Goal: Task Accomplishment & Management: Manage account settings

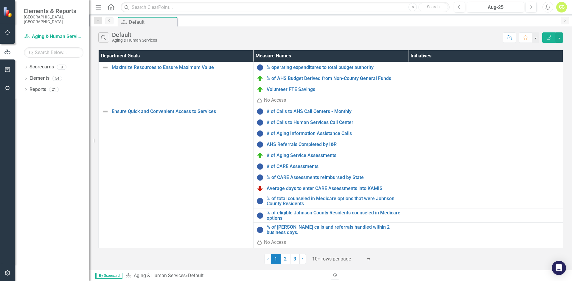
click at [27, 62] on div "Dropdown Scorecards 8" at bounding box center [57, 67] width 66 height 11
click at [25, 66] on icon "Dropdown" at bounding box center [26, 67] width 4 height 3
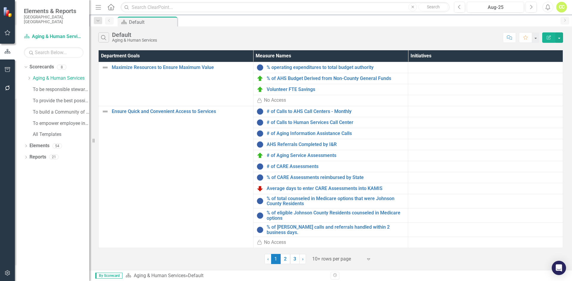
click at [32, 76] on div "Dropdown" at bounding box center [30, 78] width 6 height 5
click at [43, 86] on link "AAA Area Plan FY 2026" at bounding box center [64, 89] width 51 height 7
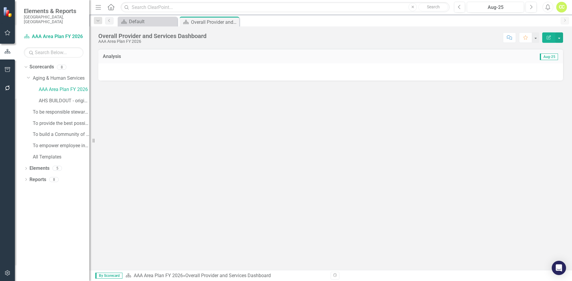
click at [25, 167] on div "Dropdown" at bounding box center [26, 169] width 4 height 5
click at [46, 188] on link "Measure Name Measure" at bounding box center [45, 191] width 27 height 7
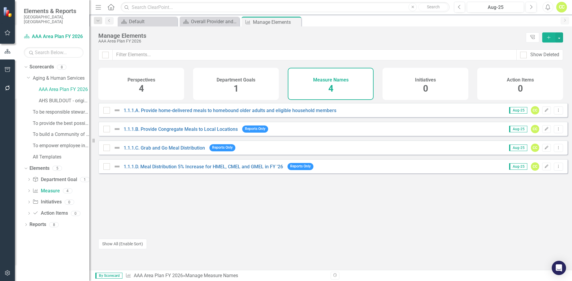
click at [231, 85] on div "Department Goals 1" at bounding box center [236, 84] width 86 height 32
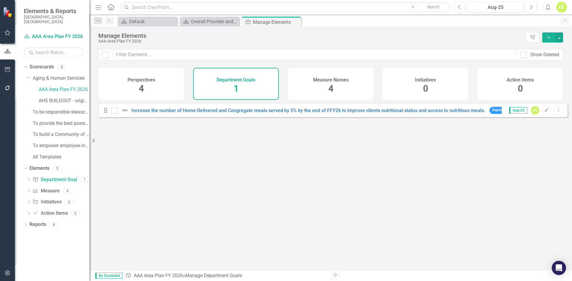
click at [342, 80] on h4 "Measure Names" at bounding box center [330, 79] width 35 height 5
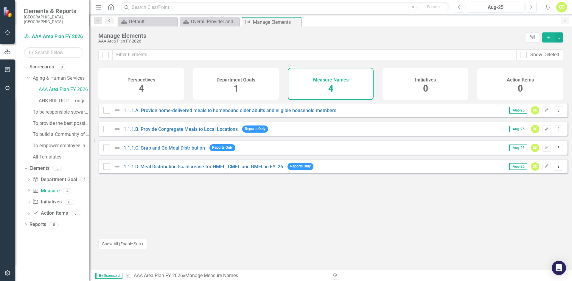
click at [556, 112] on icon "Dropdown Menu" at bounding box center [558, 110] width 5 height 4
drag, startPoint x: 340, startPoint y: 209, endPoint x: 352, endPoint y: 204, distance: 13.2
click at [340, 209] on div "1.1.1.A. Provide home-delivered meals to homebound older adults and eligible ho…" at bounding box center [332, 168] width 469 height 131
click at [108, 114] on div at bounding box center [113, 110] width 20 height 7
click at [107, 111] on input "checkbox" at bounding box center [105, 109] width 4 height 4
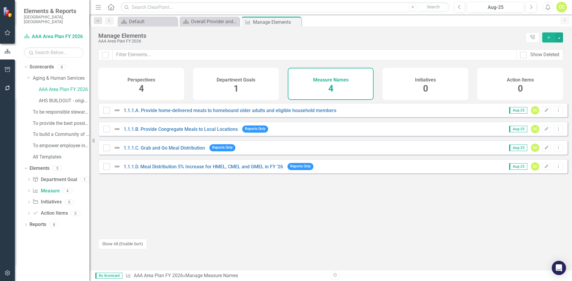
checkbox input "true"
click at [106, 133] on div at bounding box center [106, 129] width 7 height 7
click at [106, 130] on input "checkbox" at bounding box center [105, 128] width 4 height 4
checkbox input "true"
drag, startPoint x: 108, startPoint y: 149, endPoint x: 107, endPoint y: 152, distance: 3.0
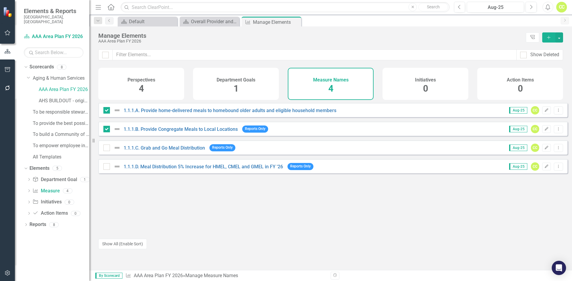
click at [107, 149] on div at bounding box center [113, 147] width 20 height 7
click at [107, 149] on input "checkbox" at bounding box center [105, 147] width 4 height 4
checkbox input "true"
click at [106, 167] on input "checkbox" at bounding box center [105, 165] width 4 height 4
checkbox input "true"
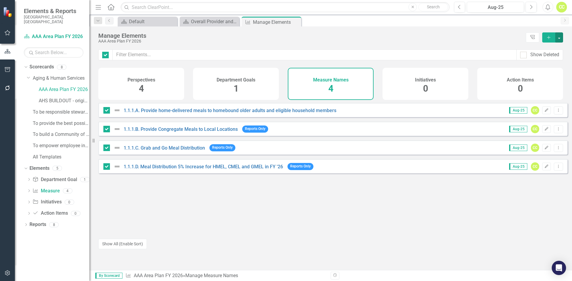
click at [560, 39] on button "button" at bounding box center [559, 37] width 8 height 10
click at [551, 81] on link "Trash Delete Multiple" at bounding box center [535, 81] width 56 height 11
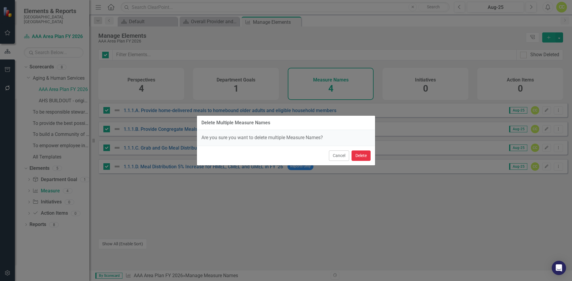
click at [365, 154] on button "Delete" at bounding box center [360, 156] width 19 height 10
checkbox input "false"
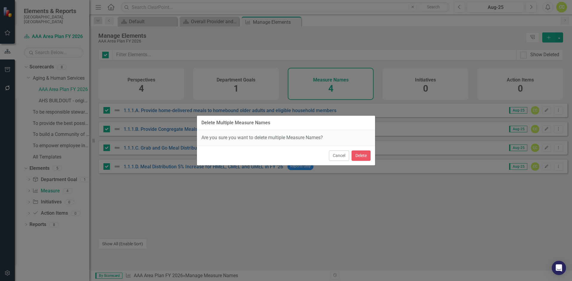
checkbox input "false"
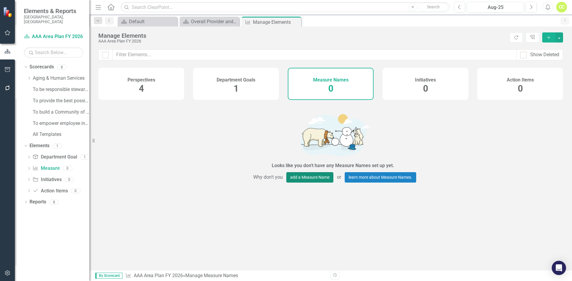
click at [308, 175] on button "add a Measure Name" at bounding box center [309, 177] width 47 height 10
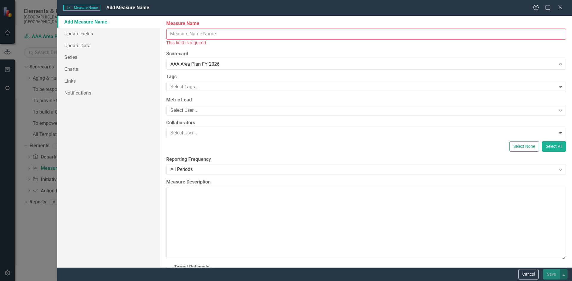
click at [210, 32] on input "Measure Name" at bounding box center [366, 34] width 400 height 11
click at [241, 32] on input "Measure Name" at bounding box center [366, 34] width 400 height 11
paste input "Total Meals Provided (HMEL + CMEL + GMEL)"
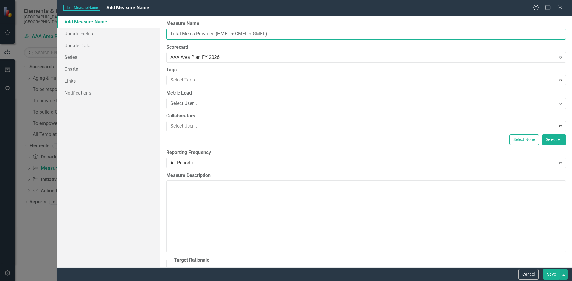
type input "Total Meals Provided (HMEL + CMEL + GMEL)"
click at [334, 219] on textarea "Measure Description" at bounding box center [366, 217] width 400 height 72
paste textarea "Total number of meals provided across all meal types."
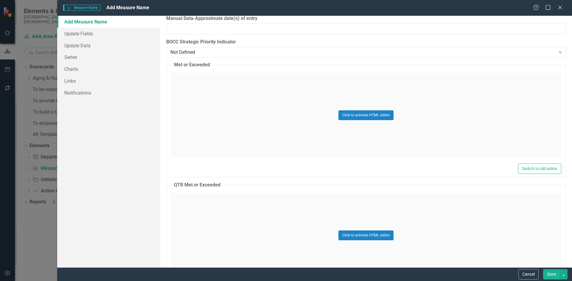
scroll to position [744, 0]
type textarea "Total number of meals provided across all meal types"
click at [564, 275] on button "button" at bounding box center [564, 274] width 8 height 10
click at [555, 264] on link "Save and Continue" at bounding box center [543, 263] width 47 height 11
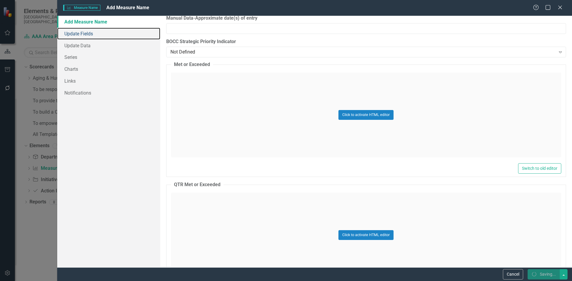
click at [88, 34] on link "Update Fields" at bounding box center [108, 34] width 103 height 12
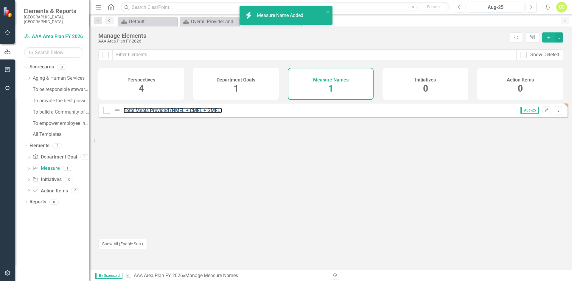
click at [202, 113] on link "Total Meals Provided (HMEL + CMEL + GMEL)" at bounding box center [173, 111] width 98 height 6
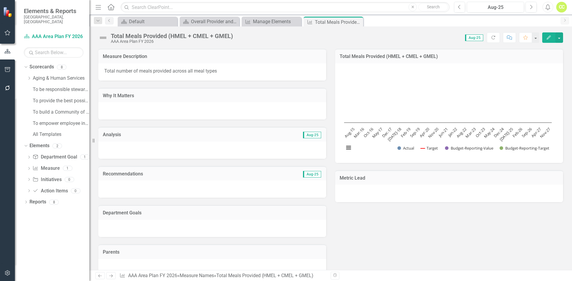
click at [547, 36] on icon "Edit" at bounding box center [548, 37] width 5 height 4
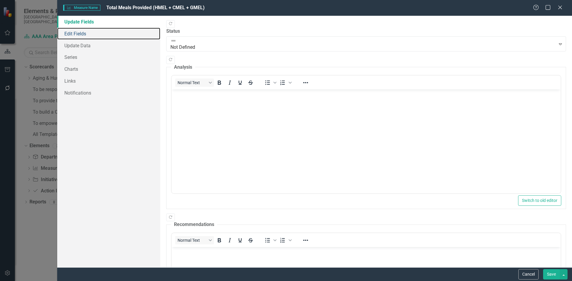
click at [89, 38] on link "Edit Fields" at bounding box center [108, 34] width 103 height 12
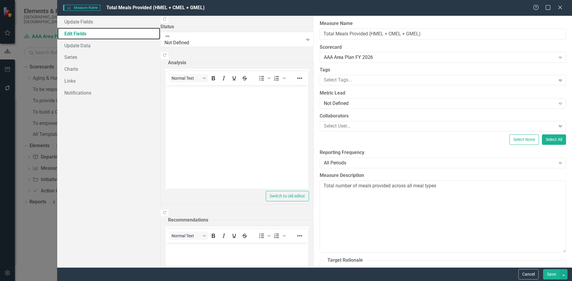
click at [91, 28] on link "Edit Fields" at bounding box center [108, 34] width 103 height 12
click at [92, 19] on link "Update Fields" at bounding box center [108, 22] width 103 height 12
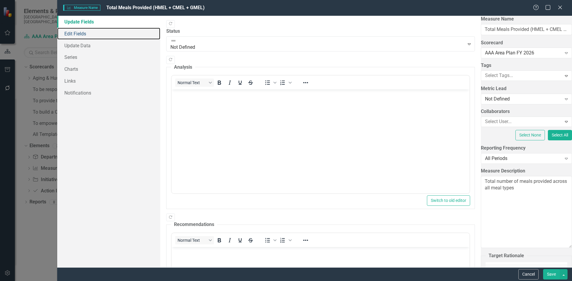
click at [82, 33] on link "Edit Fields" at bounding box center [108, 34] width 103 height 12
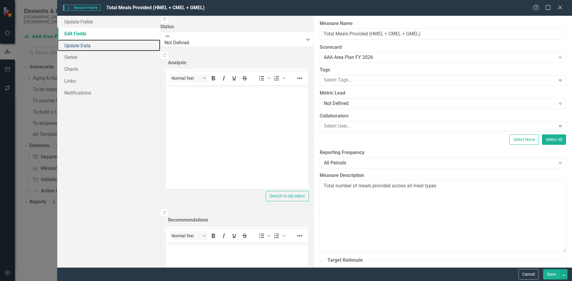
click at [86, 46] on link "Update Data" at bounding box center [108, 46] width 103 height 12
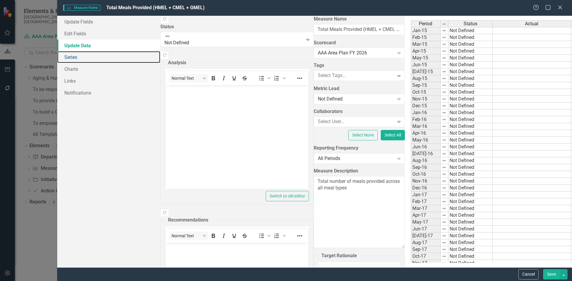
click at [85, 55] on link "Series" at bounding box center [108, 57] width 103 height 12
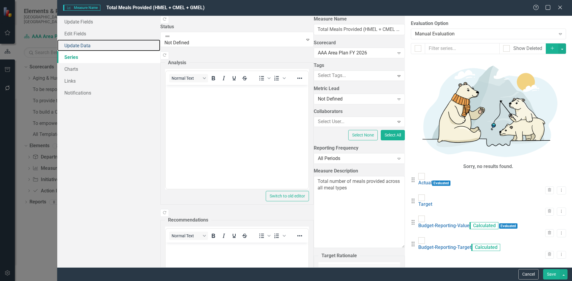
click at [88, 42] on link "Update Data" at bounding box center [108, 46] width 103 height 12
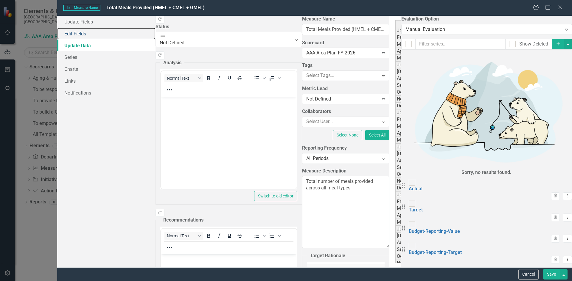
click at [90, 33] on link "Edit Fields" at bounding box center [106, 34] width 98 height 12
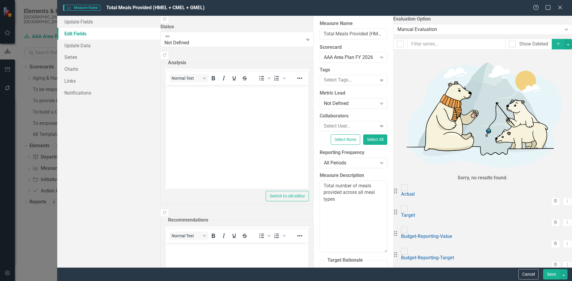
click at [324, 103] on div "Not Defined" at bounding box center [350, 103] width 53 height 7
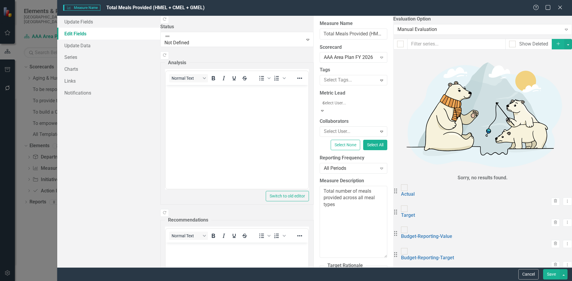
type input "cal"
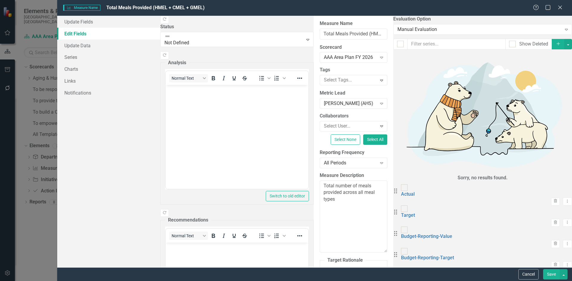
click at [324, 163] on div "All Periods" at bounding box center [350, 163] width 53 height 7
click at [564, 272] on button "button" at bounding box center [564, 274] width 8 height 10
click at [558, 264] on link "Save and Continue" at bounding box center [543, 263] width 47 height 11
click at [94, 60] on link "Series" at bounding box center [108, 57] width 103 height 12
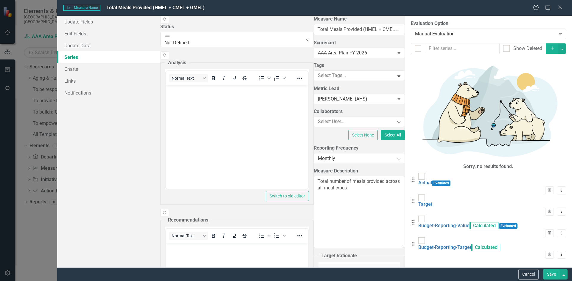
click at [560, 187] on button "Dropdown Menu" at bounding box center [561, 191] width 9 height 8
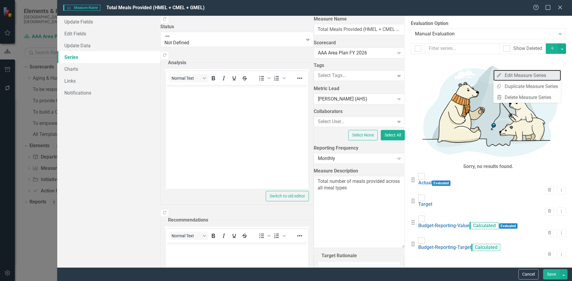
click at [528, 75] on link "Edit Edit Measure Series" at bounding box center [527, 75] width 68 height 11
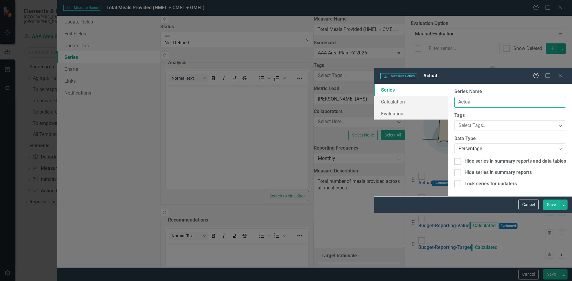
click at [454, 97] on input "Actual" at bounding box center [510, 102] width 112 height 11
type input "Actual - Total Meals Provided"
click at [458, 146] on div "Percentage" at bounding box center [506, 149] width 97 height 7
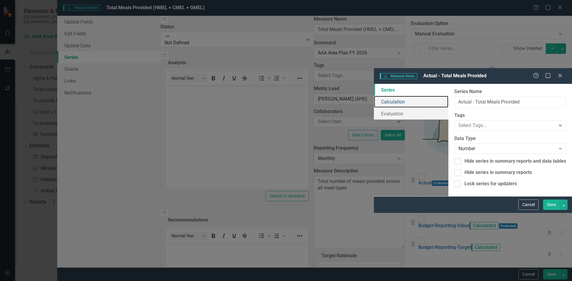
click at [374, 96] on link "Calculation" at bounding box center [411, 102] width 74 height 12
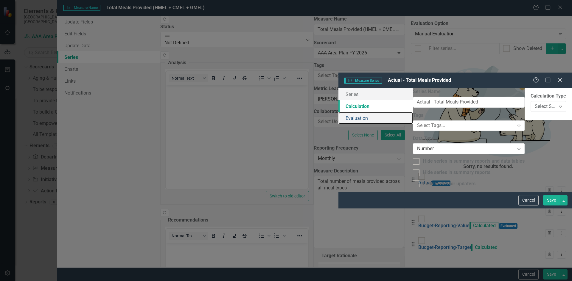
click at [338, 112] on link "Evaluation" at bounding box center [375, 118] width 74 height 12
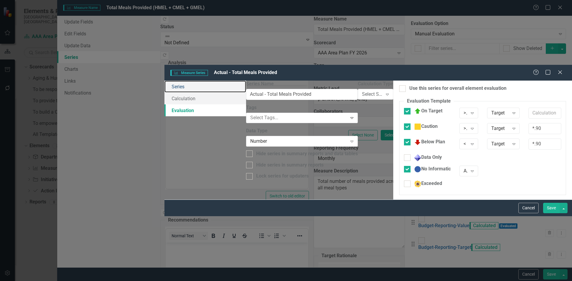
click at [164, 81] on link "Series" at bounding box center [205, 87] width 82 height 12
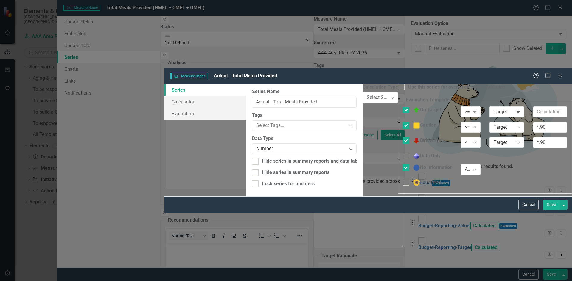
click at [559, 210] on button "Save" at bounding box center [551, 205] width 17 height 10
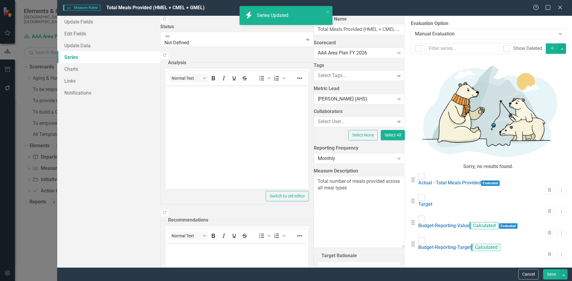
click at [559, 210] on icon "Dropdown Menu" at bounding box center [561, 212] width 5 height 4
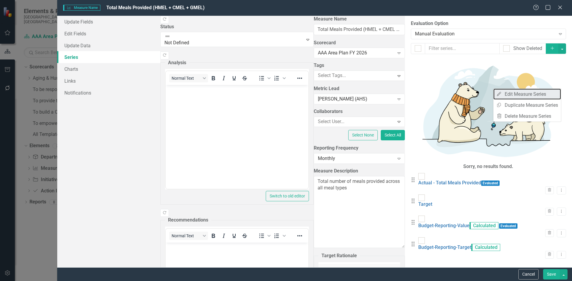
click at [538, 95] on link "Edit Edit Measure Series" at bounding box center [527, 94] width 68 height 11
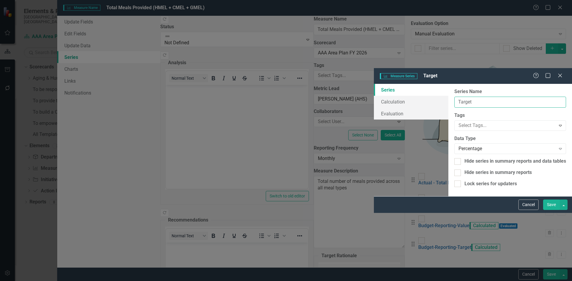
click at [454, 97] on input "Target" at bounding box center [510, 102] width 112 height 11
type input "Target - 5% Meal Increase"
click at [458, 146] on div "Percentage" at bounding box center [506, 149] width 97 height 7
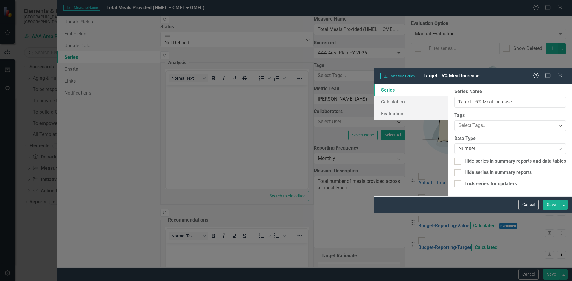
click at [548, 210] on button "Save" at bounding box center [551, 205] width 17 height 10
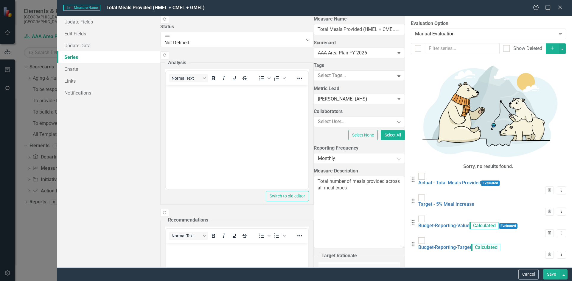
click at [554, 48] on icon "Add" at bounding box center [551, 48] width 5 height 4
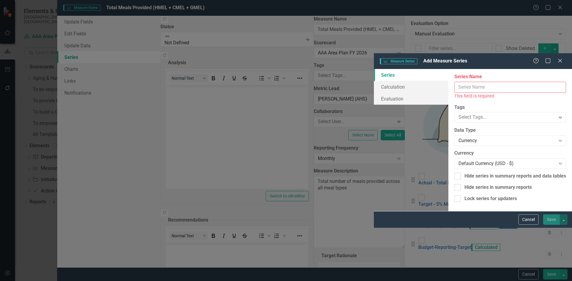
click at [454, 82] on input "Measure Name" at bounding box center [510, 87] width 112 height 11
paste input "Baseline – FFY25 Meals"
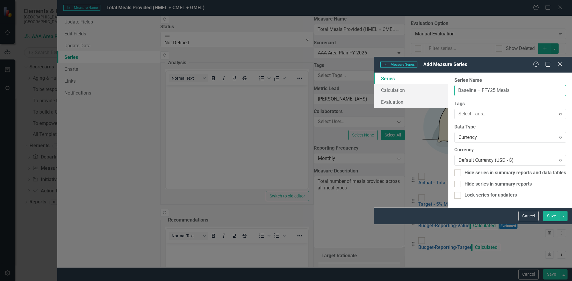
type input "Baseline – FFY25 Meals"
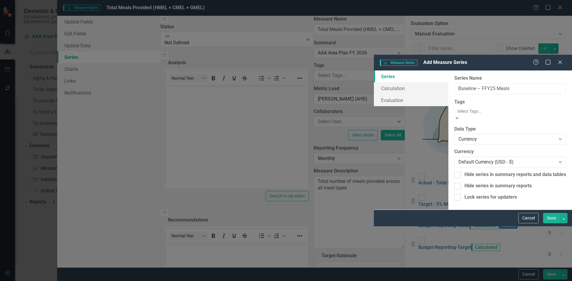
click at [455, 108] on div at bounding box center [511, 111] width 112 height 7
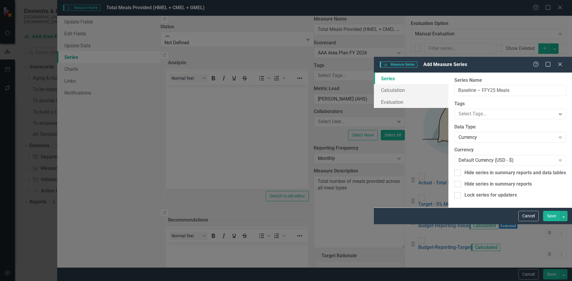
click at [374, 108] on div "Series Calculation Evaluation" at bounding box center [411, 91] width 74 height 36
click at [458, 134] on div "Currency" at bounding box center [506, 137] width 97 height 7
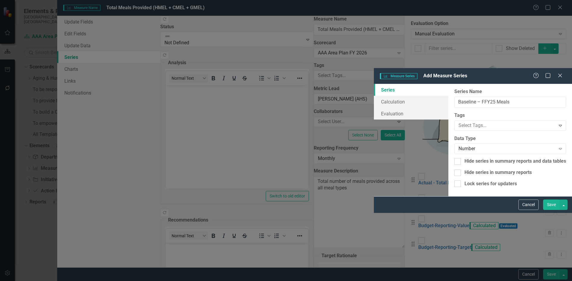
click at [546, 210] on button "Save" at bounding box center [551, 205] width 17 height 10
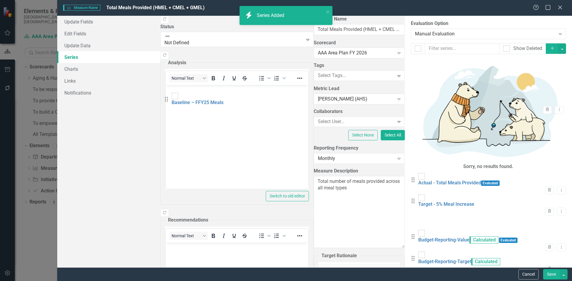
drag, startPoint x: 174, startPoint y: 138, endPoint x: 172, endPoint y: 99, distance: 39.1
click at [411, 173] on div "Drag Actual - Total Meals Provided Evaluated Trash Dropdown Menu Drag Target - …" at bounding box center [488, 226] width 155 height 107
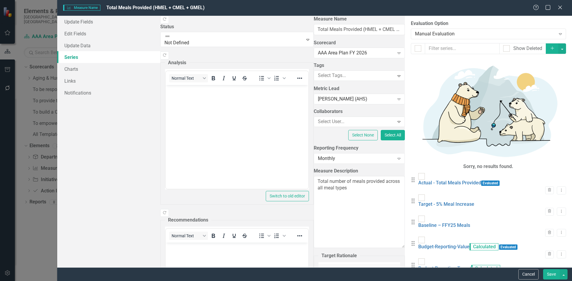
click at [559, 251] on button "Dropdown Menu" at bounding box center [561, 255] width 9 height 8
click at [541, 130] on link "Edit Edit Measure Series" at bounding box center [527, 131] width 68 height 11
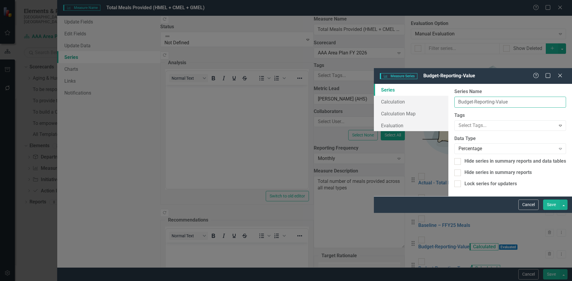
click at [454, 97] on input "Budget-Reporting-Value" at bounding box center [510, 102] width 112 height 11
paste input "Actual – HMEL (optional)"
type input "Actual – HMEL (optional)"
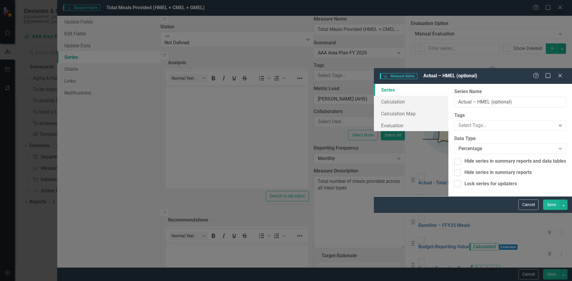
click at [458, 146] on div "Percentage" at bounding box center [506, 149] width 97 height 7
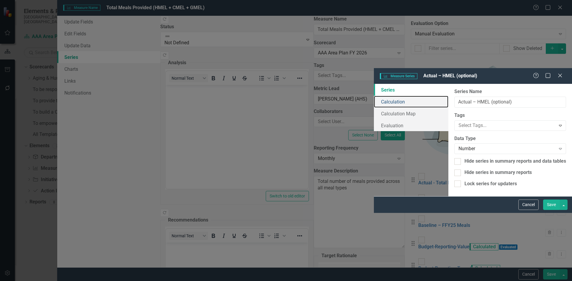
click at [374, 96] on link "Calculation" at bounding box center [411, 102] width 74 height 12
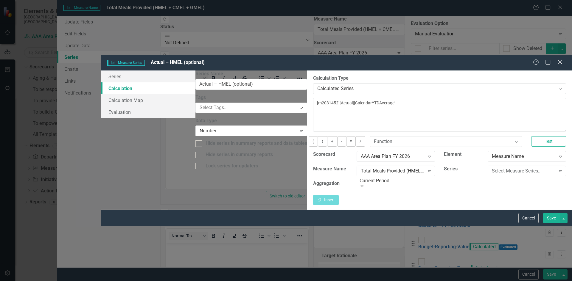
click at [317, 85] on div "Calculated Series" at bounding box center [436, 88] width 238 height 7
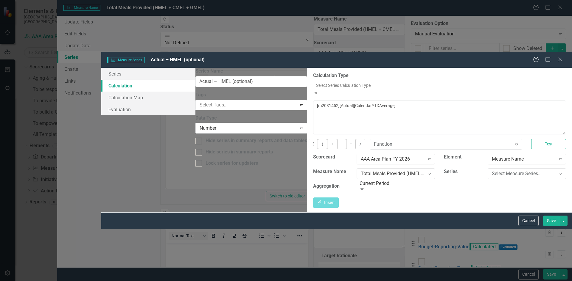
click at [246, 281] on div "Default (No Calculation)" at bounding box center [286, 284] width 572 height 7
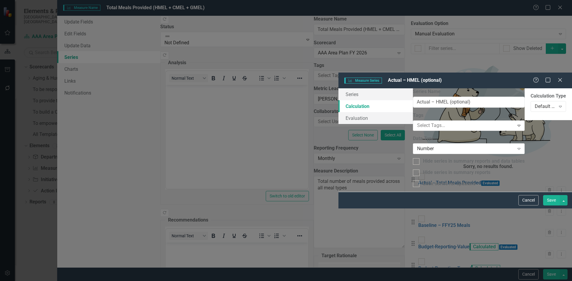
click at [554, 206] on button "Save" at bounding box center [551, 200] width 17 height 10
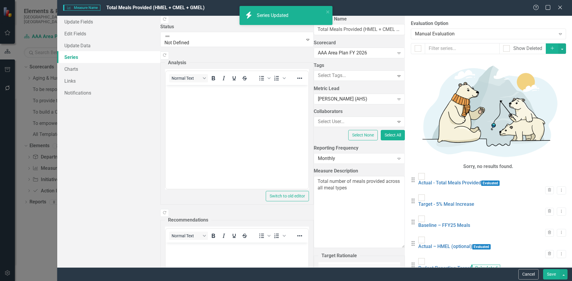
click at [559, 274] on icon "Dropdown Menu" at bounding box center [561, 276] width 5 height 4
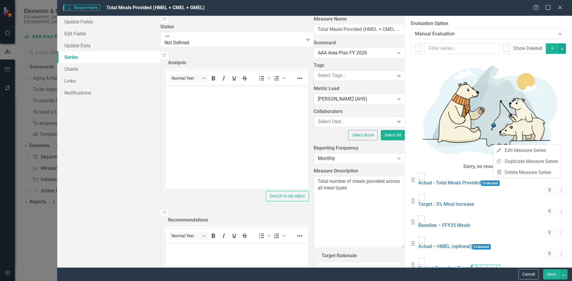
click at [558, 250] on button "Dropdown Menu" at bounding box center [561, 254] width 9 height 8
click at [530, 174] on div "From this page, you can add, edit, delete, or duplicate the measure series for …" at bounding box center [488, 142] width 167 height 252
click at [559, 252] on icon "Dropdown Menu" at bounding box center [561, 254] width 5 height 4
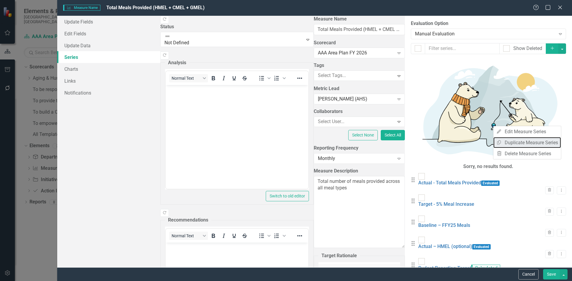
click at [549, 138] on link "Copy Duplicate Measure Series" at bounding box center [527, 142] width 68 height 11
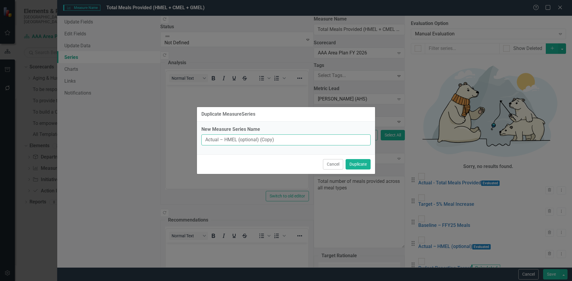
click at [231, 140] on input "Actual – HMEL (optional) (Copy)" at bounding box center [285, 140] width 169 height 11
drag, startPoint x: 289, startPoint y: 140, endPoint x: 236, endPoint y: 142, distance: 53.0
click at [236, 142] on input "Actual – CMEL (optional) (Copy)" at bounding box center [285, 140] width 169 height 11
type input "Actual – CMEL"
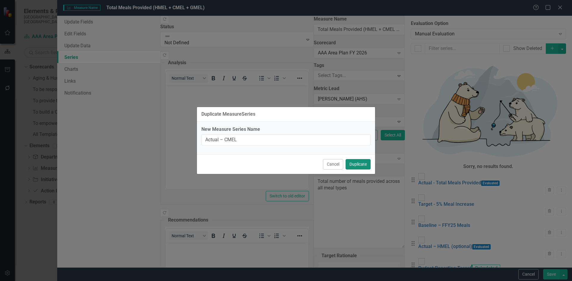
click at [359, 163] on button "Duplicate" at bounding box center [357, 164] width 25 height 10
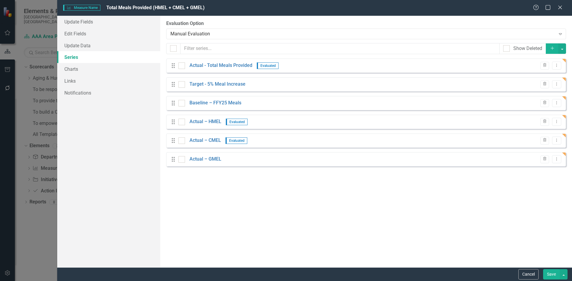
click at [425, 187] on div "From this page, you can add, edit, delete, or duplicate the measure series for …" at bounding box center [366, 142] width 412 height 252
click at [91, 46] on link "Update Data" at bounding box center [108, 46] width 103 height 12
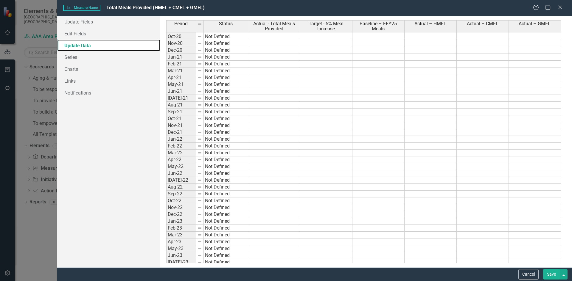
scroll to position [625, 0]
click at [401, 213] on tbody "Mar-21 Not Defined Apr-21 Not Defined May-21 Not Defined Jun-21 Not Defined Jul…" at bounding box center [363, 102] width 395 height 377
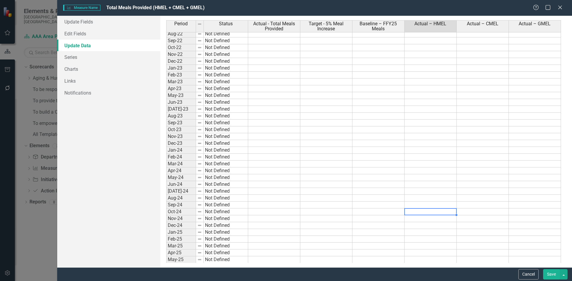
click at [426, 209] on td at bounding box center [430, 212] width 52 height 7
type textarea "21757"
type textarea "20960"
type textarea "19211"
type textarea "14283"
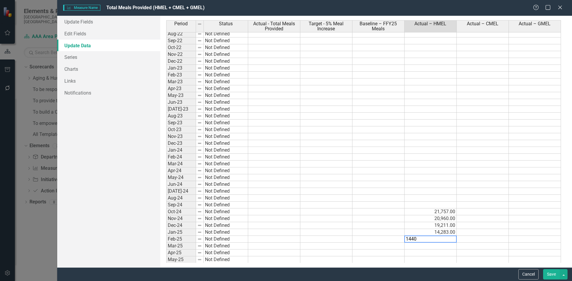
type textarea "14402"
type textarea "20926"
type textarea "20484"
type textarea "19156"
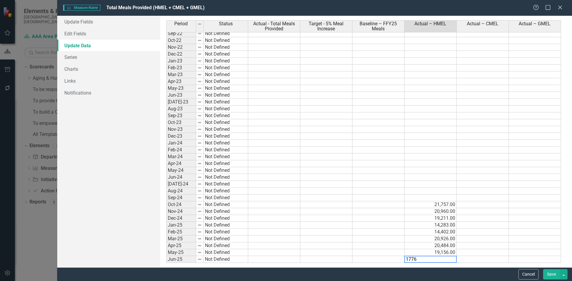
type textarea "17761"
type textarea "20294"
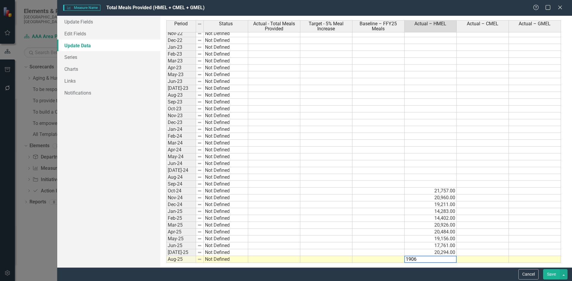
type textarea "19061"
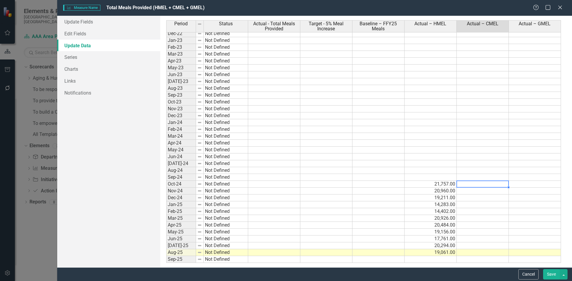
click at [499, 183] on td at bounding box center [482, 184] width 52 height 7
type textarea "10022"
click at [166, 174] on div "Period Status Actual - Total Meals Provided Target - 5% Meal Increase Baseline …" at bounding box center [166, 144] width 0 height 403
click at [485, 189] on td at bounding box center [482, 191] width 52 height 7
type textarea "7792"
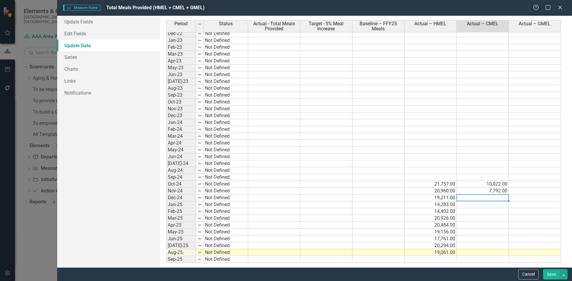
click at [471, 198] on td at bounding box center [482, 198] width 52 height 7
type textarea "7749"
click at [457, 152] on td at bounding box center [482, 150] width 52 height 7
click at [488, 204] on td at bounding box center [482, 205] width 52 height 7
type textarea "6864"
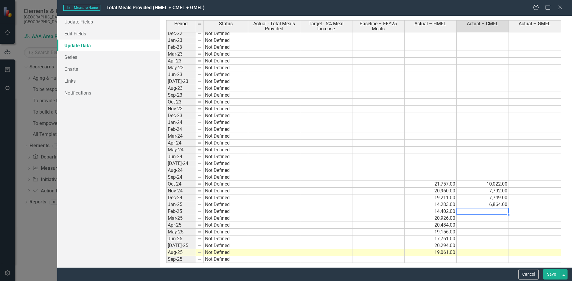
click at [471, 211] on td at bounding box center [482, 211] width 52 height 7
type textarea "6455"
click at [489, 164] on td at bounding box center [482, 163] width 52 height 7
click at [166, 215] on div "Period Status Actual - Total Meals Provided Target - 5% Meal Increase Baseline …" at bounding box center [166, 144] width 0 height 403
type textarea "7459"
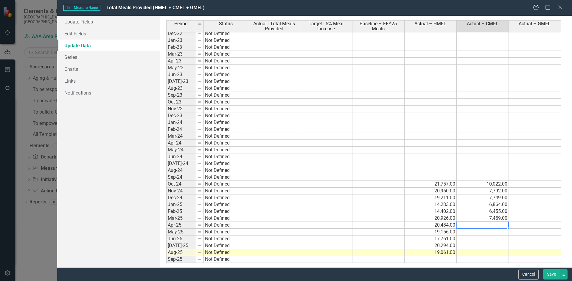
click at [461, 225] on td at bounding box center [482, 225] width 52 height 7
type textarea "7228"
click at [418, 168] on td at bounding box center [430, 170] width 52 height 7
click at [477, 231] on td at bounding box center [482, 232] width 52 height 7
type textarea "7088"
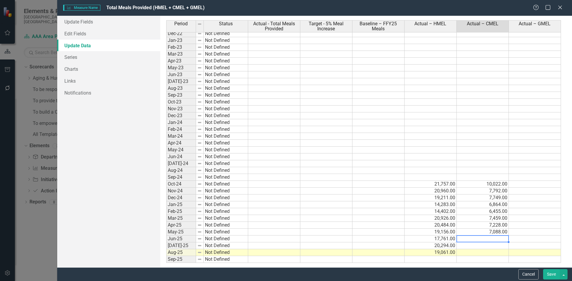
click at [494, 186] on td "10,022.00" at bounding box center [482, 184] width 52 height 7
click at [472, 237] on td at bounding box center [482, 239] width 52 height 7
type textarea "6707"
click at [487, 246] on td at bounding box center [482, 246] width 52 height 7
type textarea "6710"
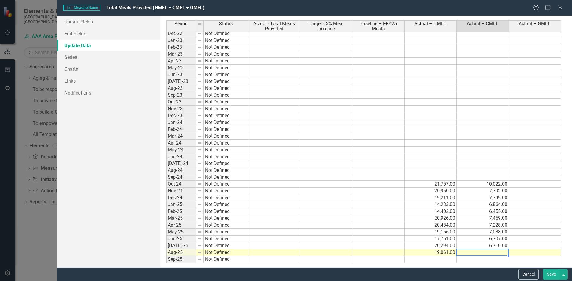
click at [407, 213] on td "14,402.00" at bounding box center [430, 211] width 52 height 7
click at [488, 254] on td at bounding box center [482, 253] width 52 height 7
type textarea "6707"
drag, startPoint x: 531, startPoint y: 182, endPoint x: 551, endPoint y: 184, distance: 20.1
click at [531, 182] on td at bounding box center [535, 184] width 52 height 7
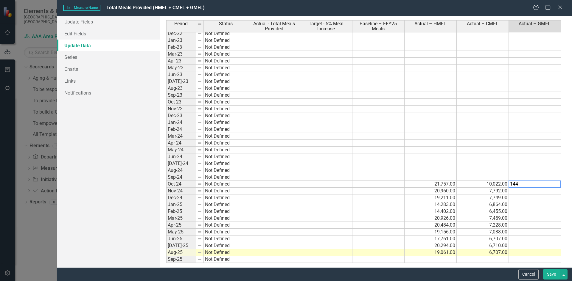
type textarea "1444"
type textarea "1060"
type textarea "1345"
type textarea "994"
type textarea "998"
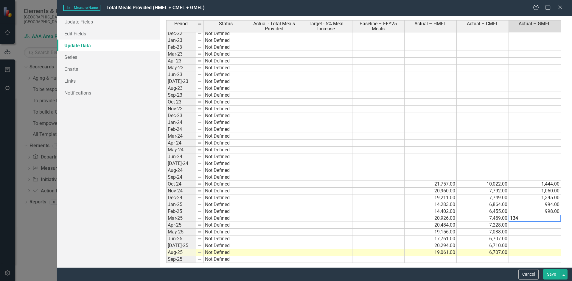
type textarea "1346"
type textarea "1530"
type textarea "19156"
type textarea "1434"
type textarea "1305"
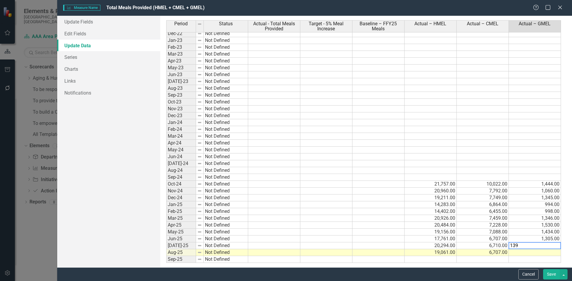
type textarea "1396"
type textarea "1255"
click at [554, 274] on button "Save" at bounding box center [551, 274] width 17 height 10
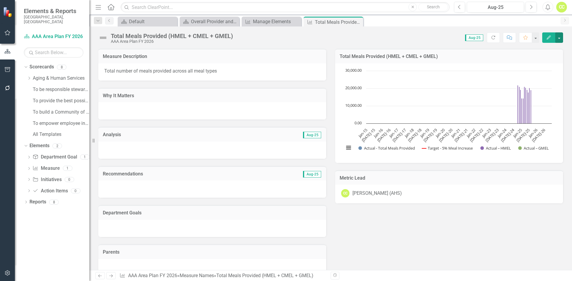
click at [560, 40] on button "button" at bounding box center [559, 37] width 8 height 10
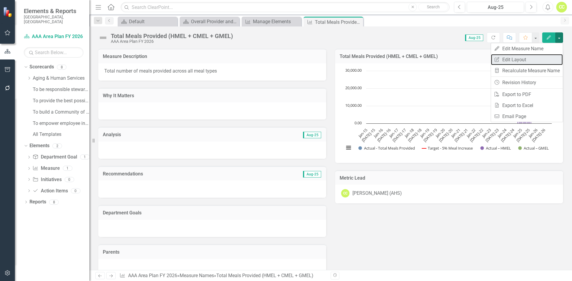
click at [551, 56] on link "Edit Report Edit Layout" at bounding box center [527, 59] width 72 height 11
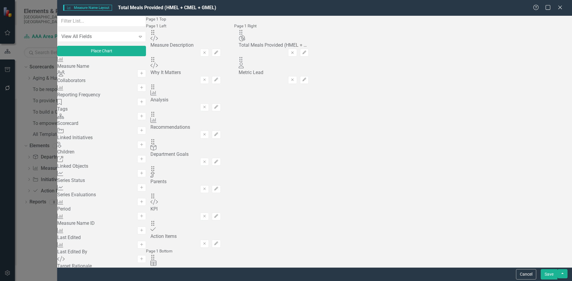
click at [522, 273] on button "Cancel" at bounding box center [526, 274] width 20 height 10
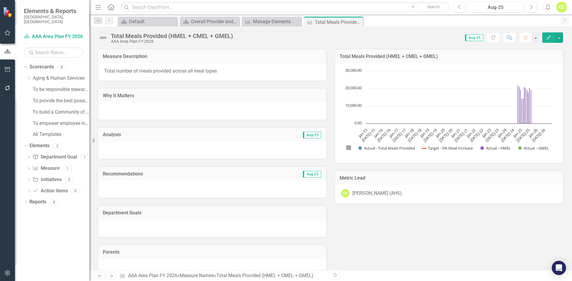
click at [549, 38] on icon "Edit" at bounding box center [548, 37] width 5 height 4
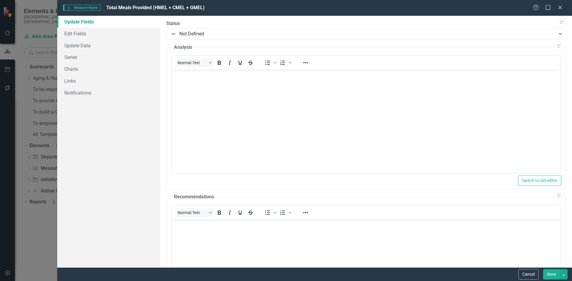
scroll to position [0, 0]
click at [79, 67] on link "Charts" at bounding box center [108, 69] width 103 height 12
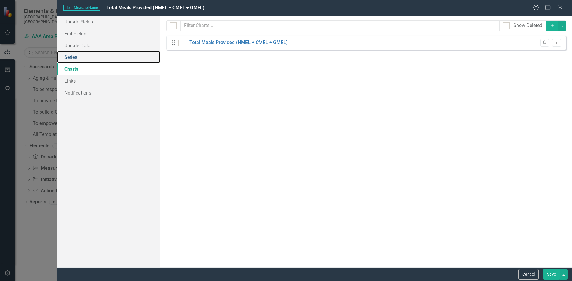
click at [81, 59] on link "Series" at bounding box center [108, 57] width 103 height 12
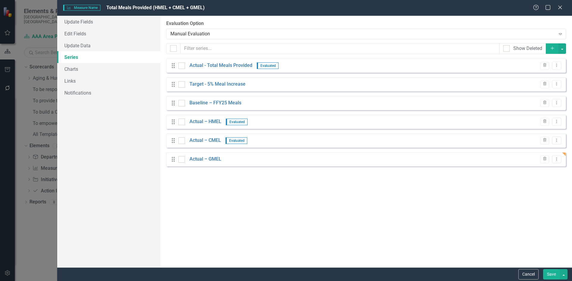
click at [237, 101] on link "Baseline – FFY25 Meals" at bounding box center [215, 103] width 52 height 7
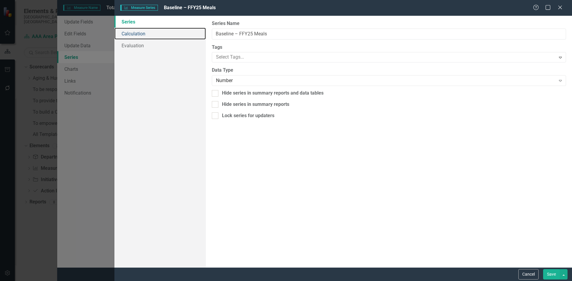
click at [161, 33] on link "Calculation" at bounding box center [159, 34] width 91 height 12
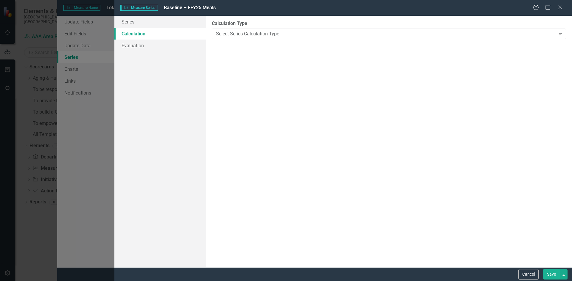
click at [251, 35] on div "Select Series Calculation Type" at bounding box center [385, 33] width 339 height 7
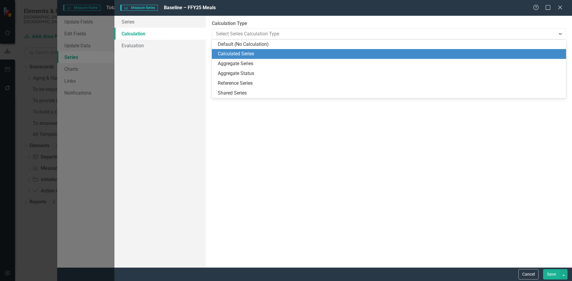
click at [251, 55] on div "Calculated Series" at bounding box center [390, 54] width 345 height 7
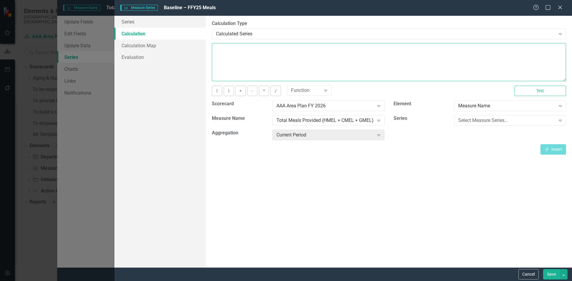
click at [251, 55] on textarea at bounding box center [389, 62] width 354 height 38
click at [489, 104] on div "Measure Name" at bounding box center [506, 106] width 97 height 7
click at [434, 181] on div "By default, series in ClearPoint are not calculated. So, if you leave the form …" at bounding box center [389, 142] width 366 height 252
click at [139, 46] on link "Calculation Map" at bounding box center [159, 46] width 91 height 12
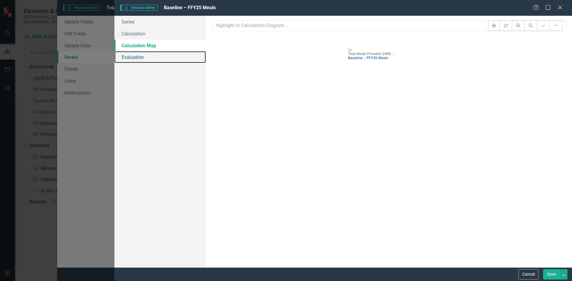
click at [142, 56] on link "Evaluation" at bounding box center [159, 57] width 91 height 12
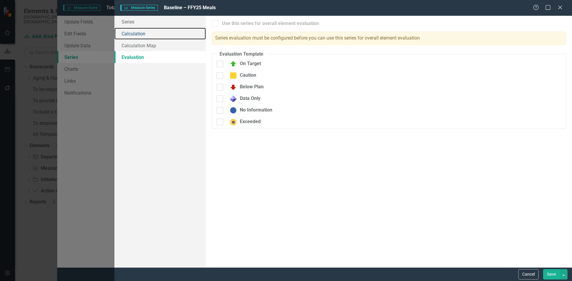
click at [144, 34] on link "Calculation" at bounding box center [159, 34] width 91 height 12
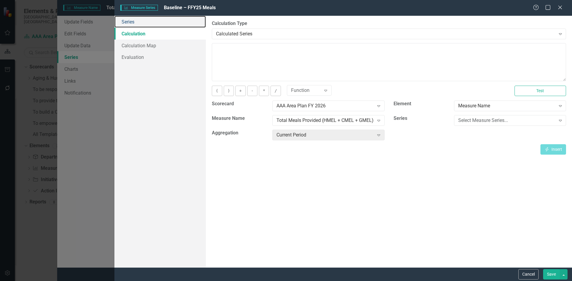
click at [141, 17] on link "Series" at bounding box center [159, 22] width 91 height 12
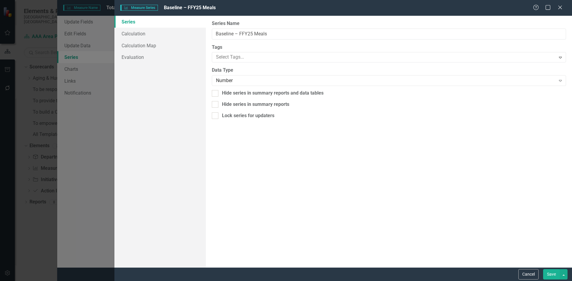
click at [300, 81] on div "Number" at bounding box center [385, 80] width 339 height 7
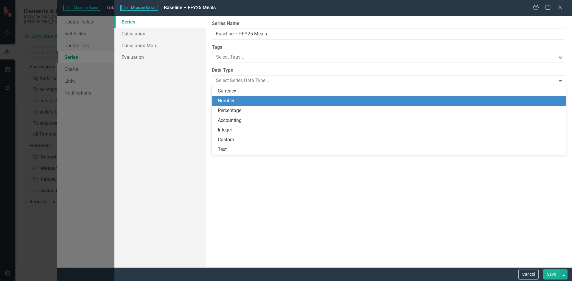
click at [300, 98] on div "Number" at bounding box center [390, 101] width 345 height 7
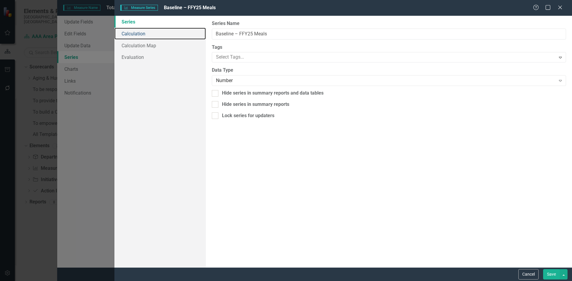
click at [170, 30] on link "Calculation" at bounding box center [159, 34] width 91 height 12
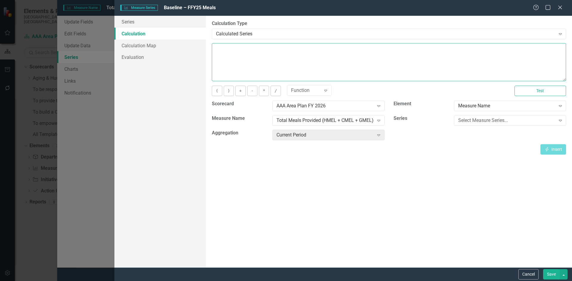
click at [306, 54] on textarea at bounding box center [389, 62] width 354 height 38
click at [344, 124] on div "Total Meals Provided (HMEL + CMEL + GMEL) Expand" at bounding box center [328, 120] width 112 height 11
click at [486, 122] on div "Select Measure Series..." at bounding box center [506, 120] width 97 height 7
click at [560, 149] on button "Insert Insert" at bounding box center [553, 149] width 26 height 10
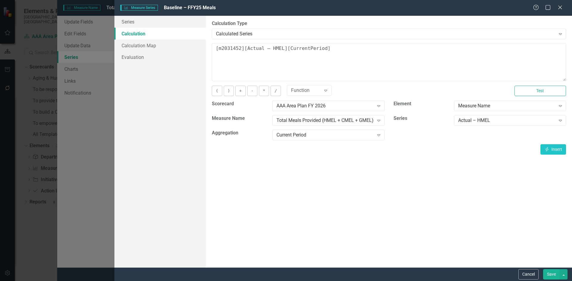
click at [241, 93] on button "+" at bounding box center [240, 91] width 10 height 10
click at [506, 118] on div "Actual – HMEL" at bounding box center [506, 120] width 97 height 7
click at [554, 148] on button "Insert Insert" at bounding box center [553, 149] width 26 height 10
click at [545, 149] on icon "Insert" at bounding box center [546, 149] width 5 height 4
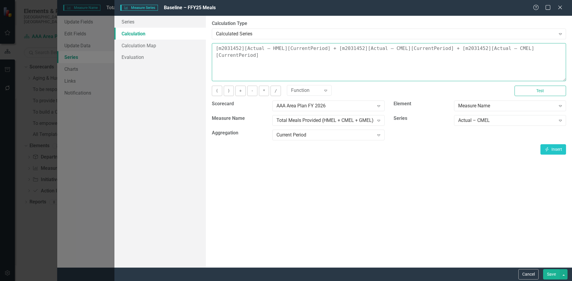
drag, startPoint x: 552, startPoint y: 48, endPoint x: 441, endPoint y: 48, distance: 111.1
click at [441, 48] on textarea "[m2031452][Actual – HMEL][CurrentPeriod] + [m2031452][Actual – CMEL][CurrentPer…" at bounding box center [389, 62] width 354 height 38
click at [471, 123] on div "Actual – CMEL" at bounding box center [506, 120] width 97 height 7
click at [552, 148] on button "Insert Insert" at bounding box center [553, 149] width 26 height 10
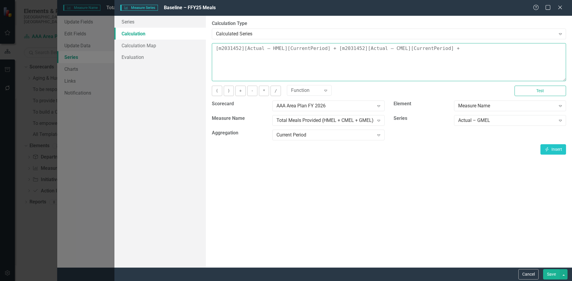
type textarea "[m2031452][Actual – HMEL][CurrentPeriod] + [m2031452][Actual – CMEL][CurrentPer…"
click at [556, 272] on button "Save" at bounding box center [551, 274] width 17 height 10
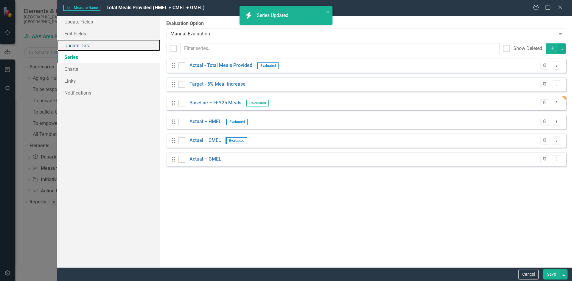
click at [112, 43] on link "Update Data" at bounding box center [108, 46] width 103 height 12
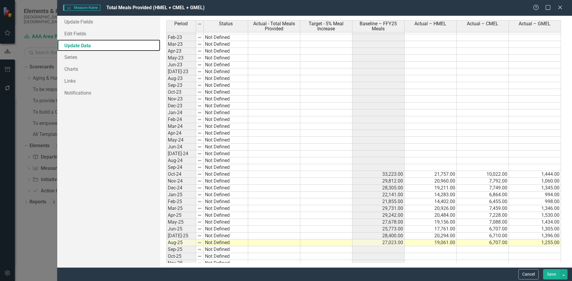
scroll to position [685, 0]
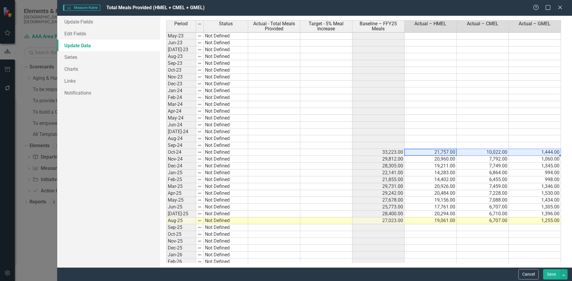
drag, startPoint x: 448, startPoint y: 152, endPoint x: 526, endPoint y: 154, distance: 78.6
click at [526, 154] on tbody "May-22 Not Defined Jun-22 Not Defined Jul-22 Not Defined Aug-22 Not Defined Sep…" at bounding box center [363, 142] width 395 height 384
click at [392, 145] on td at bounding box center [378, 145] width 52 height 7
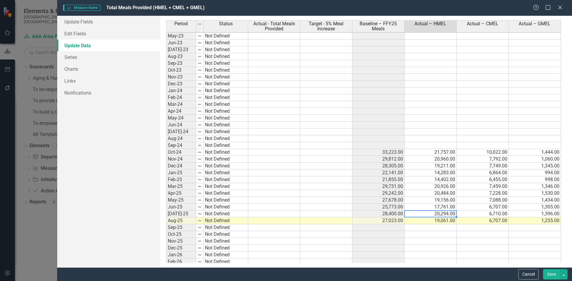
click at [416, 214] on td "20,294.00" at bounding box center [430, 214] width 52 height 7
click at [427, 191] on td "20,484.00" at bounding box center [430, 193] width 52 height 7
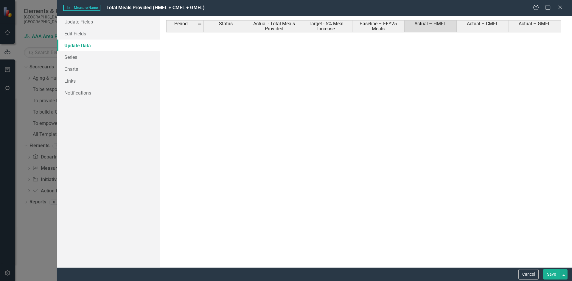
scroll to position [685, 0]
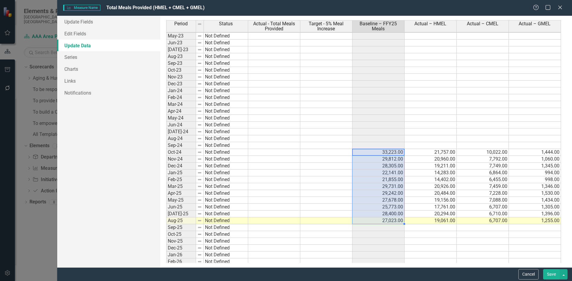
drag, startPoint x: 379, startPoint y: 152, endPoint x: 382, endPoint y: 219, distance: 67.1
click at [382, 219] on tbody "May-22 Not Defined Jun-22 Not Defined [DATE]-22 Not Defined Aug-22 Not Defined …" at bounding box center [363, 142] width 395 height 384
click at [166, 81] on div "Period Status Actual - Total Meals Provided Target - 5% Meal Increase Baseline …" at bounding box center [166, 136] width 0 height 396
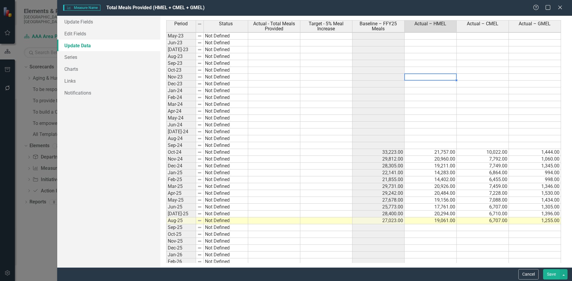
click at [432, 74] on td at bounding box center [430, 77] width 52 height 7
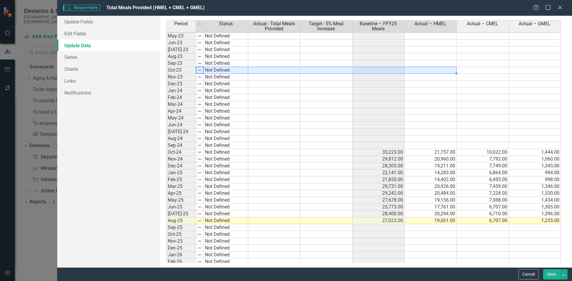
drag, startPoint x: 203, startPoint y: 70, endPoint x: 431, endPoint y: 69, distance: 228.4
click at [431, 69] on div "Period Status Actual - Total Meals Provided Target - 5% Meal Increase Baseline …" at bounding box center [366, 141] width 400 height 243
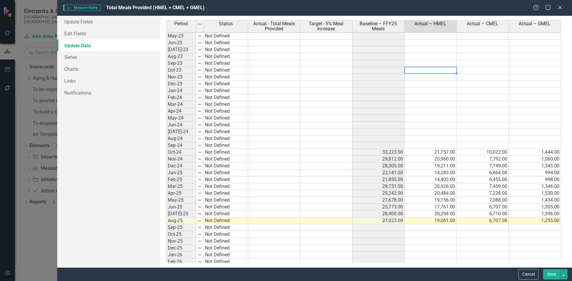
click at [432, 72] on td at bounding box center [430, 70] width 52 height 7
type textarea "20048"
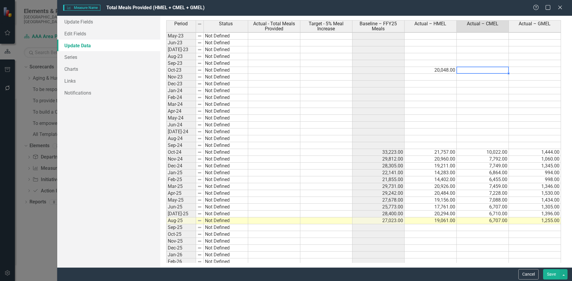
click at [478, 70] on td at bounding box center [482, 70] width 52 height 7
type textarea "7433"
click at [495, 79] on td at bounding box center [482, 77] width 52 height 7
click at [483, 77] on td at bounding box center [482, 77] width 52 height 7
type textarea "7039"
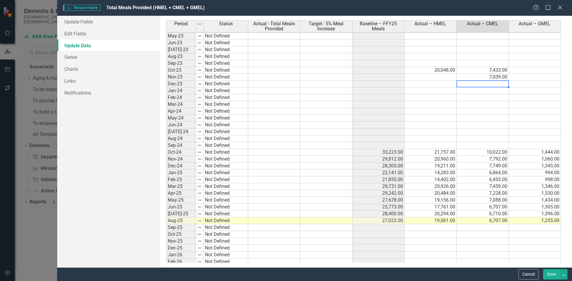
click at [464, 82] on td at bounding box center [482, 84] width 52 height 7
type textarea "7427"
click at [491, 91] on td at bounding box center [482, 91] width 52 height 7
type textarea "6959"
click at [470, 97] on td at bounding box center [482, 97] width 52 height 7
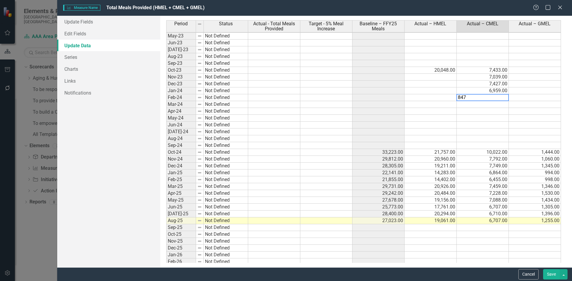
type textarea "8475"
click at [490, 102] on td at bounding box center [482, 104] width 52 height 7
type textarea "10117"
click at [488, 111] on td at bounding box center [482, 111] width 52 height 7
type textarea "11767"
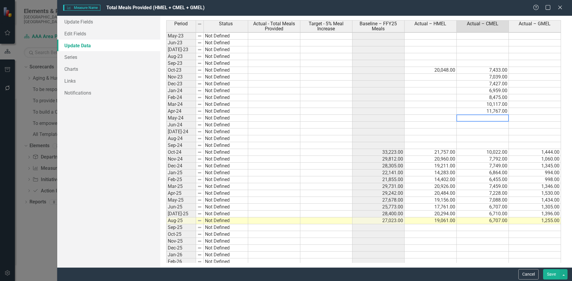
click at [489, 116] on textarea at bounding box center [482, 118] width 52 height 7
type textarea "12742"
click at [482, 123] on td at bounding box center [482, 125] width 52 height 7
type textarea "12933"
click at [473, 130] on td at bounding box center [482, 132] width 52 height 7
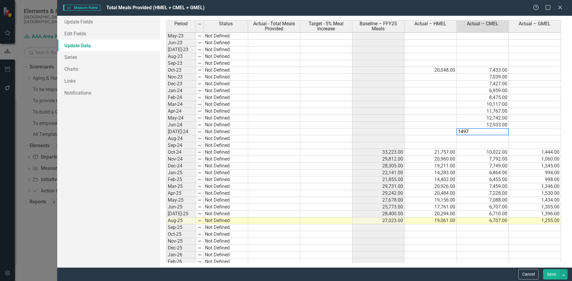
type textarea "14978"
click at [491, 138] on td at bounding box center [482, 138] width 52 height 7
type textarea "16420"
click at [480, 145] on td at bounding box center [482, 145] width 52 height 7
click at [437, 78] on td at bounding box center [430, 77] width 52 height 7
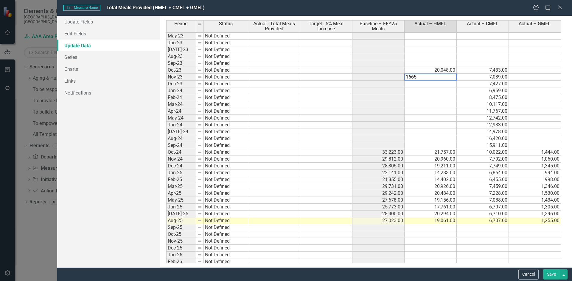
type textarea "16653"
type textarea "18562"
type textarea "14027"
type textarea "21851"
type textarea "19863"
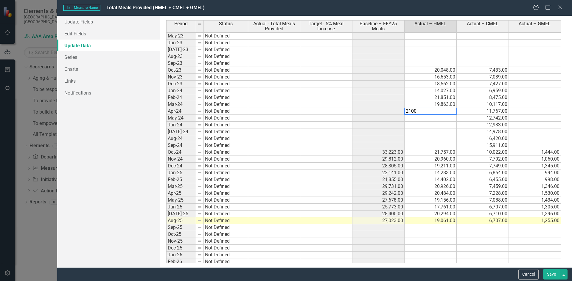
type textarea "21003"
type textarea "20533"
type textarea "17221"
type textarea "19654"
type textarea "19971"
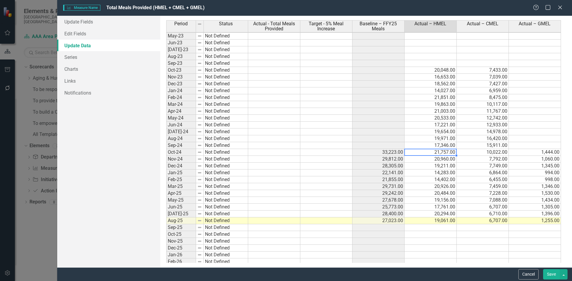
click at [551, 72] on td at bounding box center [535, 70] width 52 height 7
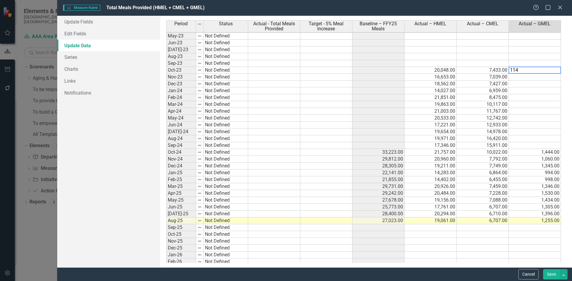
type textarea "1147"
type textarea "1082"
type textarea "1024"
type textarea "1181"
type textarea "989"
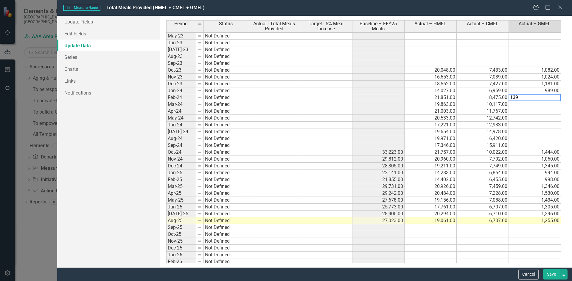
type textarea "1398"
type textarea "1342"
type textarea "1353"
type textarea "1211"
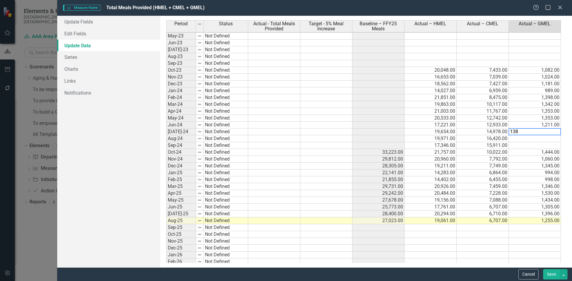
type textarea "1382"
type textarea "1298"
type textarea "1444"
click at [552, 269] on div "Cancel Save" at bounding box center [314, 275] width 515 height 14
click at [554, 276] on button "Save" at bounding box center [551, 274] width 17 height 10
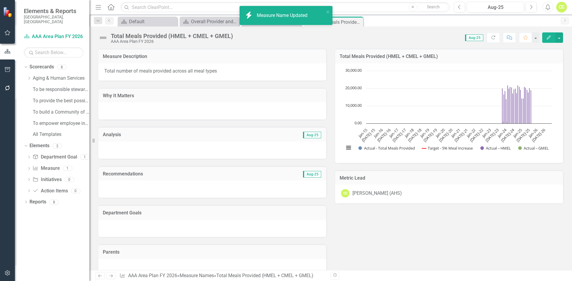
click at [548, 35] on button "Edit" at bounding box center [548, 37] width 13 height 10
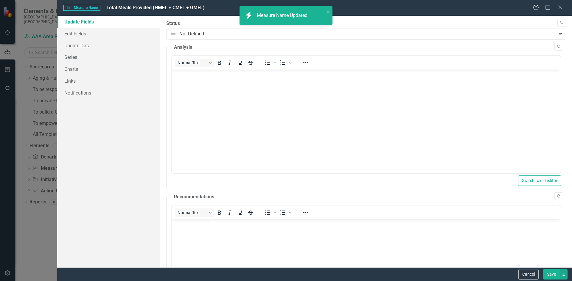
scroll to position [0, 0]
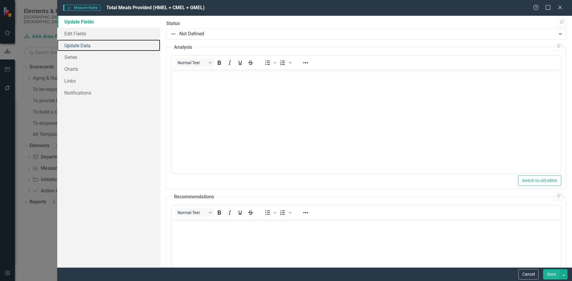
click at [135, 46] on link "Update Data" at bounding box center [108, 46] width 103 height 12
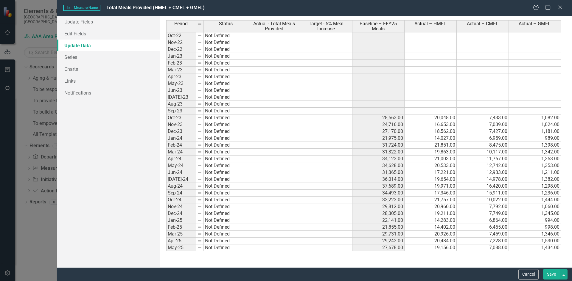
scroll to position [536, 0]
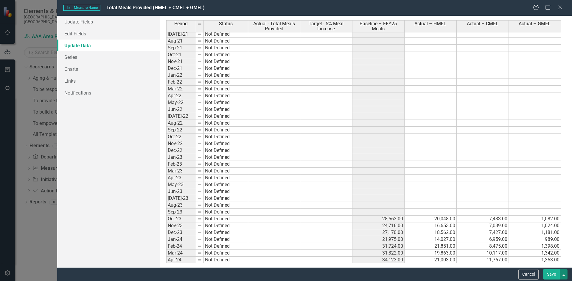
click at [560, 275] on button "button" at bounding box center [564, 274] width 8 height 10
click at [555, 263] on link "Save and Continue" at bounding box center [543, 263] width 47 height 11
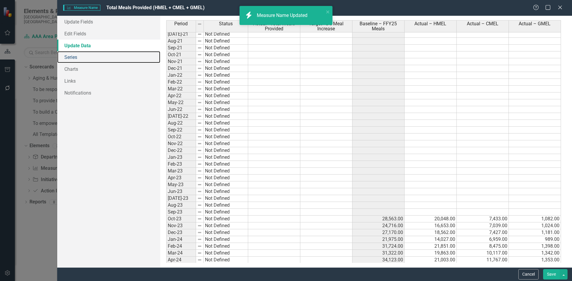
click at [84, 55] on link "Series" at bounding box center [108, 57] width 103 height 12
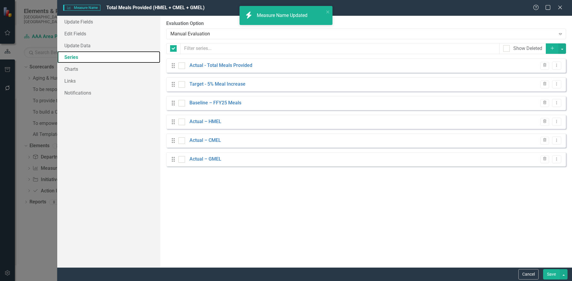
checkbox input "false"
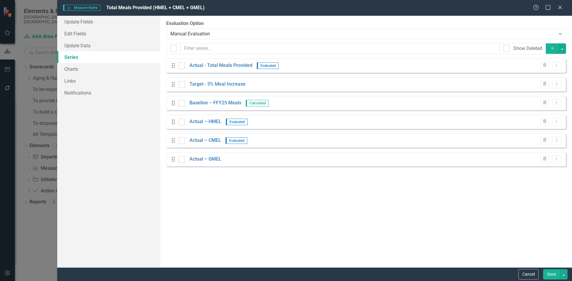
click at [559, 85] on icon "Dropdown Menu" at bounding box center [556, 84] width 5 height 4
click at [530, 93] on link "Edit Edit Measure Series" at bounding box center [527, 94] width 68 height 11
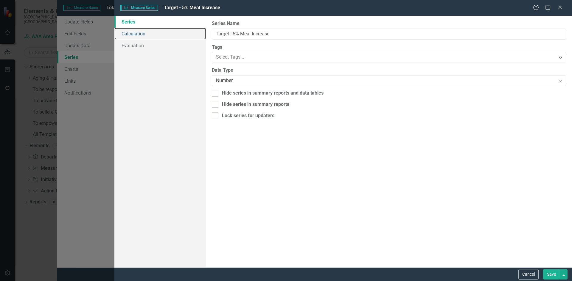
click at [181, 35] on link "Calculation" at bounding box center [159, 34] width 91 height 12
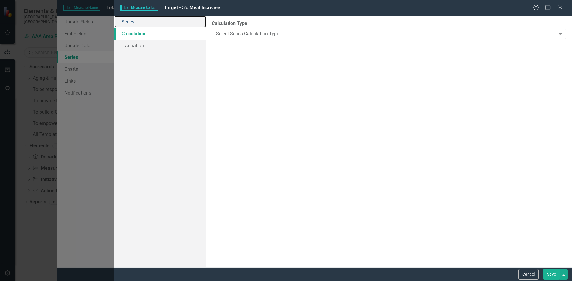
click at [159, 25] on link "Series" at bounding box center [159, 22] width 91 height 12
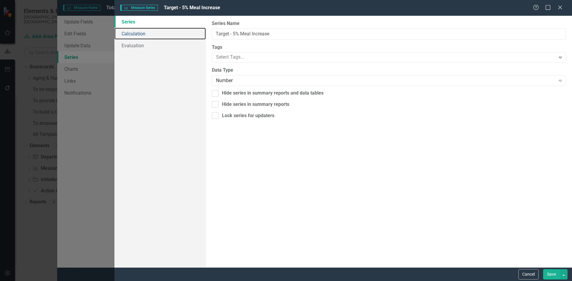
click at [163, 31] on link "Calculation" at bounding box center [159, 34] width 91 height 12
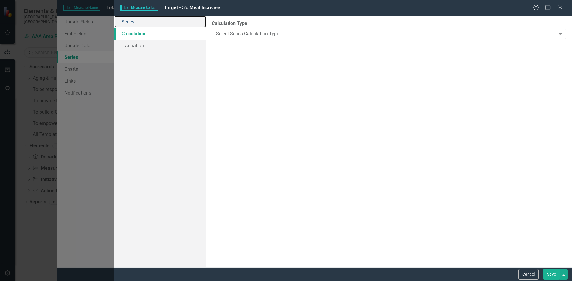
click at [163, 26] on link "Series" at bounding box center [159, 22] width 91 height 12
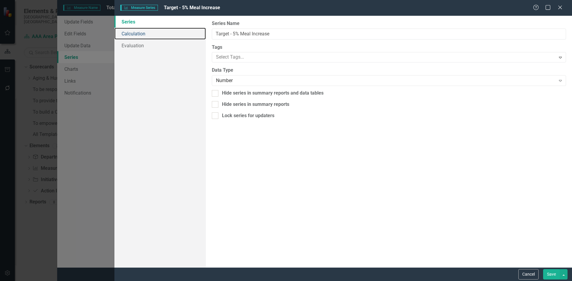
click at [168, 30] on link "Calculation" at bounding box center [159, 34] width 91 height 12
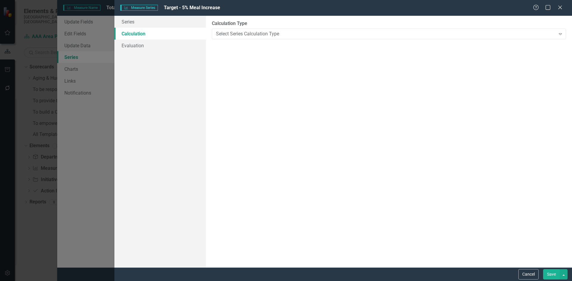
click at [266, 38] on div "Select Series Calculation Type Expand" at bounding box center [389, 34] width 354 height 11
click at [270, 32] on div "Select Series Calculation Type" at bounding box center [385, 33] width 339 height 7
click at [185, 21] on link "Series" at bounding box center [159, 22] width 91 height 12
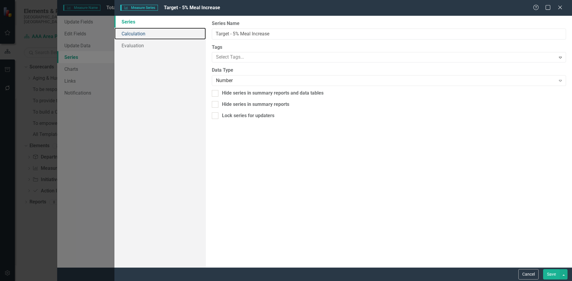
click at [180, 29] on link "Calculation" at bounding box center [159, 34] width 91 height 12
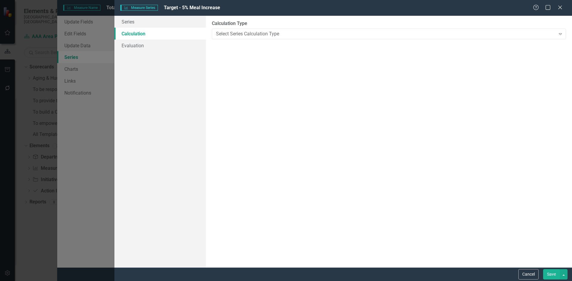
click at [236, 37] on div "Select Series Calculation Type" at bounding box center [385, 33] width 339 height 7
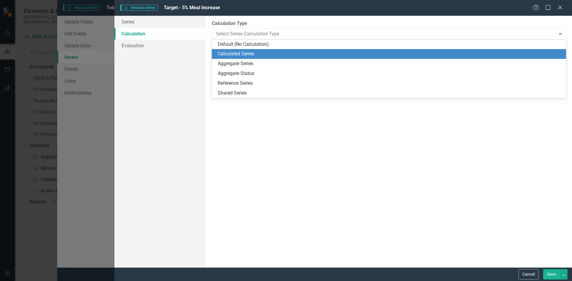
click at [234, 51] on div "Calculated Series" at bounding box center [390, 54] width 345 height 7
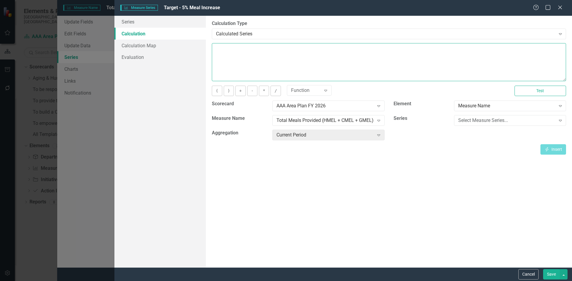
click at [234, 51] on textarea at bounding box center [389, 62] width 354 height 38
click at [314, 58] on textarea at bounding box center [389, 62] width 354 height 38
click at [467, 119] on div "Select Measure Series..." at bounding box center [506, 120] width 97 height 7
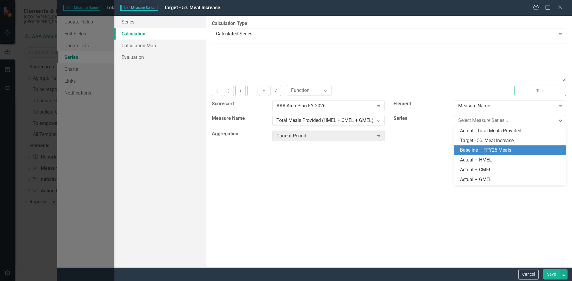
click at [462, 147] on div "Baseline – FFY25 Meals" at bounding box center [511, 150] width 102 height 7
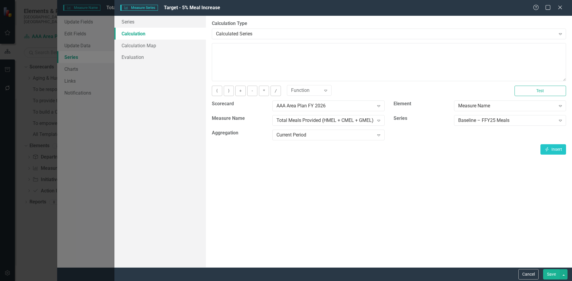
click at [324, 133] on div "Current Period" at bounding box center [324, 135] width 97 height 7
click at [499, 174] on div "By default, series in ClearPoint are not calculated. So, if you leave the form …" at bounding box center [389, 142] width 366 height 252
click at [524, 274] on button "Cancel" at bounding box center [528, 274] width 20 height 10
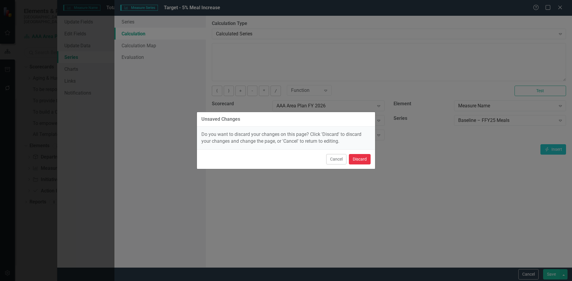
click at [366, 160] on button "Discard" at bounding box center [360, 159] width 22 height 10
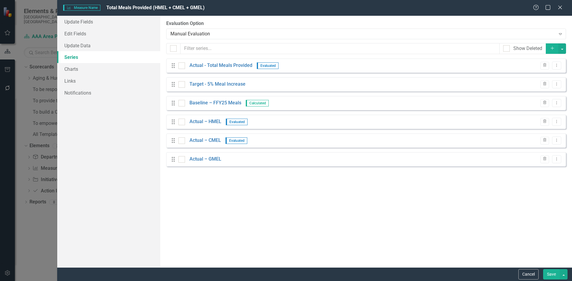
click at [555, 64] on icon "Dropdown Menu" at bounding box center [556, 65] width 5 height 4
click at [504, 71] on link "Edit Edit Measure Series" at bounding box center [527, 75] width 68 height 11
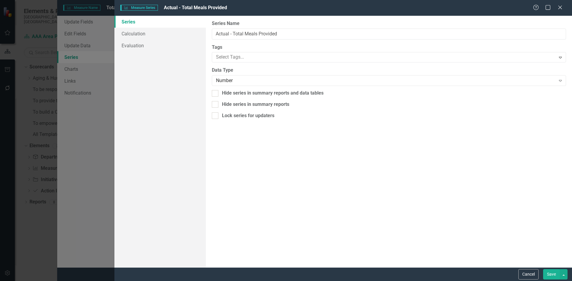
click at [528, 276] on button "Cancel" at bounding box center [528, 274] width 20 height 10
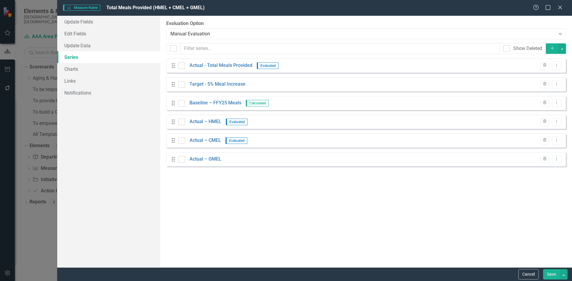
click at [561, 84] on button "Dropdown Menu" at bounding box center [556, 84] width 9 height 8
click at [544, 95] on link "Edit Edit Measure Series" at bounding box center [527, 94] width 68 height 11
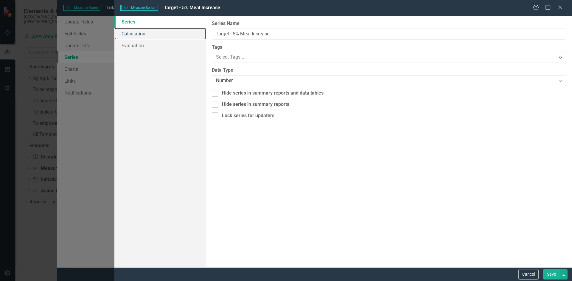
click at [149, 35] on link "Calculation" at bounding box center [159, 34] width 91 height 12
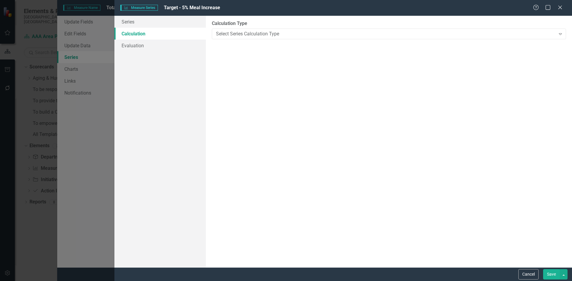
click at [285, 36] on div "Select Series Calculation Type" at bounding box center [385, 33] width 339 height 7
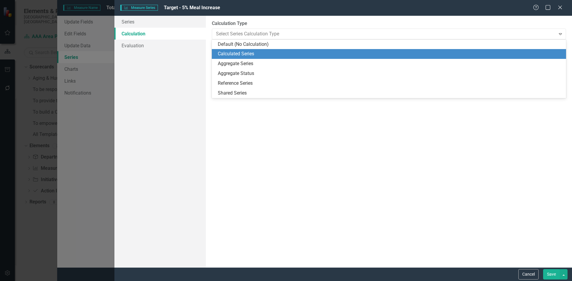
click at [295, 53] on div "Calculated Series" at bounding box center [390, 54] width 345 height 7
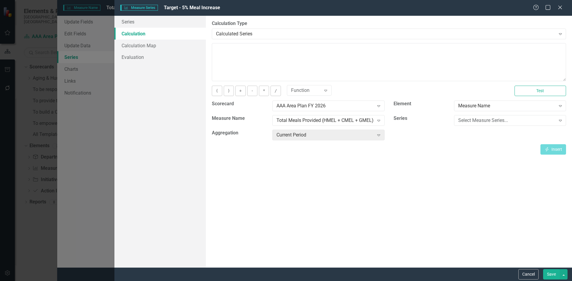
click at [471, 118] on div "Select Measure Series..." at bounding box center [506, 120] width 97 height 7
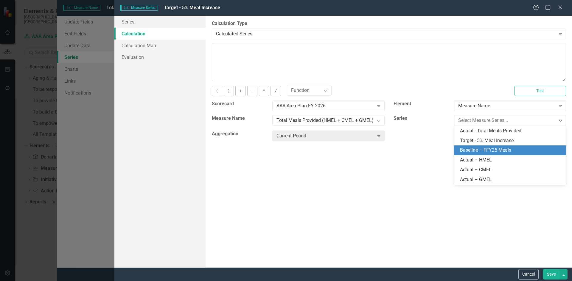
click at [481, 146] on div "Baseline – FFY25 Meals" at bounding box center [510, 151] width 112 height 10
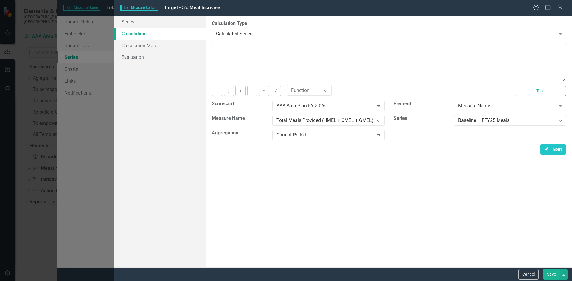
click at [532, 274] on button "Cancel" at bounding box center [528, 274] width 20 height 10
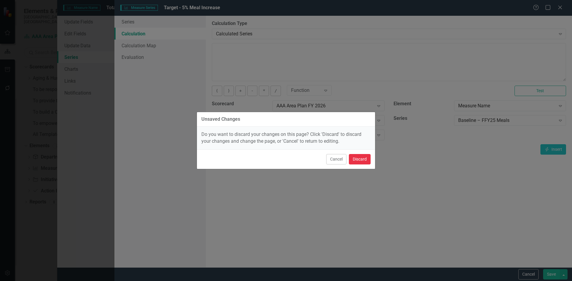
click at [365, 160] on button "Discard" at bounding box center [360, 159] width 22 height 10
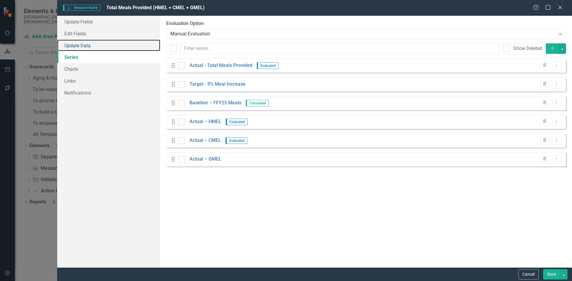
click at [101, 43] on link "Update Data" at bounding box center [108, 46] width 103 height 12
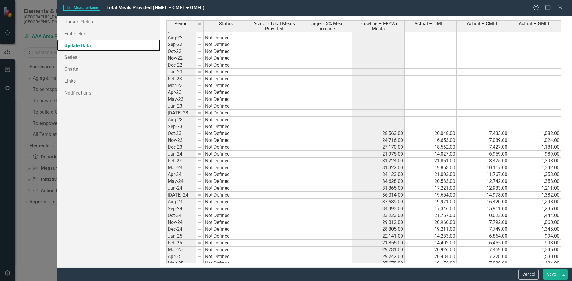
scroll to position [655, 0]
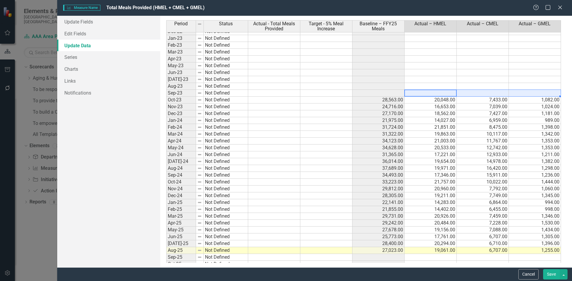
drag, startPoint x: 431, startPoint y: 93, endPoint x: 554, endPoint y: 91, distance: 123.0
click at [554, 91] on tbody "Jan-22 Not Defined Feb-22 Not Defined Mar-22 Not Defined Apr-22 Not Defined May…" at bounding box center [363, 148] width 395 height 391
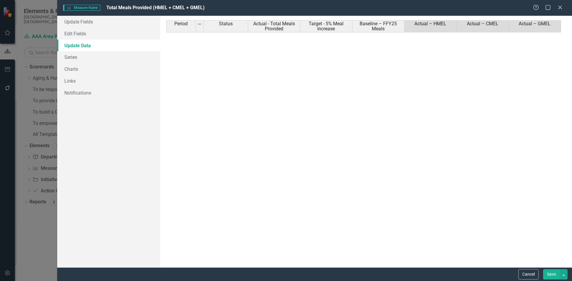
scroll to position [655, 0]
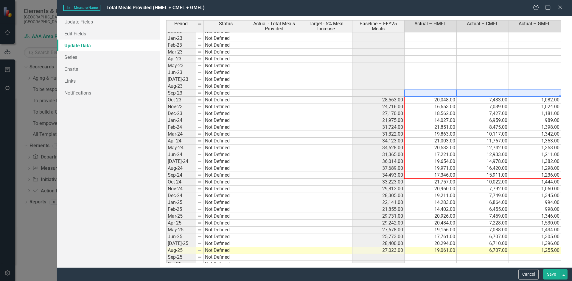
click at [166, 174] on div "Period Status Actual - Total Meals Provided Target - 5% Meal Increase Baseline …" at bounding box center [166, 141] width 0 height 403
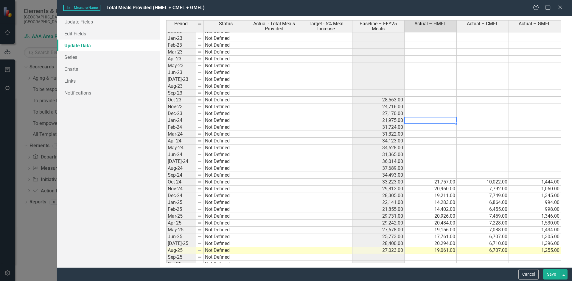
click at [441, 122] on td at bounding box center [430, 120] width 52 height 7
drag, startPoint x: 441, startPoint y: 182, endPoint x: 448, endPoint y: 177, distance: 8.9
click at [448, 180] on td "21,757.00" at bounding box center [430, 182] width 52 height 7
click at [551, 276] on button "Save" at bounding box center [551, 274] width 17 height 10
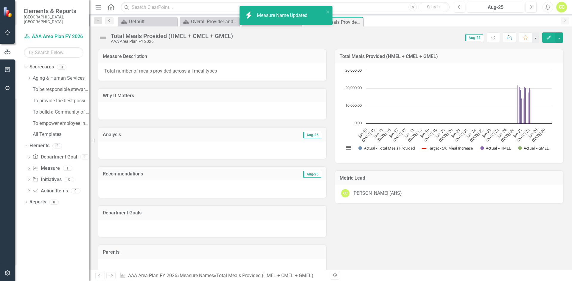
click at [545, 34] on button "Edit" at bounding box center [548, 37] width 13 height 10
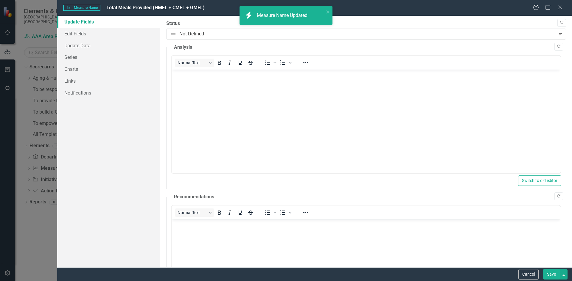
scroll to position [0, 0]
click at [97, 55] on link "Series" at bounding box center [108, 57] width 103 height 12
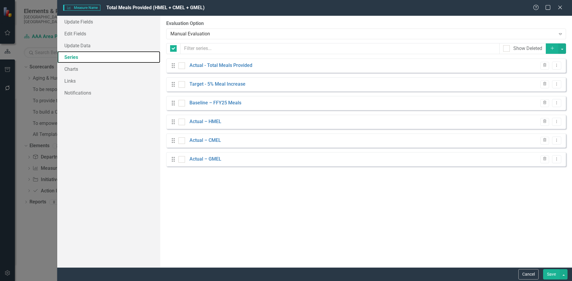
checkbox input "false"
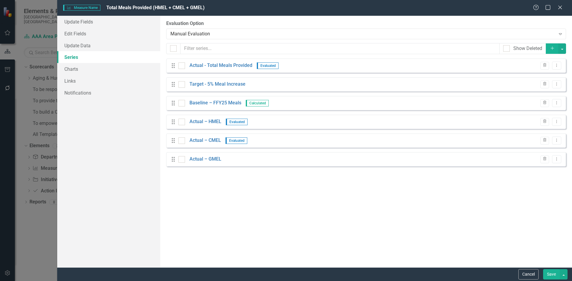
click at [555, 123] on icon "Dropdown Menu" at bounding box center [556, 122] width 5 height 4
click at [534, 134] on link "Edit Edit Measure Series" at bounding box center [527, 131] width 68 height 11
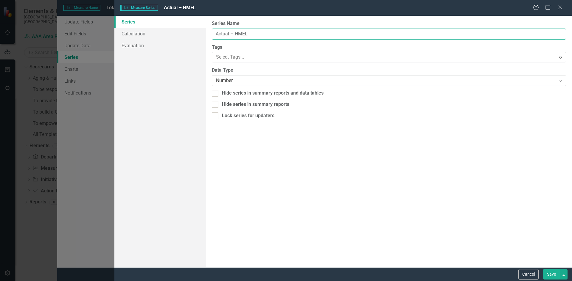
click at [219, 35] on input "Actual – HMEL" at bounding box center [389, 34] width 354 height 11
type input "Baseline – HMEL"
click at [552, 277] on button "Save" at bounding box center [551, 274] width 17 height 10
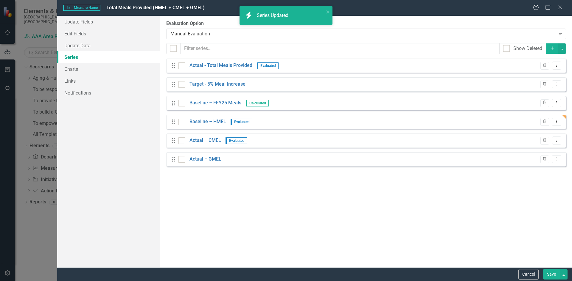
click at [559, 140] on button "Dropdown Menu" at bounding box center [556, 141] width 9 height 8
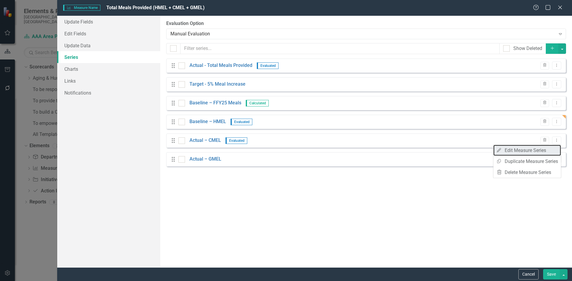
click at [514, 147] on link "Edit Edit Measure Series" at bounding box center [527, 150] width 68 height 11
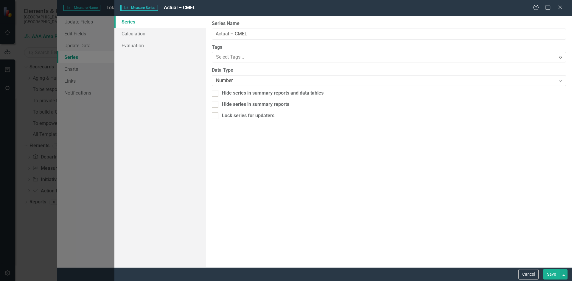
click at [527, 276] on button "Cancel" at bounding box center [528, 274] width 20 height 10
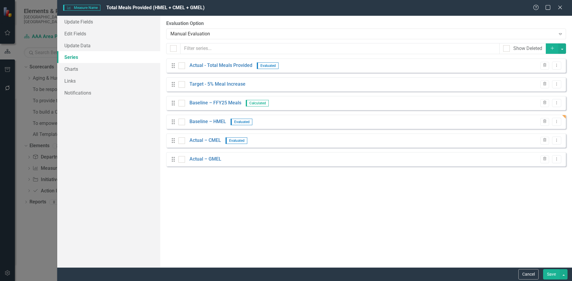
click at [557, 139] on icon "Dropdown Menu" at bounding box center [556, 140] width 5 height 4
click at [545, 158] on link "Copy Duplicate Measure Series" at bounding box center [527, 161] width 68 height 11
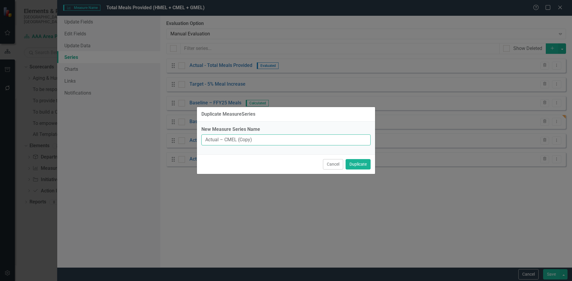
click at [250, 140] on input "Actual – CMEL (Copy)" at bounding box center [285, 140] width 169 height 11
drag, startPoint x: 356, startPoint y: 167, endPoint x: 398, endPoint y: 165, distance: 42.3
click at [356, 167] on button "Duplicate" at bounding box center [357, 164] width 25 height 10
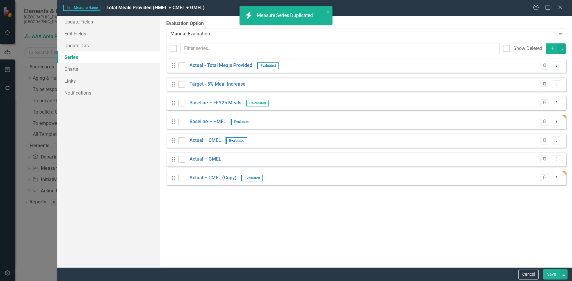
click at [559, 157] on button "Dropdown Menu" at bounding box center [556, 159] width 9 height 8
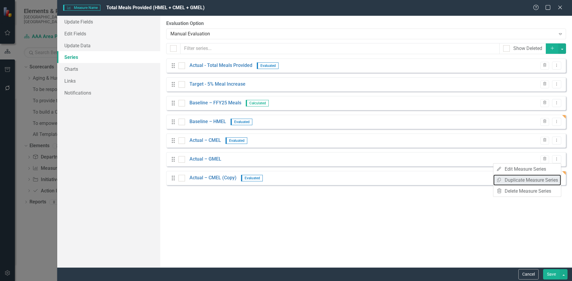
click at [543, 181] on link "Copy Duplicate Measure Series" at bounding box center [527, 180] width 68 height 11
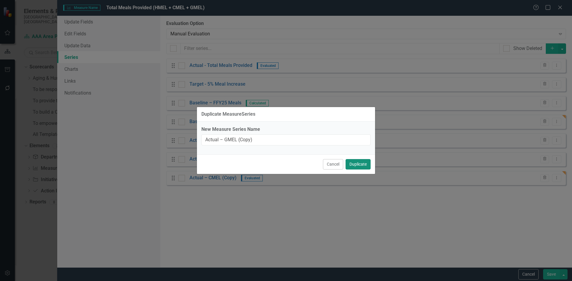
click at [357, 165] on button "Duplicate" at bounding box center [357, 164] width 25 height 10
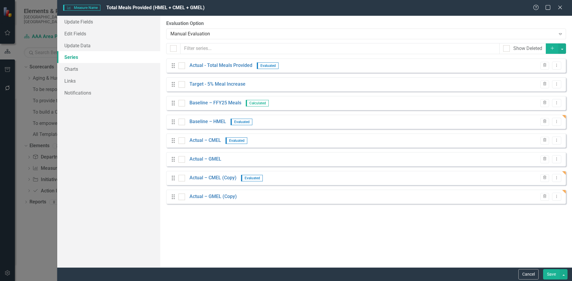
click at [558, 142] on icon "Dropdown Menu" at bounding box center [556, 140] width 5 height 4
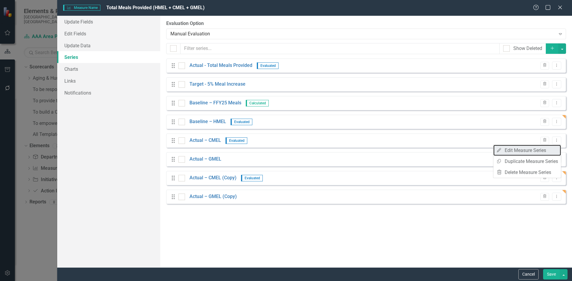
click at [506, 156] on link "Edit Edit Measure Series" at bounding box center [527, 150] width 68 height 11
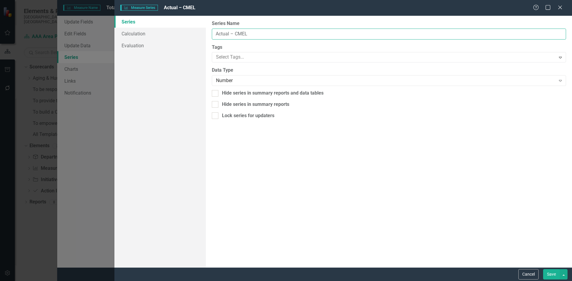
click at [253, 35] on input "Actual – CMEL" at bounding box center [389, 34] width 354 height 11
type input "Actual – HMEL"
click at [558, 275] on button "Save" at bounding box center [551, 274] width 17 height 10
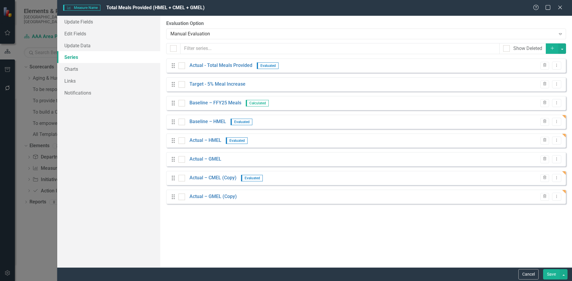
click at [557, 162] on button "Dropdown Menu" at bounding box center [556, 159] width 9 height 8
click at [532, 169] on link "Edit Edit Measure Series" at bounding box center [527, 169] width 68 height 11
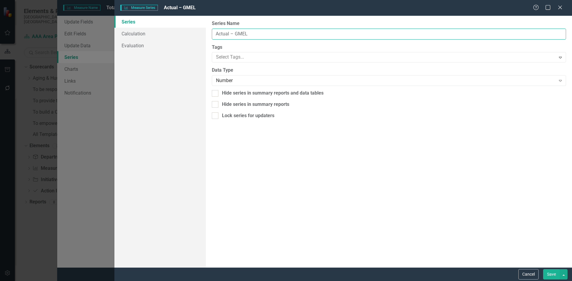
click at [221, 34] on input "Actual – GMEL" at bounding box center [389, 34] width 354 height 11
type input "Baseline – GMEL"
click at [550, 274] on button "Save" at bounding box center [551, 274] width 17 height 10
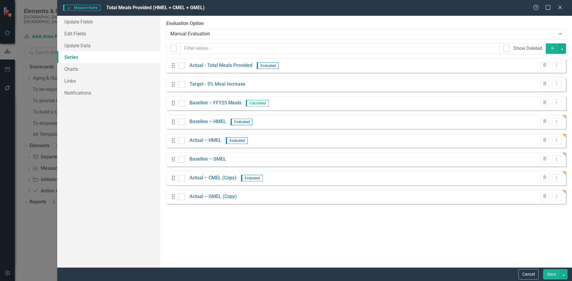
click at [558, 175] on button "Dropdown Menu" at bounding box center [556, 178] width 9 height 8
click at [537, 186] on link "Edit Edit Measure Series" at bounding box center [527, 188] width 68 height 11
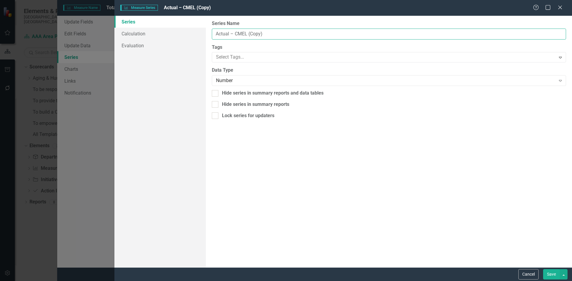
drag, startPoint x: 276, startPoint y: 34, endPoint x: 183, endPoint y: 31, distance: 93.0
click at [183, 31] on div "Series Calculation Evaluation From this page, you can edit the name, type, and …" at bounding box center [342, 142] width 457 height 252
type input "Baseline - CMEL"
click at [548, 272] on button "Save" at bounding box center [551, 274] width 17 height 10
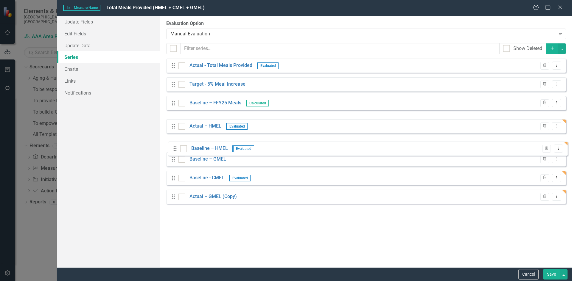
drag, startPoint x: 174, startPoint y: 123, endPoint x: 176, endPoint y: 147, distance: 23.9
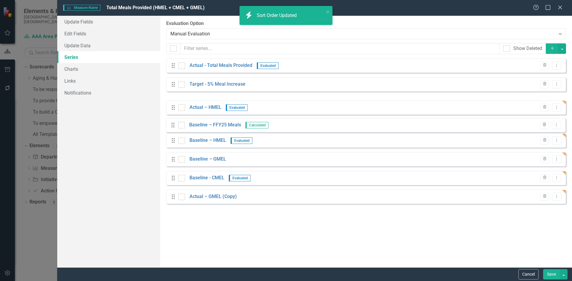
drag, startPoint x: 173, startPoint y: 104, endPoint x: 172, endPoint y: 126, distance: 22.0
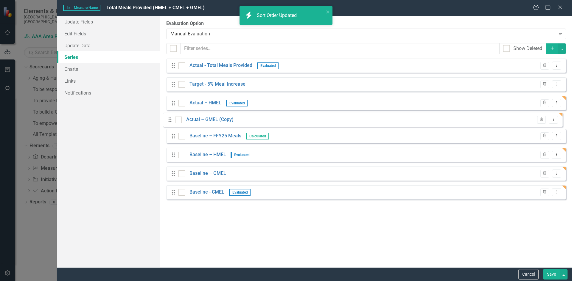
drag, startPoint x: 177, startPoint y: 195, endPoint x: 174, endPoint y: 118, distance: 77.2
click at [174, 118] on div "Drag Actual - Total Meals Provided Evaluated Trash Dropdown Menu Drag Target - …" at bounding box center [366, 132] width 400 height 146
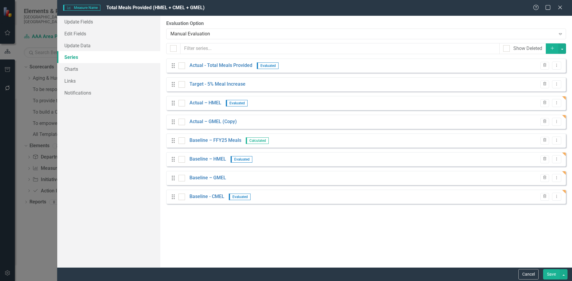
click at [555, 121] on icon "Dropdown Menu" at bounding box center [556, 122] width 5 height 4
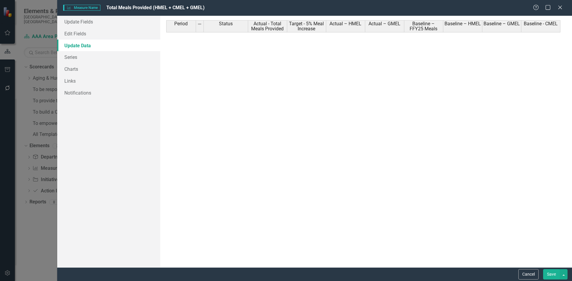
scroll to position [685, 0]
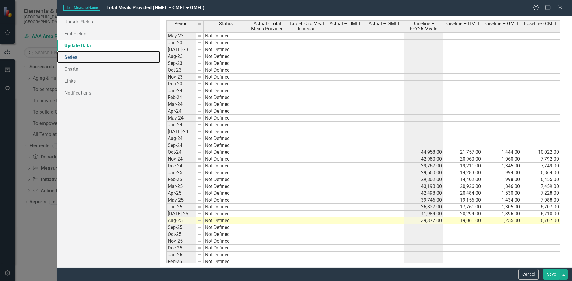
click at [112, 57] on link "Series" at bounding box center [108, 57] width 103 height 12
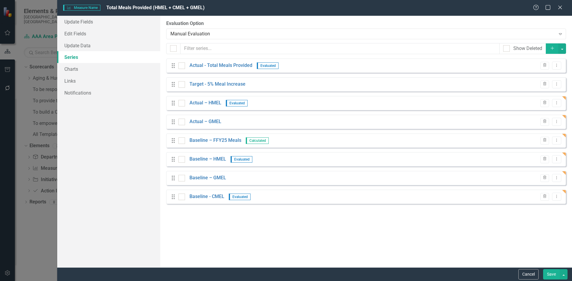
click at [559, 141] on button "Dropdown Menu" at bounding box center [556, 141] width 9 height 8
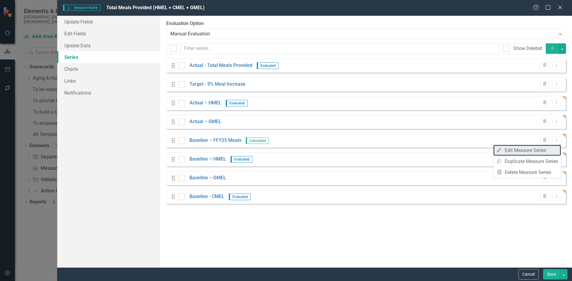
click at [545, 152] on link "Edit Edit Measure Series" at bounding box center [527, 150] width 68 height 11
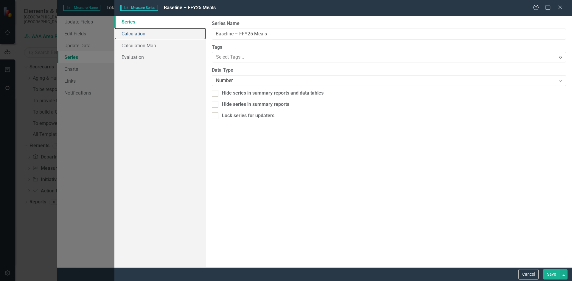
click at [136, 34] on link "Calculation" at bounding box center [159, 34] width 91 height 12
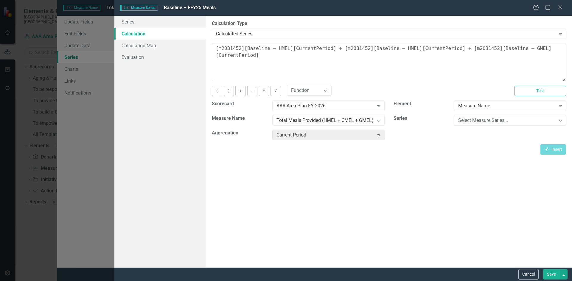
click at [542, 95] on button "Test" at bounding box center [540, 91] width 52 height 10
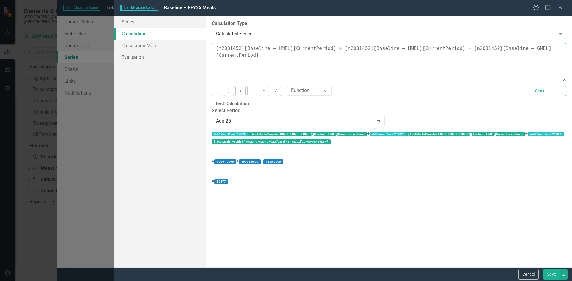
click at [367, 70] on textarea "[m2031452][Baseline – HMEL][CurrentPeriod] + [m2031452][Baseline – HMEL][Curren…" at bounding box center [389, 62] width 354 height 38
drag, startPoint x: 557, startPoint y: 51, endPoint x: 94, endPoint y: 36, distance: 462.4
click at [94, 36] on div "Measure Series Measure Series Baseline – FFY25 Meals Help Maximize Close Series…" at bounding box center [286, 140] width 572 height 281
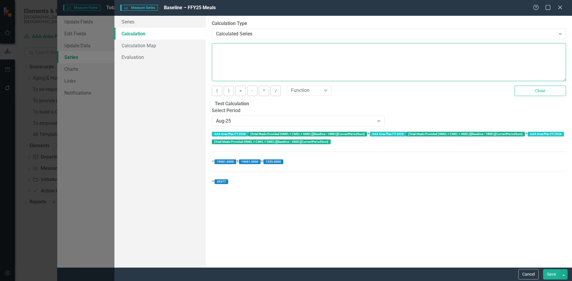
click at [235, 66] on textarea at bounding box center [389, 62] width 354 height 38
click at [555, 94] on button "Close" at bounding box center [540, 91] width 52 height 10
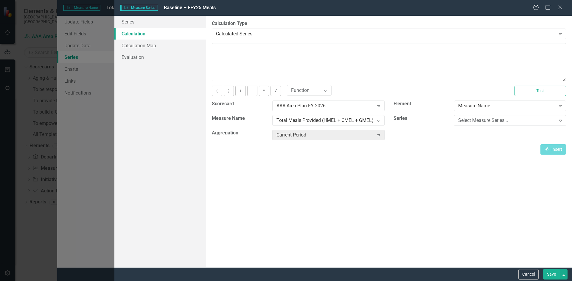
click at [505, 123] on div "Select Measure Series..." at bounding box center [506, 120] width 97 height 7
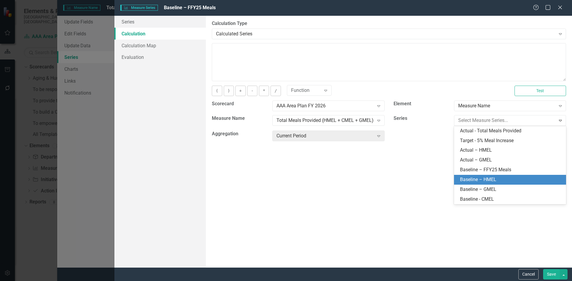
click at [506, 177] on div "Baseline – HMEL" at bounding box center [511, 180] width 102 height 7
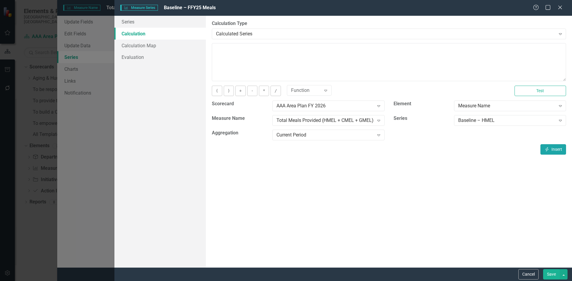
click at [545, 148] on icon "Insert" at bounding box center [546, 149] width 5 height 4
click at [481, 122] on div "Baseline – HMEL" at bounding box center [506, 120] width 97 height 7
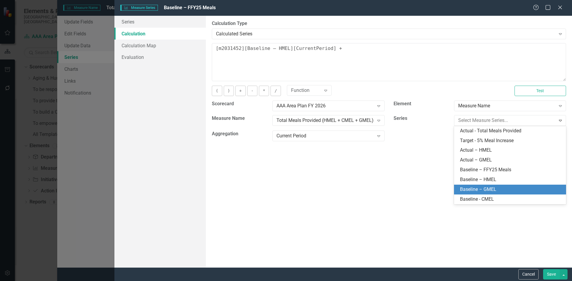
click at [488, 187] on div "Baseline – GMEL" at bounding box center [511, 189] width 102 height 7
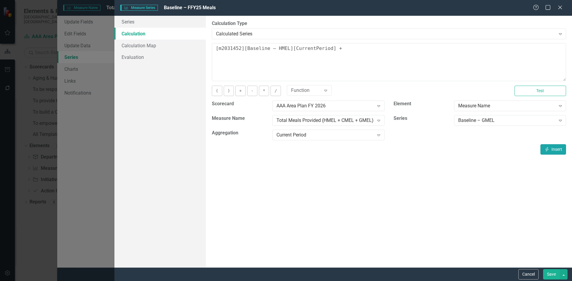
click at [545, 149] on icon "button" at bounding box center [546, 149] width 3 height 4
click at [514, 119] on div "Baseline – GMEL" at bounding box center [506, 120] width 97 height 7
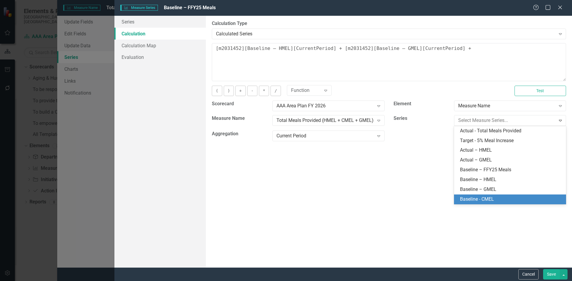
click at [516, 200] on div "Baseline - CMEL" at bounding box center [511, 199] width 102 height 7
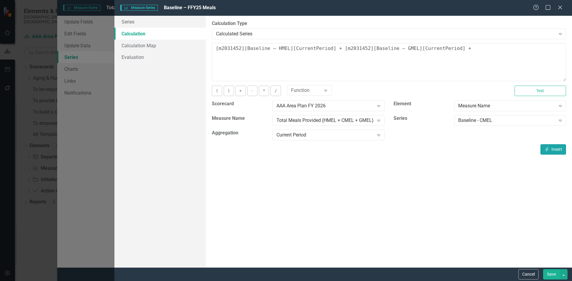
click at [548, 151] on icon "Insert" at bounding box center [546, 149] width 5 height 4
type textarea "[m2031452][Baseline – HMEL][CurrentPeriod] + [m2031452][Baseline – GMEL][Curren…"
click at [553, 275] on button "Save" at bounding box center [551, 274] width 17 height 10
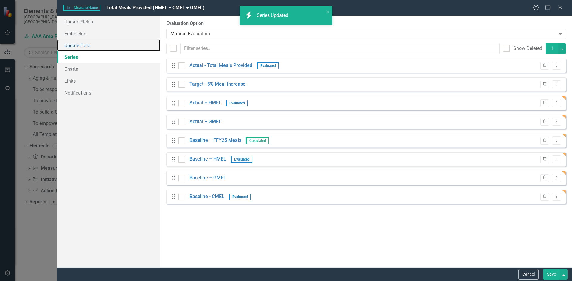
click at [99, 43] on link "Update Data" at bounding box center [108, 46] width 103 height 12
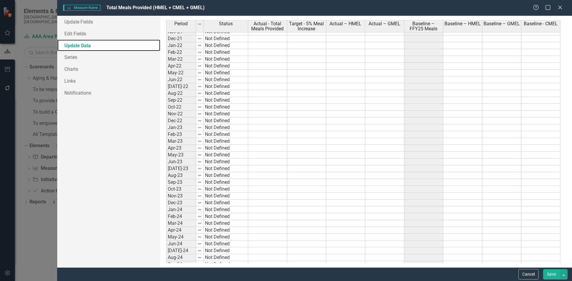
scroll to position [715, 0]
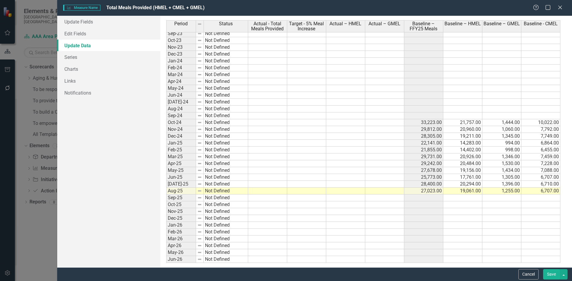
click at [551, 272] on button "Save" at bounding box center [551, 274] width 17 height 10
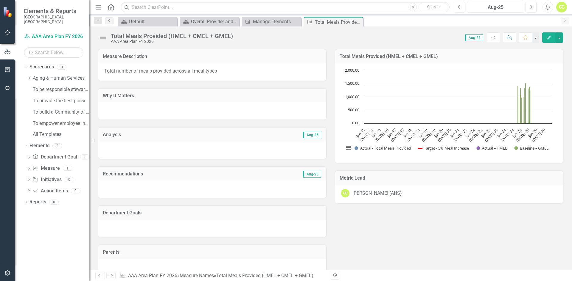
click at [550, 40] on button "Edit" at bounding box center [548, 37] width 13 height 10
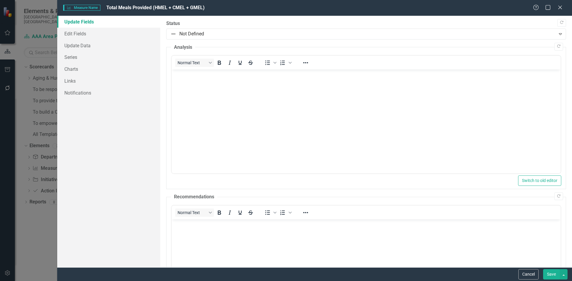
scroll to position [0, 0]
click at [100, 69] on link "Charts" at bounding box center [108, 69] width 103 height 12
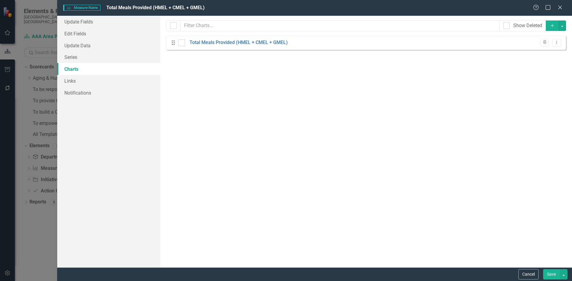
click at [252, 42] on link "Total Meals Provided (HMEL + CMEL + GMEL)" at bounding box center [238, 42] width 98 height 7
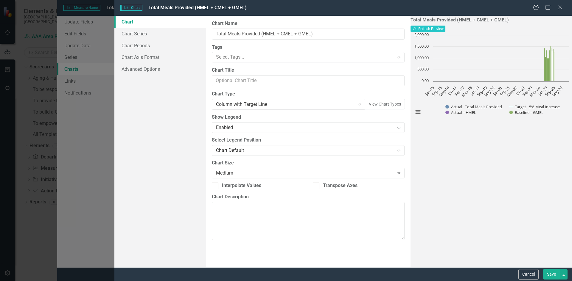
click at [530, 273] on button "Cancel" at bounding box center [528, 274] width 20 height 10
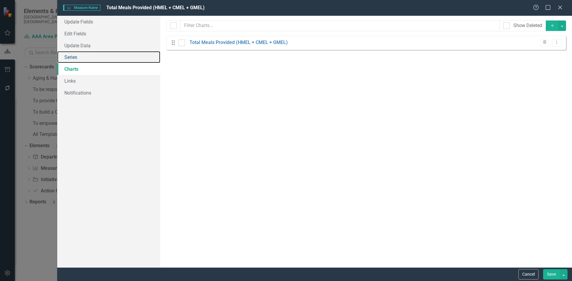
click at [97, 54] on link "Series" at bounding box center [108, 57] width 103 height 12
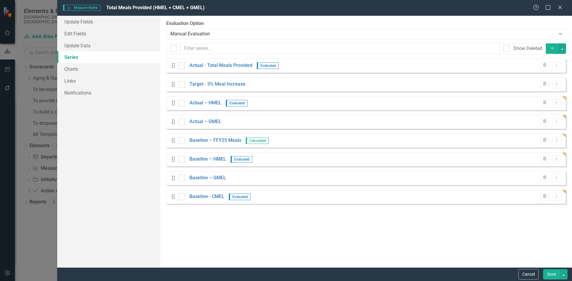
click at [506, 46] on input "Show Deleted" at bounding box center [505, 47] width 4 height 4
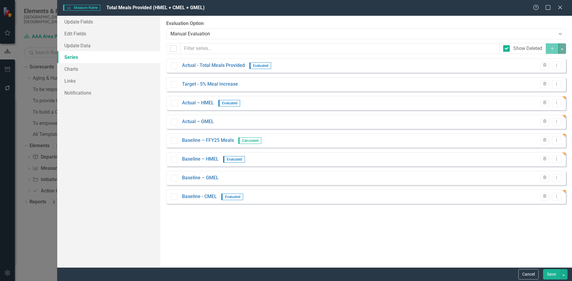
click at [510, 49] on div "Show Deleted" at bounding box center [522, 48] width 39 height 7
click at [507, 49] on input "Show Deleted" at bounding box center [505, 47] width 4 height 4
checkbox input "false"
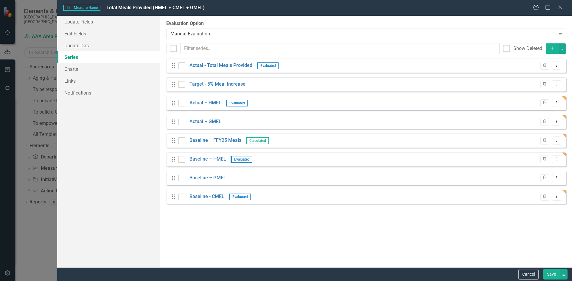
click at [553, 47] on icon "Add" at bounding box center [551, 48] width 5 height 4
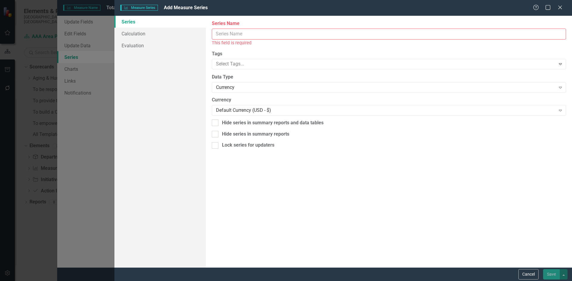
click at [320, 29] on input "Series Name" at bounding box center [389, 34] width 354 height 11
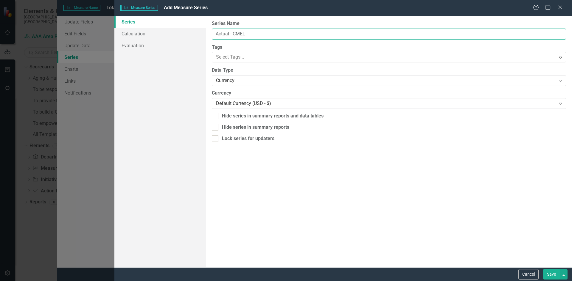
type input "Actual - CMEL"
click at [311, 82] on div "Currency" at bounding box center [385, 80] width 339 height 7
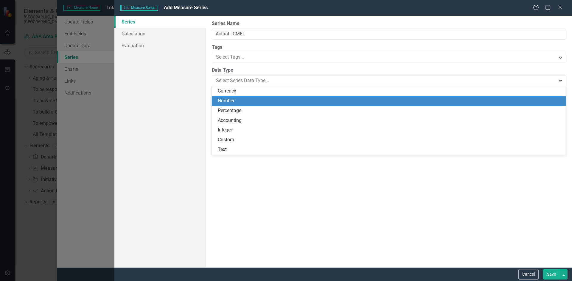
click at [300, 102] on div "Number" at bounding box center [390, 101] width 345 height 7
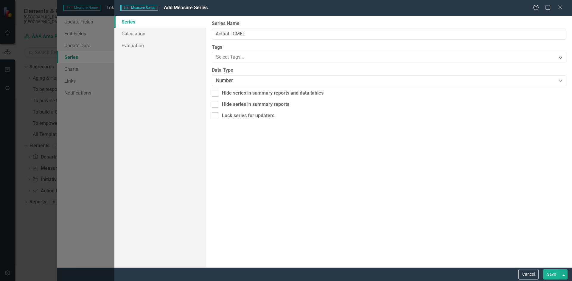
drag, startPoint x: 554, startPoint y: 273, endPoint x: 545, endPoint y: 267, distance: 10.7
click at [553, 274] on button "Save" at bounding box center [551, 274] width 17 height 10
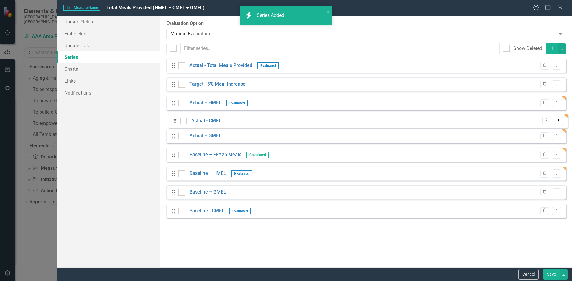
drag, startPoint x: 174, startPoint y: 215, endPoint x: 175, endPoint y: 121, distance: 94.7
click at [175, 121] on div "Drag Actual - Total Meals Provided Evaluated Trash Dropdown Menu Drag Target - …" at bounding box center [366, 141] width 400 height 164
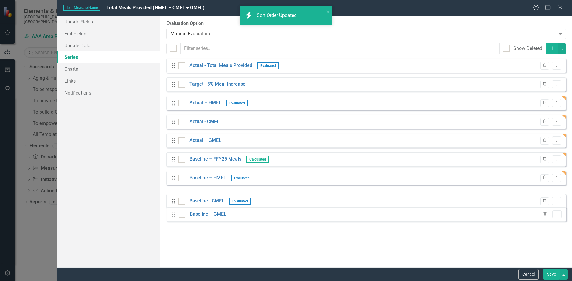
drag, startPoint x: 173, startPoint y: 197, endPoint x: 335, endPoint y: 224, distance: 163.9
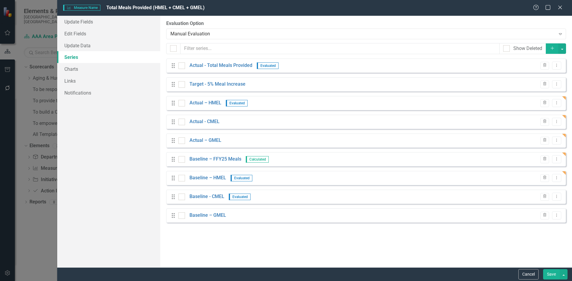
click at [554, 271] on button "Save" at bounding box center [551, 274] width 17 height 10
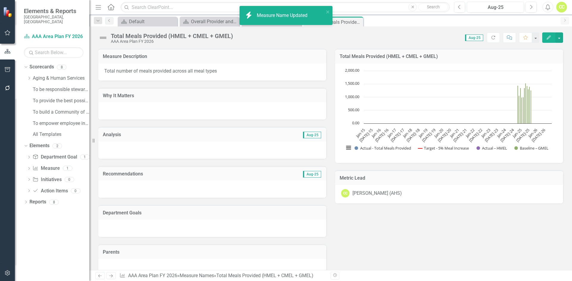
click at [546, 37] on icon "Edit" at bounding box center [548, 37] width 5 height 4
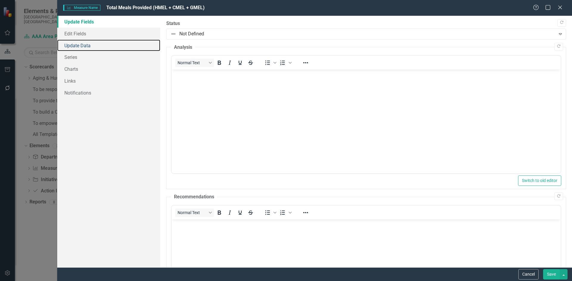
click at [71, 41] on link "Update Data" at bounding box center [108, 46] width 103 height 12
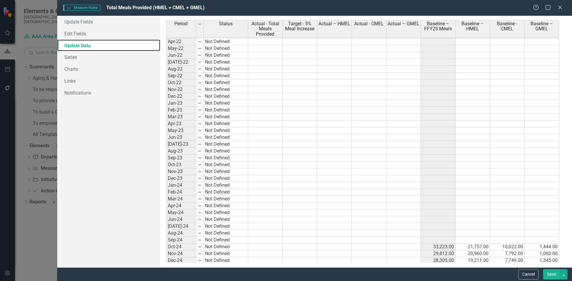
scroll to position [704, 0]
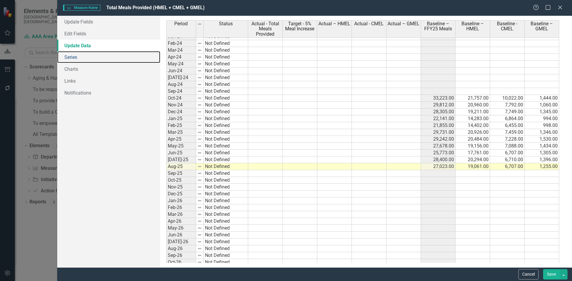
click at [85, 55] on link "Series" at bounding box center [108, 57] width 103 height 12
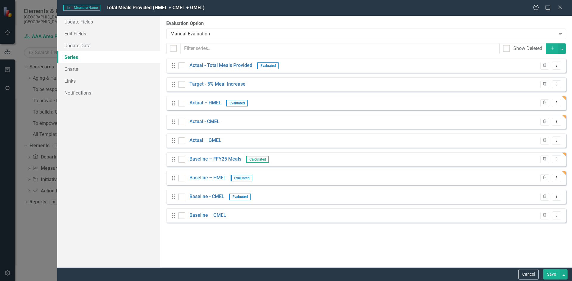
click at [557, 84] on icon "Dropdown Menu" at bounding box center [556, 84] width 5 height 4
click at [533, 92] on link "Edit Edit Measure Series" at bounding box center [527, 94] width 68 height 11
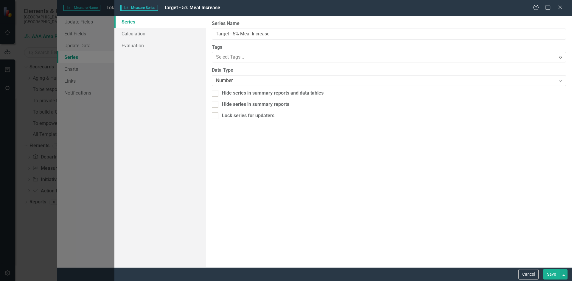
click at [560, 10] on icon "Close" at bounding box center [560, 7] width 6 height 5
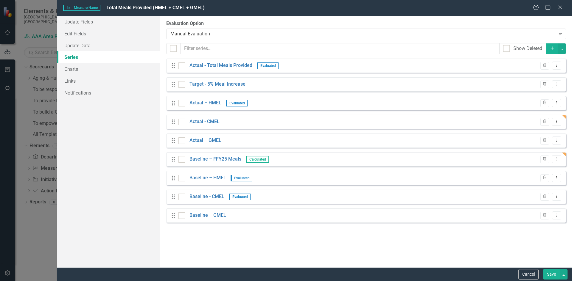
click at [558, 68] on button "Dropdown Menu" at bounding box center [556, 66] width 9 height 8
click at [548, 77] on link "Edit Edit Measure Series" at bounding box center [527, 75] width 68 height 11
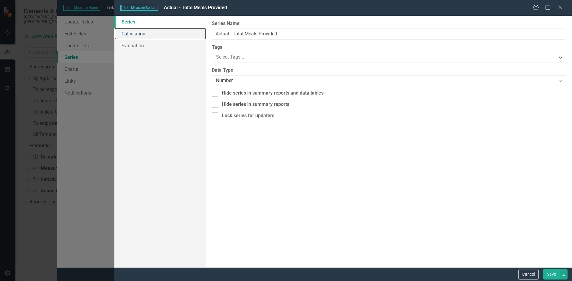
click at [152, 30] on link "Calculation" at bounding box center [159, 34] width 91 height 12
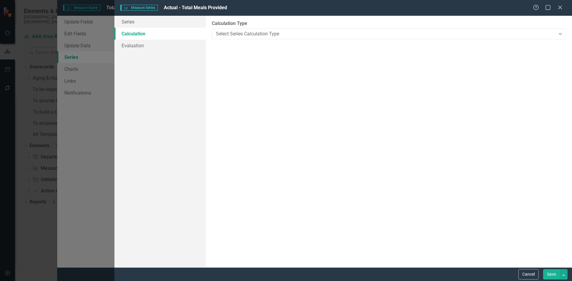
click at [235, 30] on div "Select Series Calculation Type Expand" at bounding box center [389, 34] width 354 height 11
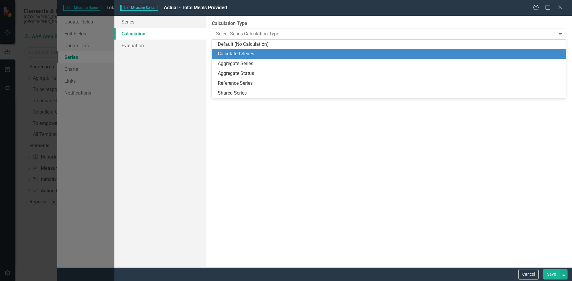
click at [241, 56] on div "Calculated Series" at bounding box center [390, 54] width 345 height 7
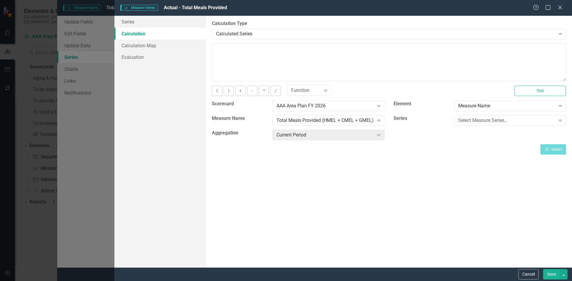
click at [494, 125] on div "Select Measure Series... Expand" at bounding box center [510, 120] width 112 height 11
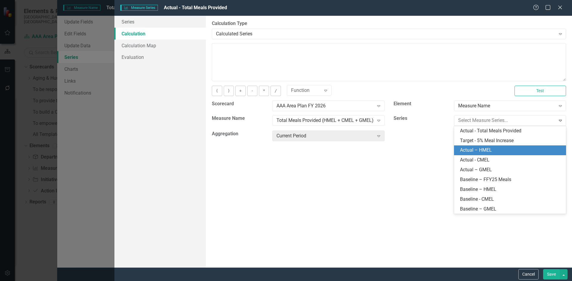
click at [487, 152] on div "Actual – HMEL" at bounding box center [511, 150] width 102 height 7
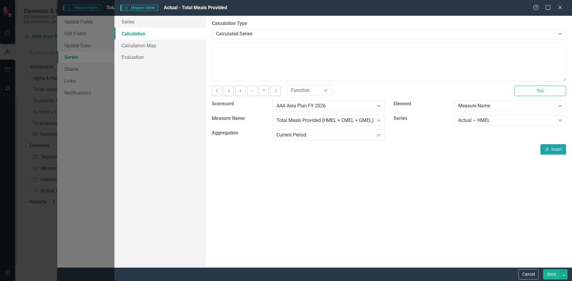
click at [554, 149] on button "Insert Insert" at bounding box center [553, 149] width 26 height 10
click at [505, 122] on div "Actual – HMEL" at bounding box center [506, 120] width 97 height 7
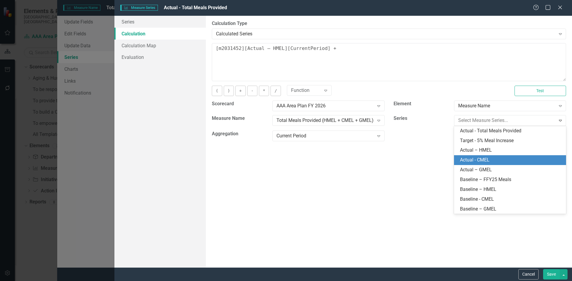
click at [504, 158] on div "Actual - CMEL" at bounding box center [511, 160] width 102 height 7
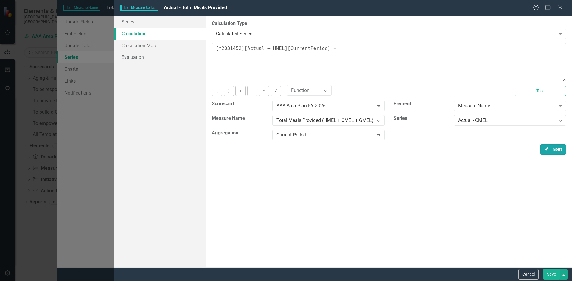
click at [557, 152] on button "Insert Insert" at bounding box center [553, 149] width 26 height 10
click at [518, 121] on div "Actual - CMEL" at bounding box center [506, 120] width 97 height 7
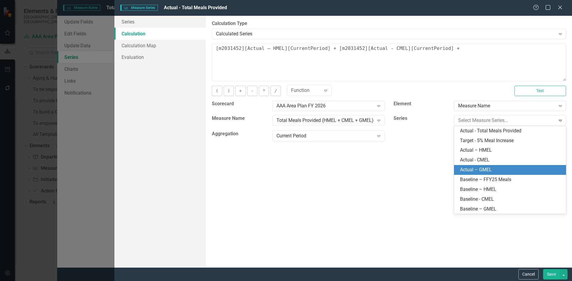
click at [508, 168] on div "Actual – GMEL" at bounding box center [511, 170] width 102 height 7
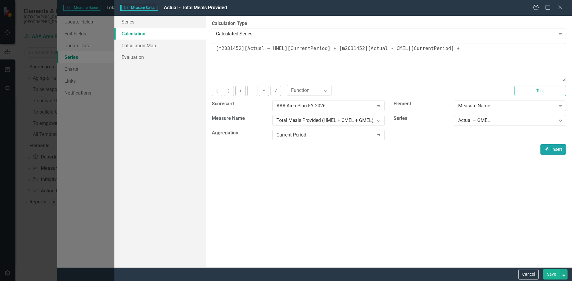
click at [551, 147] on button "Insert Insert" at bounding box center [553, 149] width 26 height 10
type textarea "[m2031452][Actual – HMEL][CurrentPeriod] + [m2031452][Actual - CMEL][CurrentPer…"
click at [552, 275] on button "Save" at bounding box center [551, 274] width 17 height 10
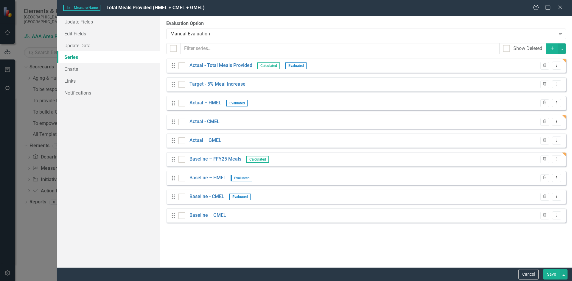
click at [557, 83] on icon "Dropdown Menu" at bounding box center [556, 84] width 5 height 4
click at [555, 92] on link "Edit Edit Measure Series" at bounding box center [527, 94] width 68 height 11
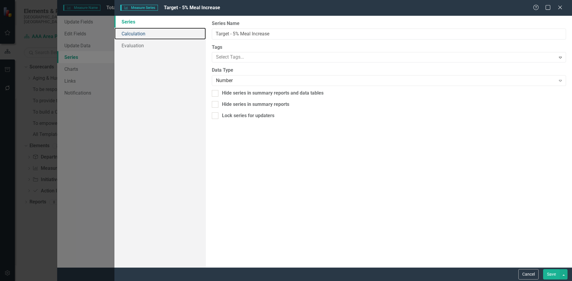
click at [134, 34] on link "Calculation" at bounding box center [159, 34] width 91 height 12
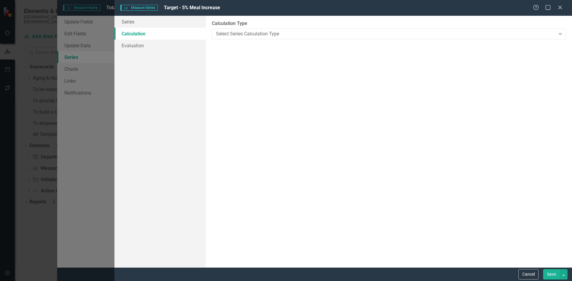
click at [217, 31] on div "Select Series Calculation Type" at bounding box center [385, 33] width 339 height 7
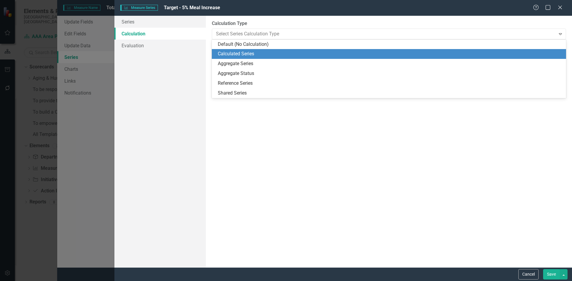
click at [243, 55] on div "Calculated Series" at bounding box center [390, 54] width 345 height 7
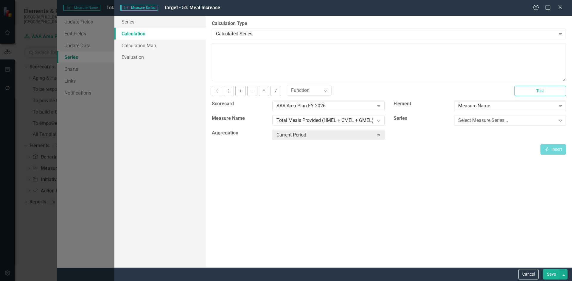
click at [538, 124] on div "Select Measure Series... Expand" at bounding box center [510, 120] width 112 height 11
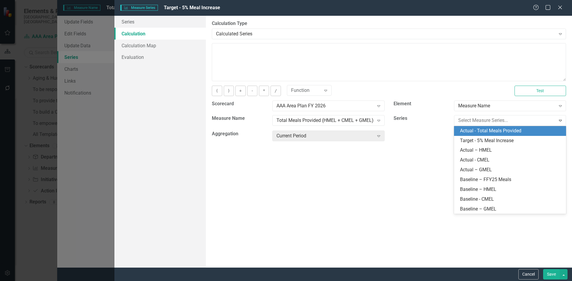
click at [534, 131] on div "Actual - Total Meals Provided" at bounding box center [511, 131] width 102 height 7
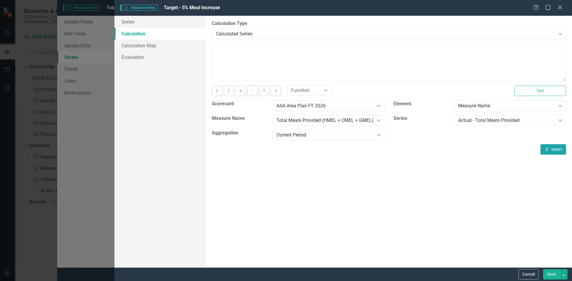
click at [554, 149] on button "Insert Insert" at bounding box center [553, 149] width 26 height 10
click at [262, 90] on button "*" at bounding box center [264, 91] width 10 height 10
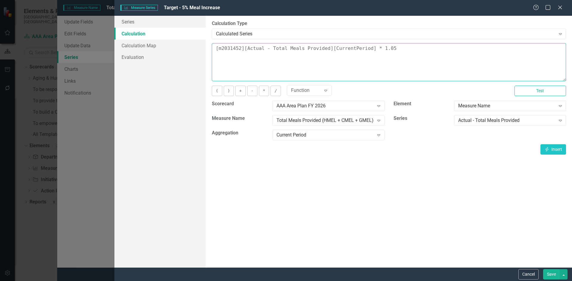
type textarea "[m2031452][Actual - Total Meals Provided][CurrentPeriod] * 1.05"
click at [548, 273] on button "Save" at bounding box center [551, 274] width 17 height 10
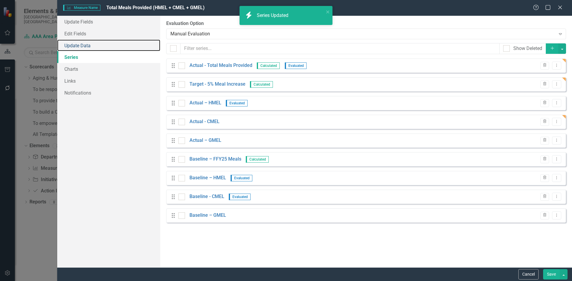
click at [117, 44] on link "Update Data" at bounding box center [108, 46] width 103 height 12
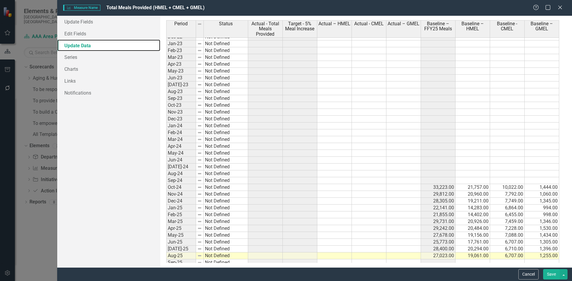
scroll to position [761, 0]
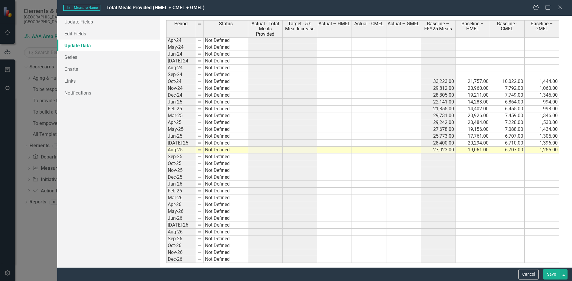
click at [409, 149] on tbody "Jun-22 Not Defined Jul-22 Not Defined Aug-22 Not Defined Sep-22 Not Defined Oct…" at bounding box center [362, 74] width 393 height 377
type textarea "1200"
type textarea "6000"
type textarea "15000"
click at [549, 272] on button "Save" at bounding box center [551, 274] width 17 height 10
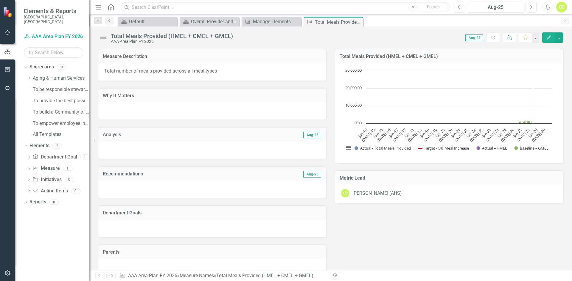
click at [548, 38] on icon "Edit" at bounding box center [548, 37] width 5 height 4
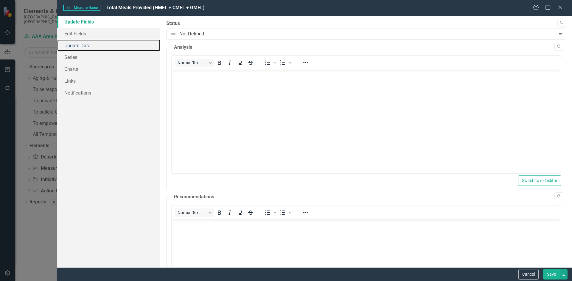
click at [127, 42] on link "Update Data" at bounding box center [108, 46] width 103 height 12
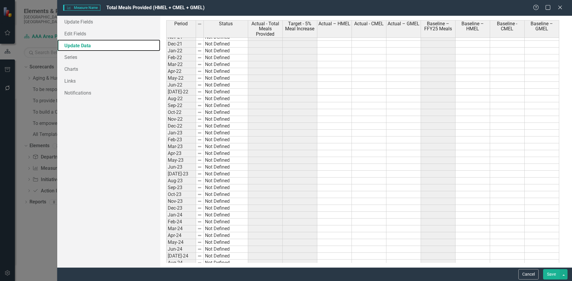
scroll to position [715, 0]
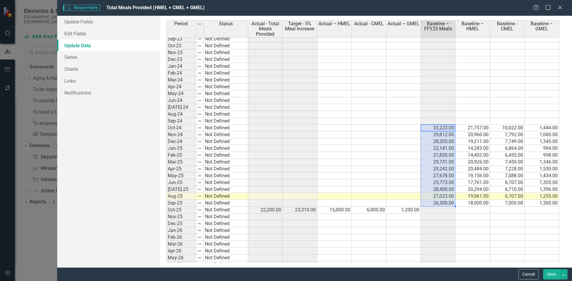
drag, startPoint x: 437, startPoint y: 132, endPoint x: 447, endPoint y: 201, distance: 69.6
click at [447, 201] on tbody "Sep-22 Not Defined Oct-22 Not Defined Nov-22 Not Defined Dec-22 Not Defined Jan…" at bounding box center [362, 131] width 393 height 356
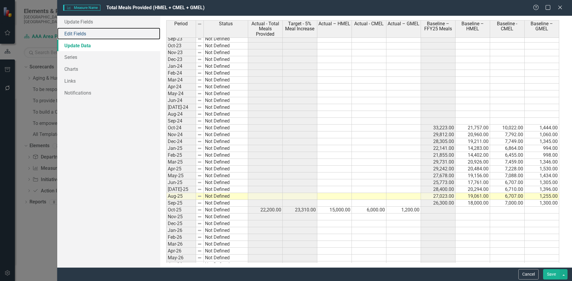
click at [69, 36] on link "Edit Fields" at bounding box center [108, 34] width 103 height 12
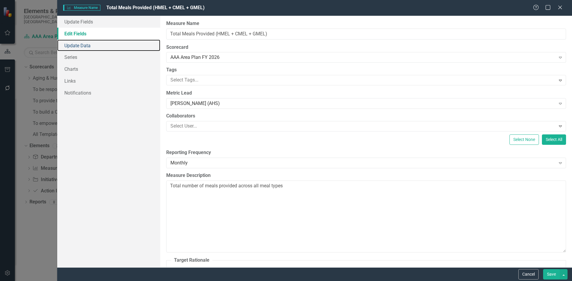
click at [82, 49] on link "Update Data" at bounding box center [108, 46] width 103 height 12
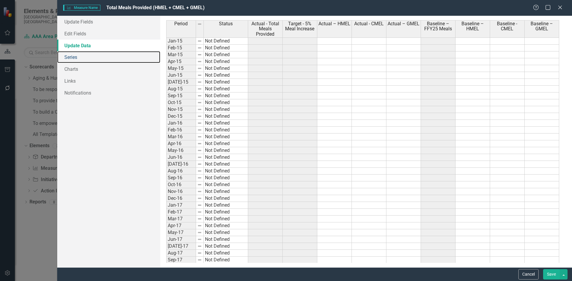
click at [83, 59] on link "Series" at bounding box center [108, 57] width 103 height 12
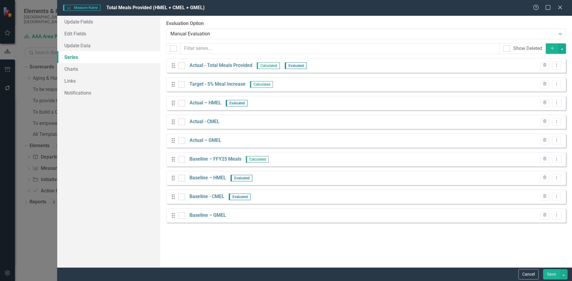
click at [555, 179] on icon "Dropdown Menu" at bounding box center [556, 178] width 5 height 4
click at [544, 177] on icon "Trash" at bounding box center [544, 178] width 4 height 4
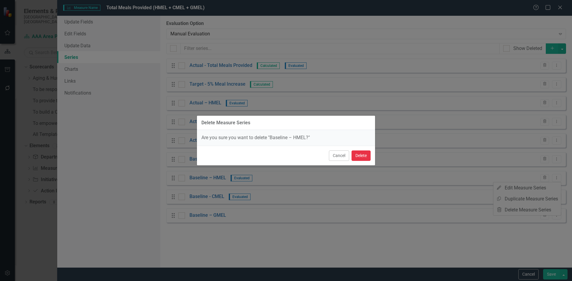
click at [363, 153] on button "Delete" at bounding box center [360, 156] width 19 height 10
click at [369, 155] on div "Drag Baseline – FFY25 Meals Calculated Trash Dropdown Menu" at bounding box center [366, 159] width 400 height 14
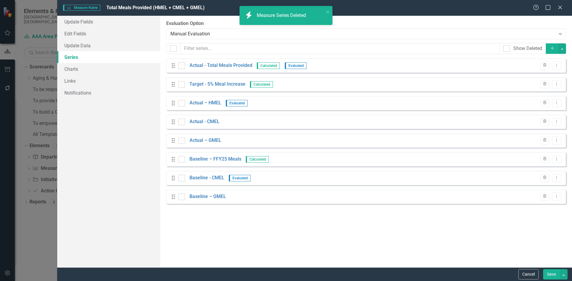
click at [545, 178] on icon "Trash" at bounding box center [544, 178] width 4 height 4
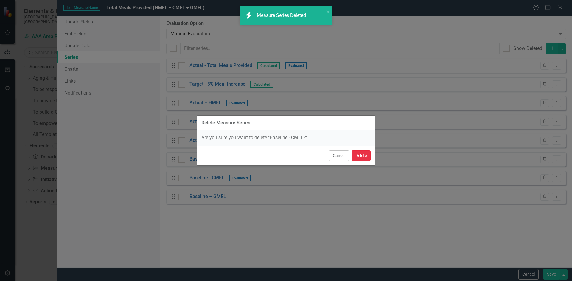
click at [363, 155] on button "Delete" at bounding box center [360, 156] width 19 height 10
click at [362, 157] on div "Drag Baseline – FFY25 Meals Calculated Trash Dropdown Menu" at bounding box center [366, 159] width 400 height 14
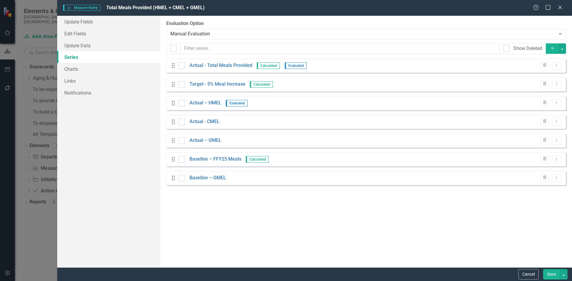
click at [548, 180] on button "Trash" at bounding box center [544, 178] width 9 height 8
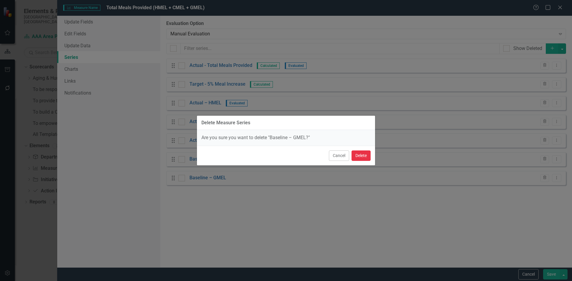
click at [364, 155] on button "Delete" at bounding box center [360, 156] width 19 height 10
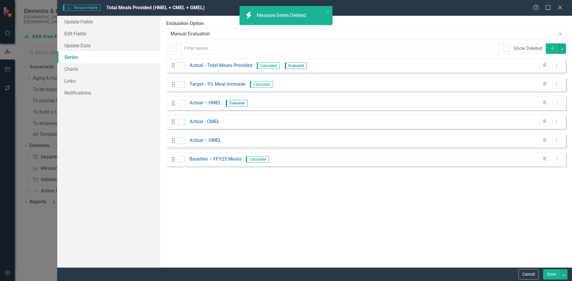
click at [558, 157] on icon "Dropdown Menu" at bounding box center [556, 159] width 5 height 4
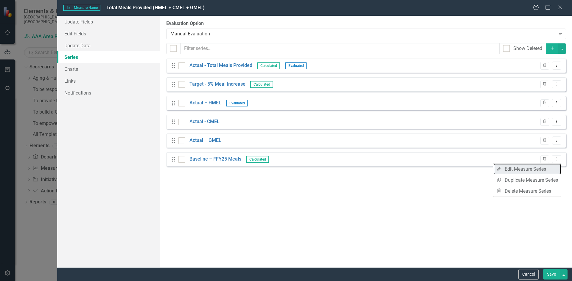
click at [548, 166] on link "Edit Edit Measure Series" at bounding box center [527, 169] width 68 height 11
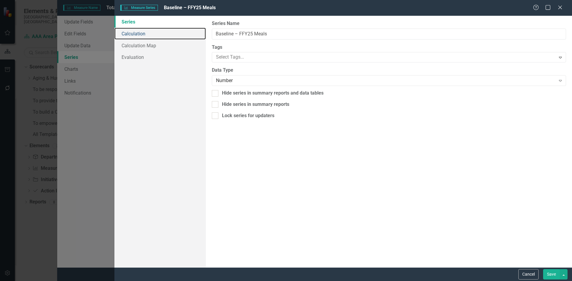
click at [147, 35] on link "Calculation" at bounding box center [159, 34] width 91 height 12
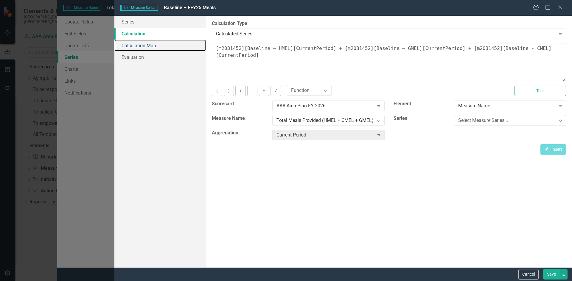
click at [156, 46] on link "Calculation Map" at bounding box center [159, 46] width 91 height 12
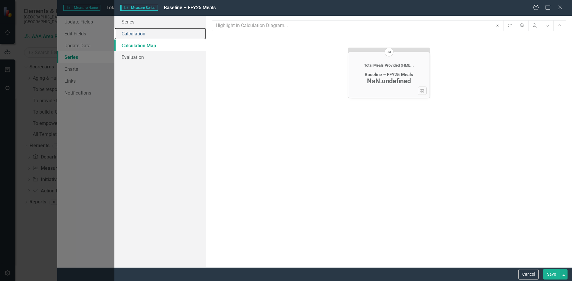
click at [188, 30] on link "Calculation" at bounding box center [159, 34] width 91 height 12
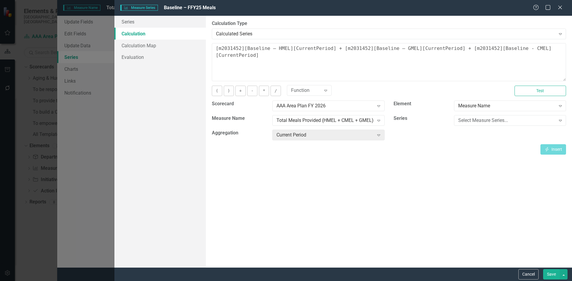
click at [264, 33] on div "Calculated Series" at bounding box center [385, 33] width 339 height 7
click at [500, 51] on textarea "[m2031452][Baseline – HMEL][CurrentPeriod] + [m2031452][Baseline – GMEL][Curren…" at bounding box center [389, 62] width 354 height 38
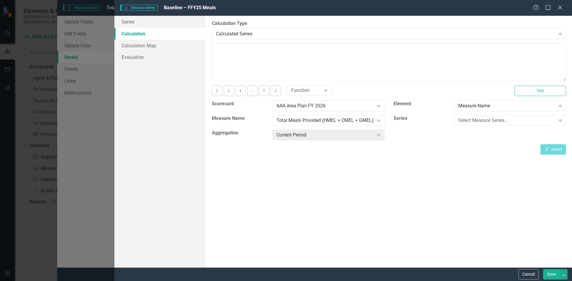
click at [515, 156] on div "By default, series in ClearPoint are not calculated. So, if you leave the form …" at bounding box center [389, 142] width 366 height 252
click at [475, 34] on div "Calculated Series" at bounding box center [385, 33] width 339 height 7
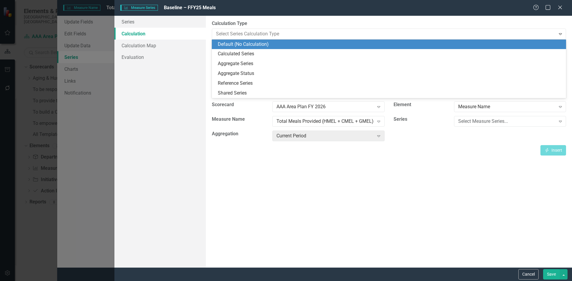
click at [473, 43] on div "Default (No Calculation)" at bounding box center [390, 44] width 345 height 7
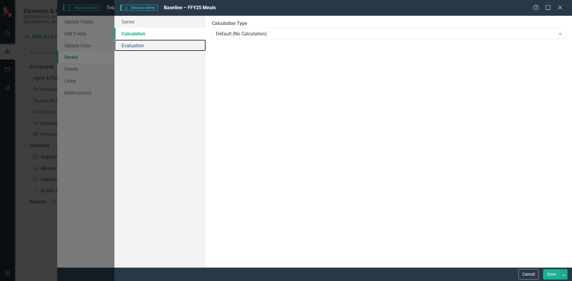
click at [156, 46] on link "Evaluation" at bounding box center [159, 46] width 91 height 12
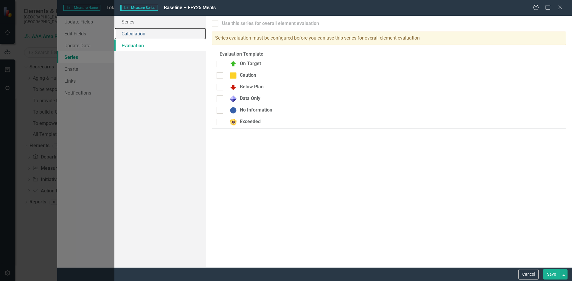
click at [168, 33] on link "Calculation" at bounding box center [159, 34] width 91 height 12
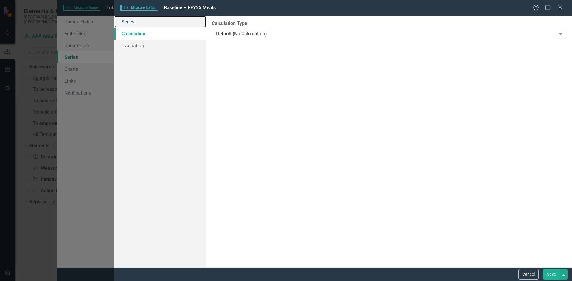
click at [178, 25] on link "Series" at bounding box center [159, 22] width 91 height 12
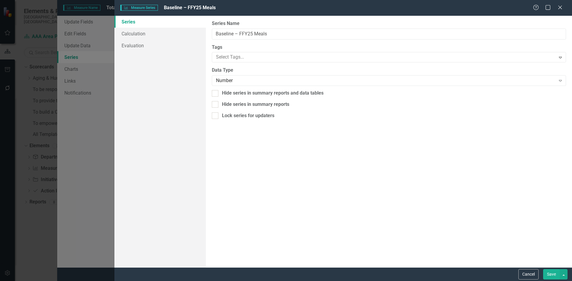
click at [273, 102] on div "Hide series in summary reports" at bounding box center [255, 104] width 67 height 7
click at [216, 102] on input "Hide series in summary reports" at bounding box center [214, 103] width 4 height 4
checkbox input "true"
click at [276, 94] on div "Hide series in summary reports and data tables" at bounding box center [273, 93] width 102 height 7
click at [216, 94] on input "Hide series in summary reports and data tables" at bounding box center [214, 92] width 4 height 4
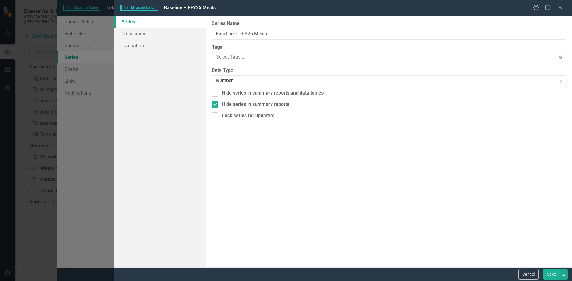
checkbox input "true"
click at [163, 30] on link "Calculation" at bounding box center [159, 34] width 91 height 12
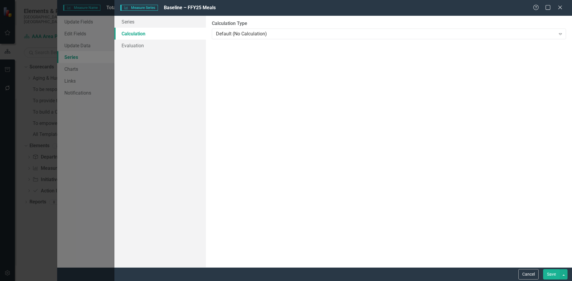
click at [229, 37] on div "Default (No Calculation)" at bounding box center [385, 33] width 339 height 7
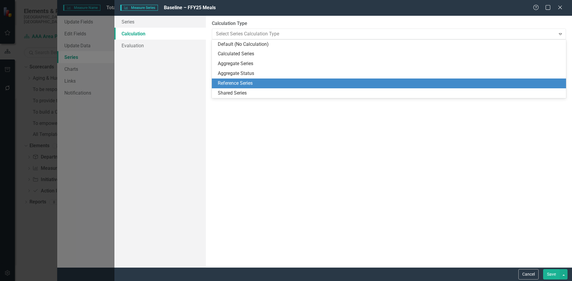
click at [244, 82] on div "Reference Series" at bounding box center [390, 83] width 345 height 7
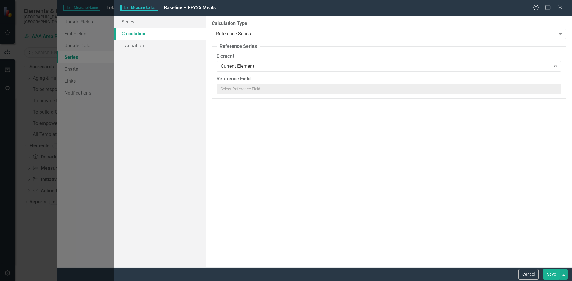
click at [246, 68] on div "Current Element" at bounding box center [386, 66] width 330 height 7
click at [240, 110] on div "By default, series in ClearPoint are not calculated. So, if you leave the form …" at bounding box center [389, 142] width 366 height 252
click at [173, 23] on link "Series" at bounding box center [159, 22] width 91 height 12
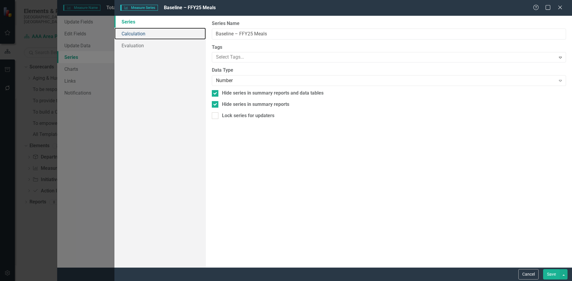
click at [178, 31] on link "Calculation" at bounding box center [159, 34] width 91 height 12
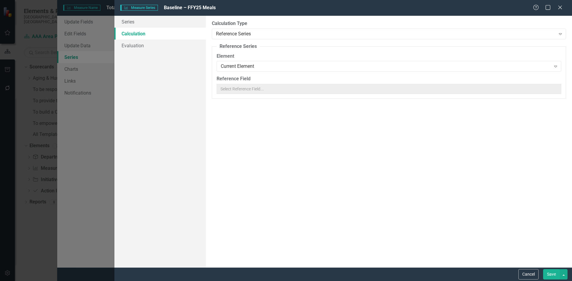
click at [229, 35] on div "Reference Series" at bounding box center [385, 33] width 339 height 7
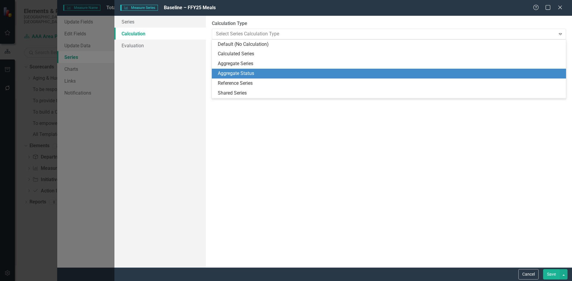
click at [233, 71] on div "Aggregate Status" at bounding box center [390, 73] width 345 height 7
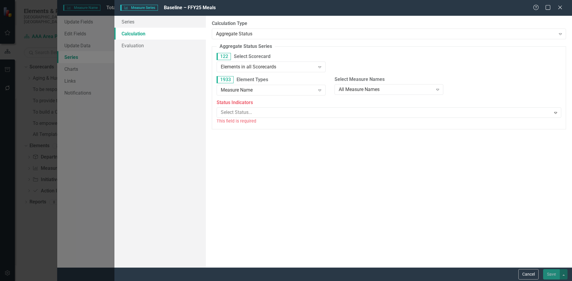
click at [236, 111] on div at bounding box center [384, 113] width 332 height 8
click at [198, 102] on div "Series Calculation Evaluation" at bounding box center [159, 142] width 91 height 252
click at [215, 36] on div "Aggregate Status Expand" at bounding box center [389, 34] width 354 height 11
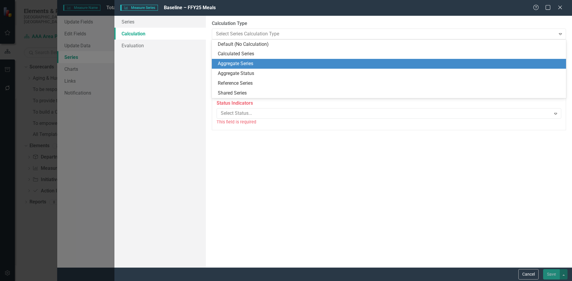
click at [227, 61] on div "Aggregate Series" at bounding box center [390, 63] width 345 height 7
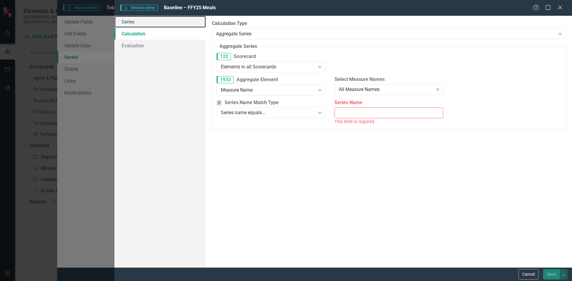
click at [173, 24] on link "Series" at bounding box center [159, 22] width 91 height 12
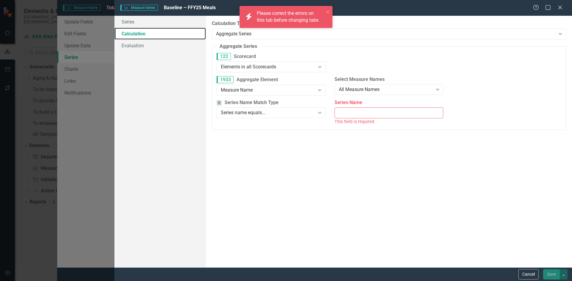
click at [181, 35] on link "Calculation" at bounding box center [159, 34] width 91 height 12
click at [253, 33] on div "icon.bolt Please correct the errors on this tab before changing tabs" at bounding box center [285, 19] width 95 height 29
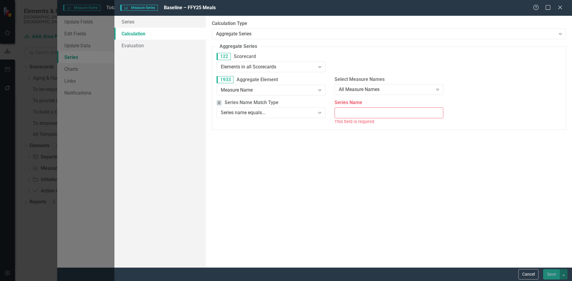
click at [254, 37] on div "Aggregate Series" at bounding box center [385, 33] width 339 height 7
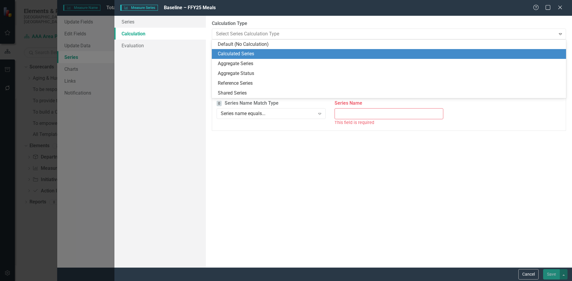
click at [259, 52] on div "Calculated Series" at bounding box center [390, 54] width 345 height 7
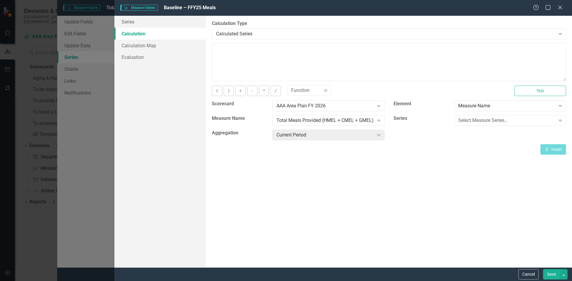
click at [531, 273] on button "Cancel" at bounding box center [528, 274] width 20 height 10
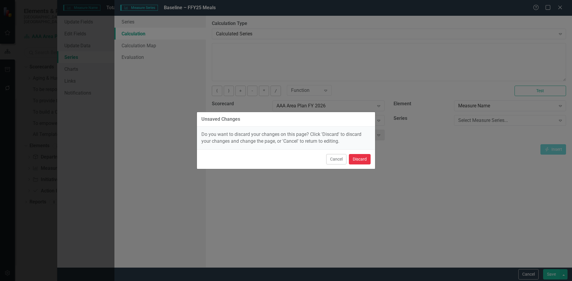
click at [367, 160] on button "Discard" at bounding box center [360, 159] width 22 height 10
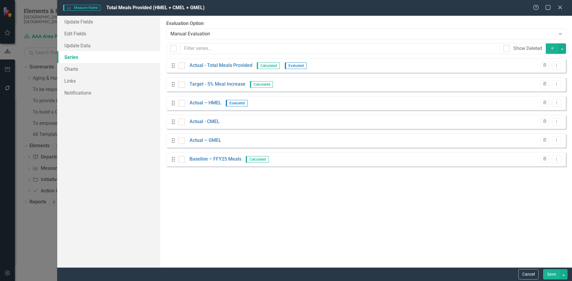
click at [557, 158] on icon "Dropdown Menu" at bounding box center [556, 159] width 5 height 4
click at [551, 173] on link "Edit Edit Measure Series" at bounding box center [527, 169] width 68 height 11
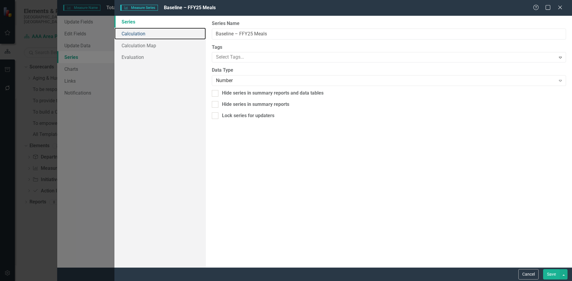
click at [176, 36] on link "Calculation" at bounding box center [159, 34] width 91 height 12
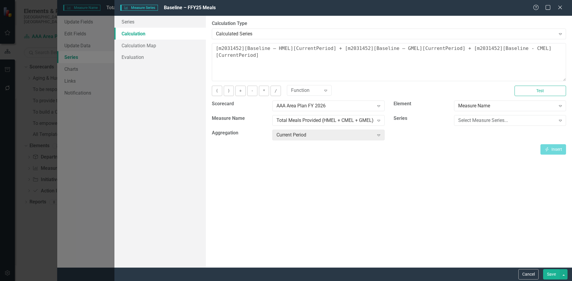
click at [316, 119] on div "Total Meals Provided (HMEL + CMEL + GMEL)" at bounding box center [324, 120] width 97 height 7
click at [322, 65] on textarea "[m2031452][Baseline – HMEL][CurrentPeriod] + [m2031452][Baseline – GMEL][Curren…" at bounding box center [389, 62] width 354 height 38
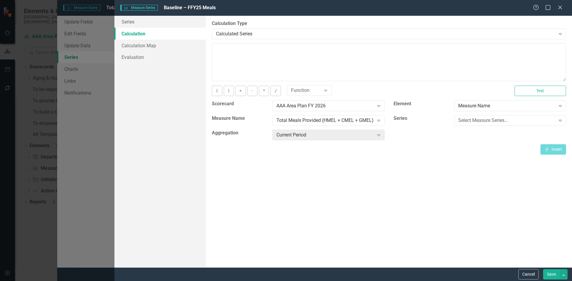
click at [508, 109] on div "Measure Name" at bounding box center [506, 106] width 97 height 7
click at [332, 119] on div "Total Meals Provided (HMEL + CMEL + GMEL)" at bounding box center [324, 120] width 97 height 7
click at [335, 137] on div "Current Period" at bounding box center [324, 135] width 97 height 7
click at [381, 135] on icon "Expand" at bounding box center [378, 135] width 6 height 5
click at [153, 21] on link "Series" at bounding box center [159, 22] width 91 height 12
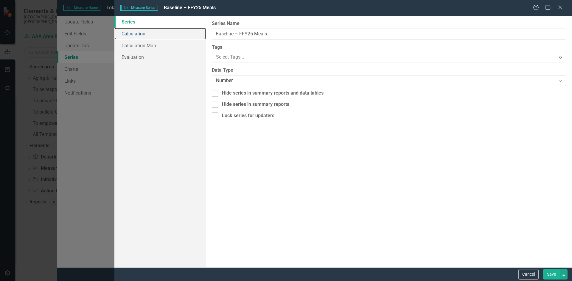
click at [193, 38] on link "Calculation" at bounding box center [159, 34] width 91 height 12
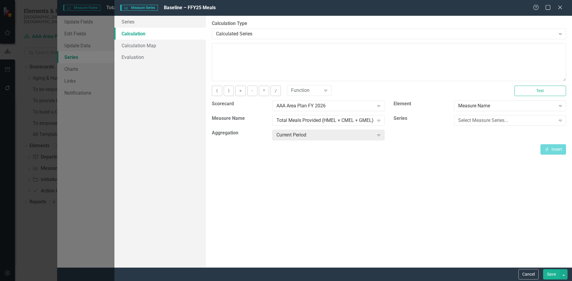
click at [231, 29] on div "Calculated Series Expand" at bounding box center [389, 34] width 354 height 11
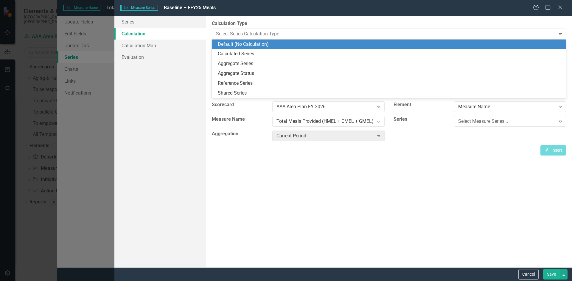
click at [240, 46] on div "Default (No Calculation)" at bounding box center [390, 44] width 345 height 7
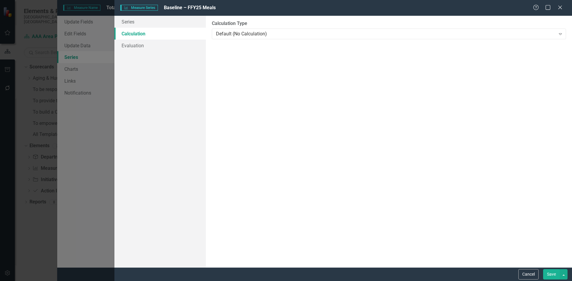
click at [553, 274] on button "Save" at bounding box center [551, 274] width 17 height 10
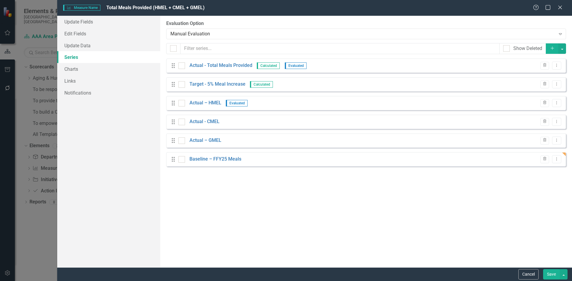
click at [559, 159] on icon "Dropdown Menu" at bounding box center [556, 159] width 5 height 4
click at [541, 168] on link "Edit Edit Measure Series" at bounding box center [527, 169] width 68 height 11
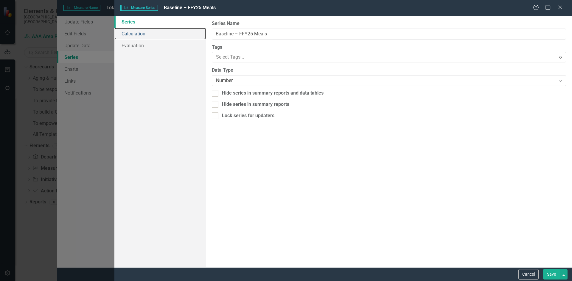
click at [168, 34] on link "Calculation" at bounding box center [159, 34] width 91 height 12
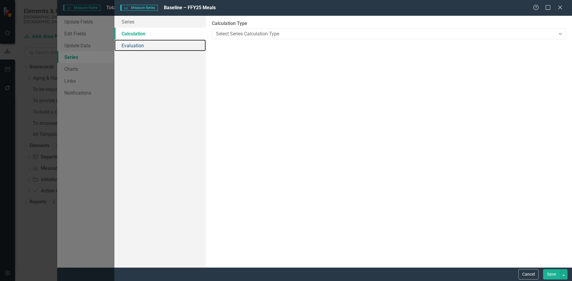
click at [171, 44] on link "Evaluation" at bounding box center [159, 46] width 91 height 12
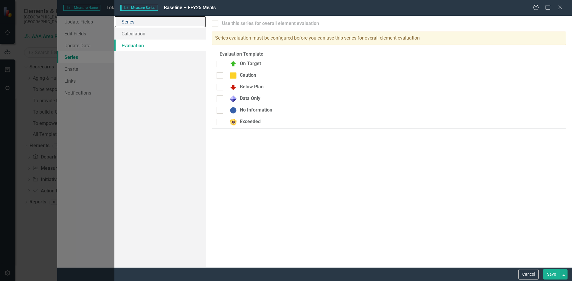
click at [165, 26] on link "Series" at bounding box center [159, 22] width 91 height 12
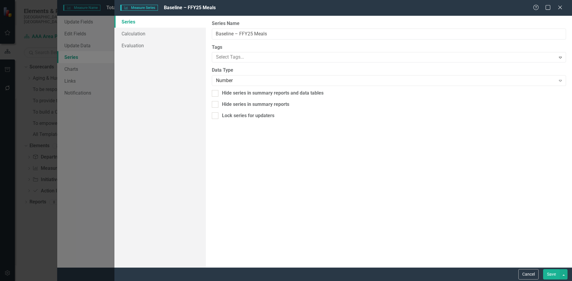
click at [561, 7] on icon "Close" at bounding box center [560, 7] width 6 height 5
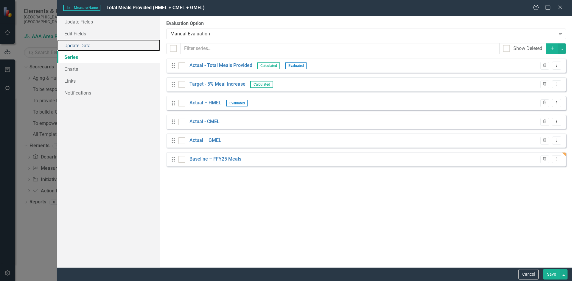
click at [107, 43] on link "Update Data" at bounding box center [108, 46] width 103 height 12
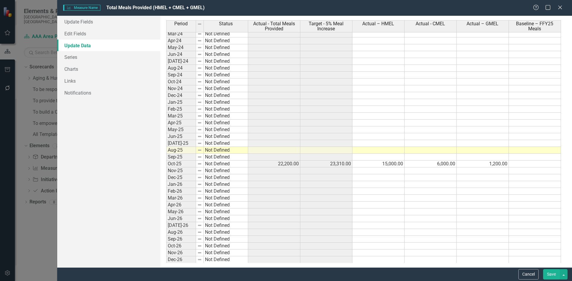
scroll to position [756, 0]
click at [509, 163] on td at bounding box center [535, 163] width 52 height 7
click at [515, 163] on td at bounding box center [535, 163] width 52 height 7
click at [525, 165] on textarea at bounding box center [534, 163] width 52 height 7
type textarea "303183"
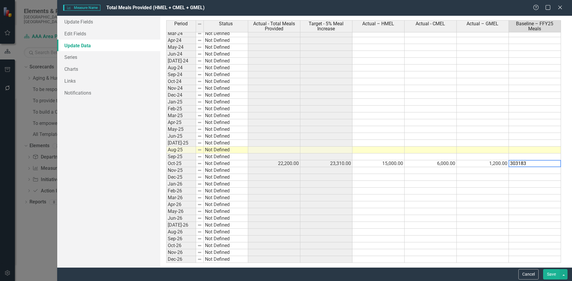
click at [554, 275] on button "Save" at bounding box center [551, 274] width 17 height 10
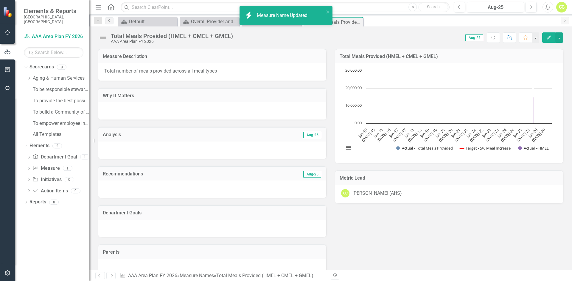
click at [547, 36] on icon "Edit" at bounding box center [548, 37] width 5 height 4
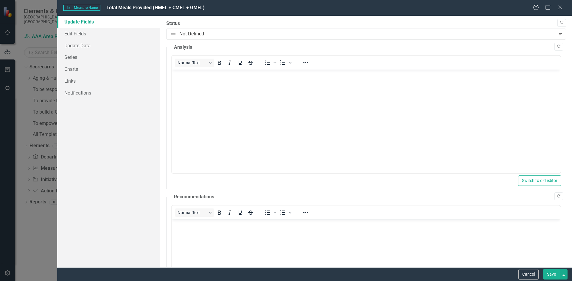
scroll to position [0, 0]
click at [562, 8] on icon "Close" at bounding box center [560, 7] width 6 height 5
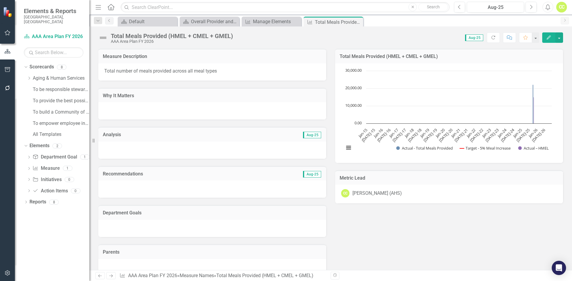
click at [552, 36] on button "Edit" at bounding box center [548, 37] width 13 height 10
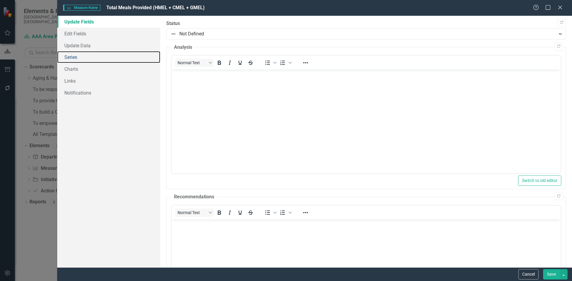
click at [98, 54] on link "Series" at bounding box center [108, 57] width 103 height 12
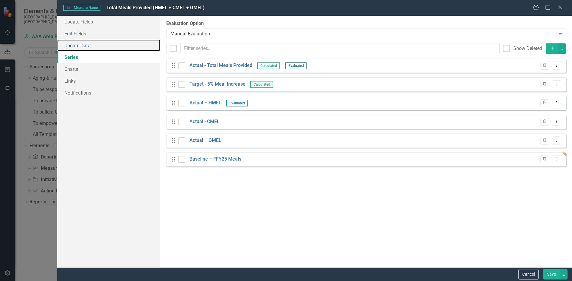
click at [116, 46] on link "Update Data" at bounding box center [108, 46] width 103 height 12
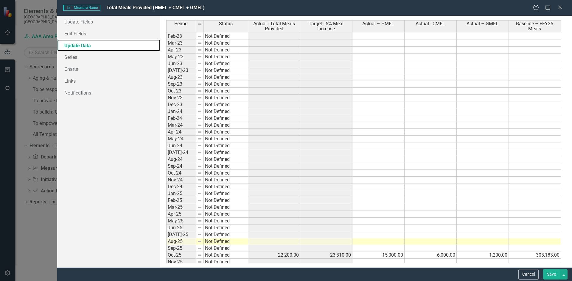
scroll to position [744, 0]
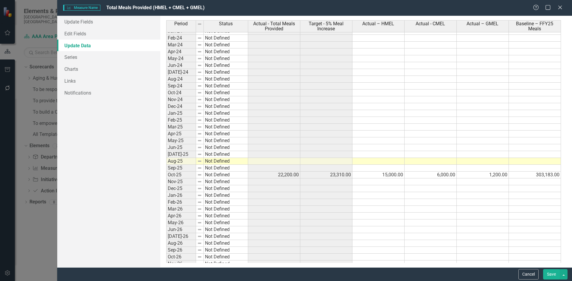
click at [533, 174] on tbody "May-22 Not Defined Jun-22 Not Defined Jul-22 Not Defined Aug-22 Not Defined Sep…" at bounding box center [363, 83] width 395 height 384
click at [534, 168] on td at bounding box center [535, 168] width 52 height 7
type textarea "303183"
click at [547, 275] on button "Save" at bounding box center [551, 274] width 17 height 10
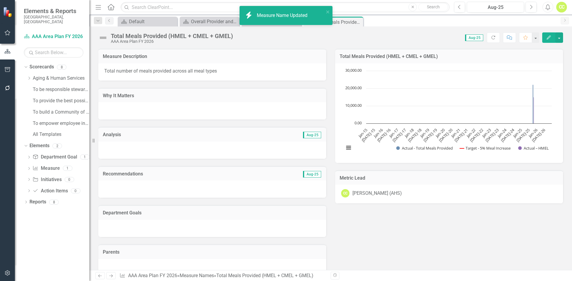
click at [548, 34] on button "Edit" at bounding box center [548, 37] width 13 height 10
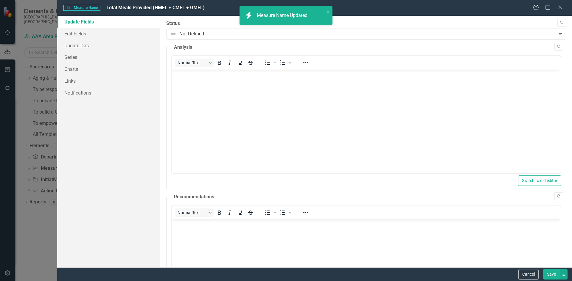
scroll to position [0, 0]
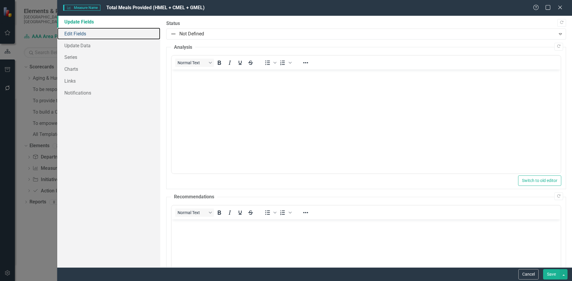
click at [103, 32] on link "Edit Fields" at bounding box center [108, 34] width 103 height 12
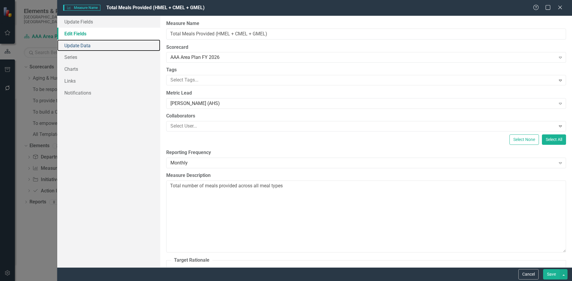
click at [103, 43] on link "Update Data" at bounding box center [108, 46] width 103 height 12
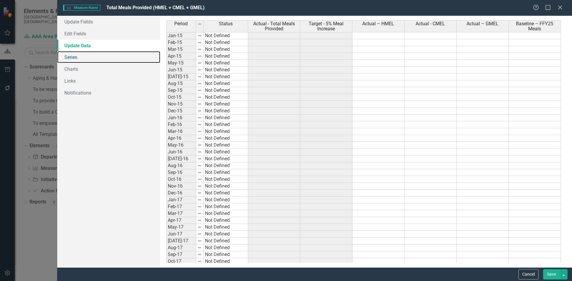
click at [100, 54] on link "Series" at bounding box center [108, 57] width 103 height 12
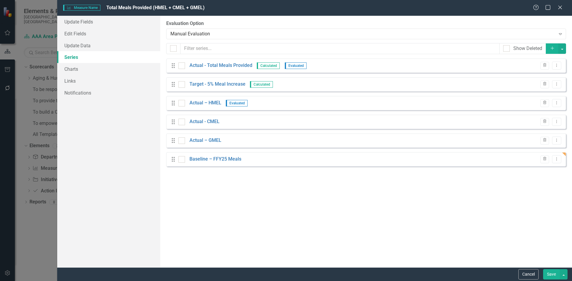
click at [559, 82] on icon "Dropdown Menu" at bounding box center [556, 84] width 5 height 4
click at [557, 91] on link "Edit Edit Measure Series" at bounding box center [527, 94] width 68 height 11
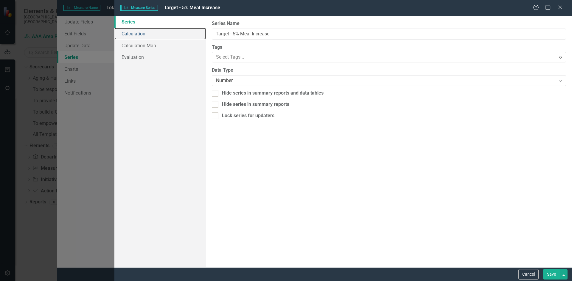
click at [165, 30] on link "Calculation" at bounding box center [159, 34] width 91 height 12
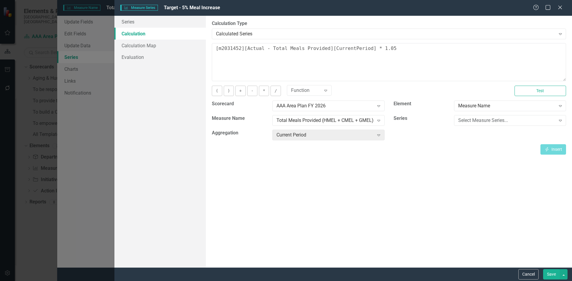
click at [558, 7] on icon "Close" at bounding box center [560, 7] width 6 height 5
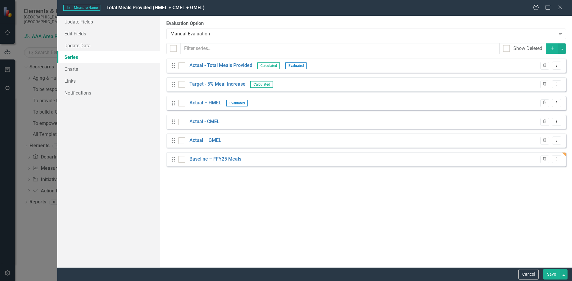
click at [555, 86] on icon "Dropdown Menu" at bounding box center [556, 84] width 5 height 4
click at [549, 92] on link "Edit Edit Measure Series" at bounding box center [527, 94] width 68 height 11
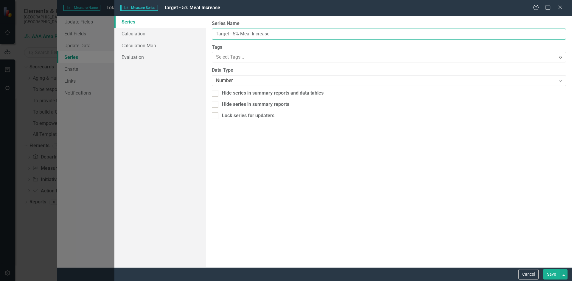
click at [240, 35] on input "Target - 5% Meal Increase" at bounding box center [389, 34] width 354 height 11
type input "Target - 5% Total Meal Increase"
click at [554, 275] on button "Save" at bounding box center [551, 274] width 17 height 10
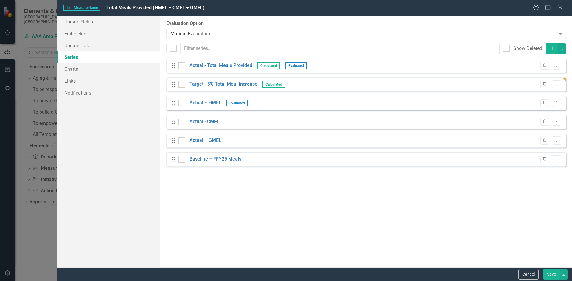
click at [508, 49] on div at bounding box center [506, 48] width 7 height 7
click at [507, 49] on input "Show Deleted" at bounding box center [505, 47] width 4 height 4
checkbox input "true"
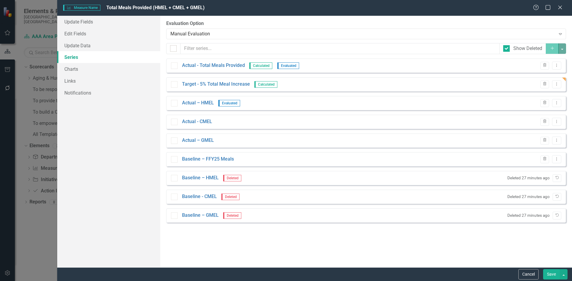
click at [557, 178] on icon "Undelete" at bounding box center [556, 178] width 4 height 4
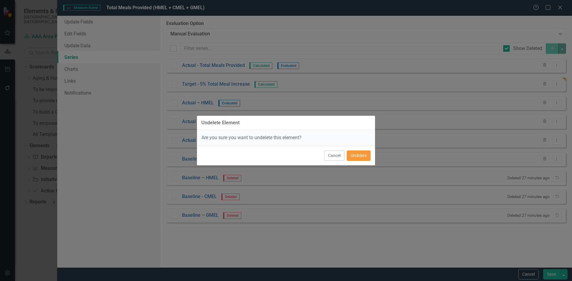
click at [366, 155] on button "Undelete" at bounding box center [359, 156] width 24 height 10
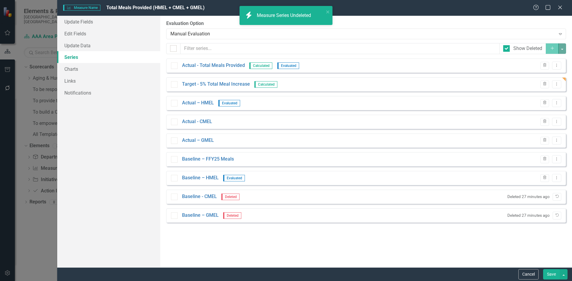
click at [556, 194] on button "Undelete" at bounding box center [556, 197] width 9 height 8
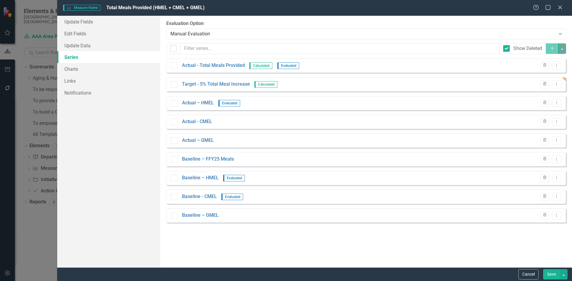
click at [173, 88] on div at bounding box center [174, 84] width 7 height 7
click at [508, 46] on div at bounding box center [506, 48] width 7 height 7
click at [507, 46] on input "Show Deleted" at bounding box center [505, 47] width 4 height 4
checkbox input "false"
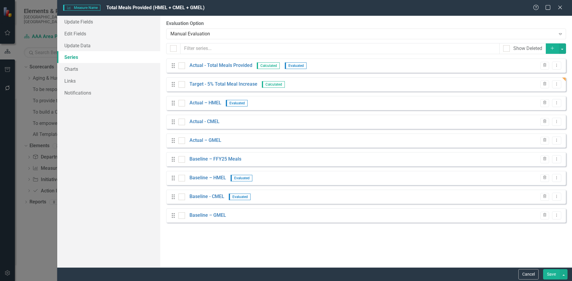
click at [555, 49] on button "Add" at bounding box center [552, 48] width 13 height 10
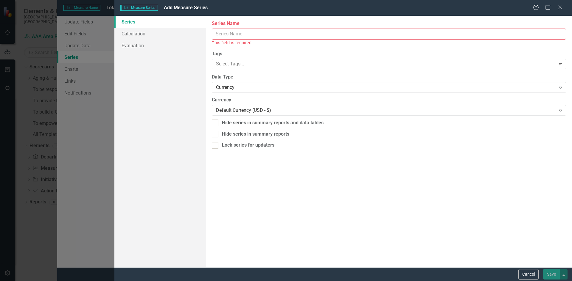
click at [254, 34] on input "Measure Name" at bounding box center [389, 34] width 354 height 11
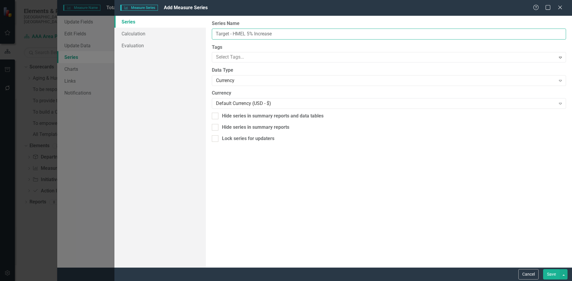
click at [246, 33] on input "Target - HMEL 5% Increase" at bounding box center [389, 34] width 354 height 11
type input "Target - HMEL Meal 5% Increase"
click at [548, 273] on button "Save" at bounding box center [551, 274] width 17 height 10
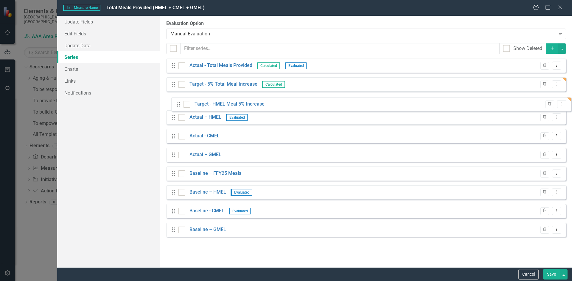
drag, startPoint x: 172, startPoint y: 234, endPoint x: 177, endPoint y: 102, distance: 132.6
click at [177, 102] on div "Drag Actual - Total Meals Provided Calculated Evaluated Trash Dropdown Menu Dra…" at bounding box center [366, 150] width 400 height 183
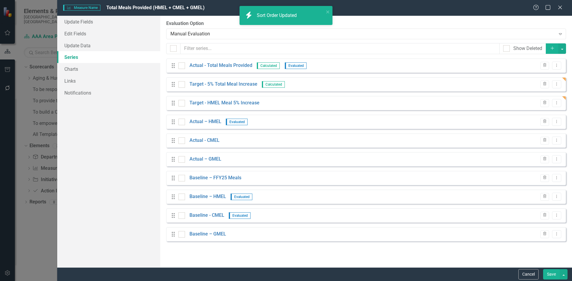
click at [558, 102] on icon "Dropdown Menu" at bounding box center [556, 103] width 5 height 4
click at [510, 114] on link "Edit Edit Measure Series" at bounding box center [527, 112] width 68 height 11
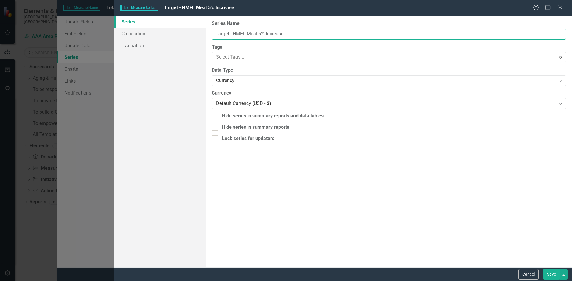
drag, startPoint x: 258, startPoint y: 33, endPoint x: 234, endPoint y: 32, distance: 24.2
click at [234, 32] on input "Target - HMEL Meal 5% Increase" at bounding box center [389, 34] width 354 height 11
click at [240, 35] on input "Target - 5% Increase" at bounding box center [389, 34] width 354 height 11
type input "Target - 5% HMEL Increase"
click at [323, 79] on div "Currency" at bounding box center [385, 80] width 339 height 7
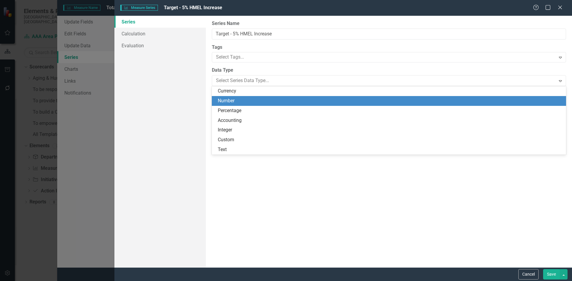
drag, startPoint x: 324, startPoint y: 96, endPoint x: 331, endPoint y: 97, distance: 6.9
click at [324, 96] on div "Number" at bounding box center [389, 101] width 354 height 10
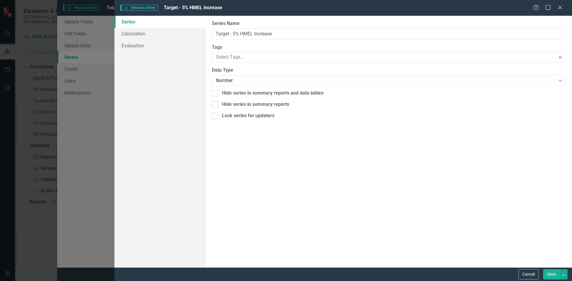
click at [547, 275] on button "Save" at bounding box center [551, 274] width 17 height 10
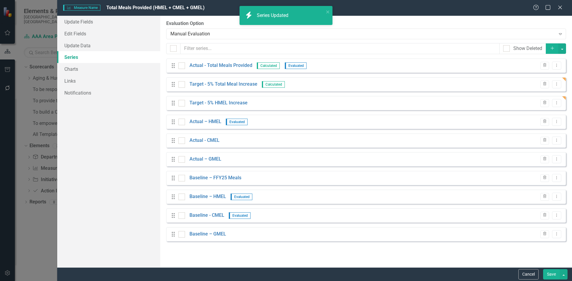
click at [559, 105] on button "Dropdown Menu" at bounding box center [556, 103] width 9 height 8
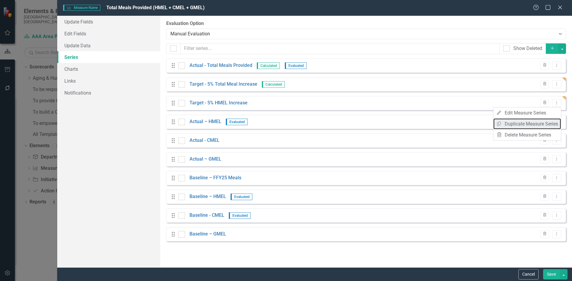
click at [549, 121] on link "Copy Duplicate Measure Series" at bounding box center [527, 124] width 68 height 11
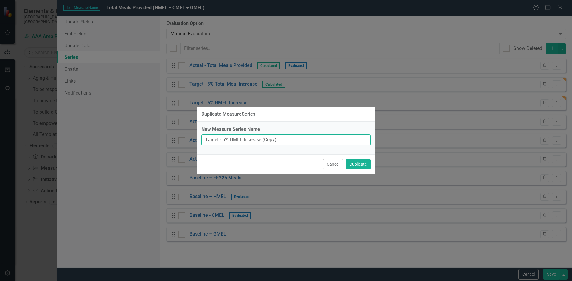
click at [232, 141] on input "Target - 5% HMEL Increase (Copy)" at bounding box center [285, 140] width 169 height 11
type input "Target - 5% CMEL Increase (Copy)"
click at [359, 163] on button "Duplicate" at bounding box center [357, 164] width 25 height 10
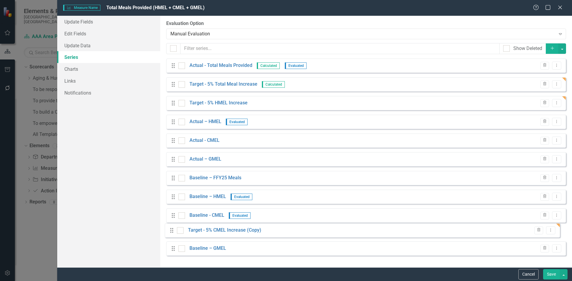
scroll to position [2, 0]
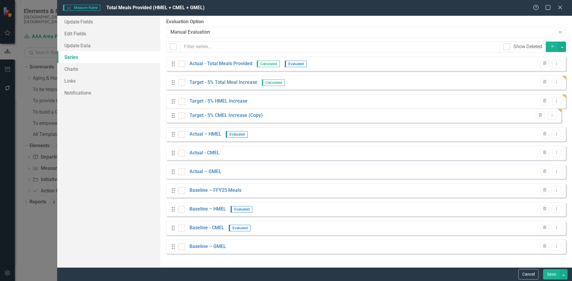
drag, startPoint x: 175, startPoint y: 254, endPoint x: 175, endPoint y: 117, distance: 137.6
click at [175, 117] on div "Drag Actual - Total Meals Provided Calculated Evaluated Trash Dropdown Menu Dra…" at bounding box center [366, 158] width 400 height 202
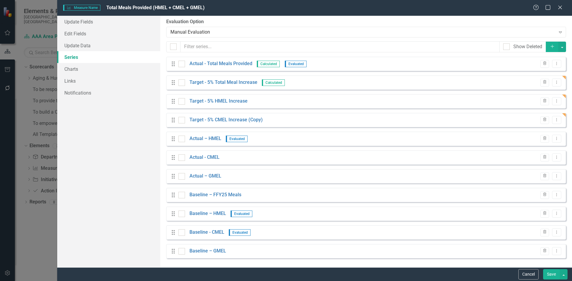
click at [554, 120] on icon "Dropdown Menu" at bounding box center [556, 120] width 5 height 4
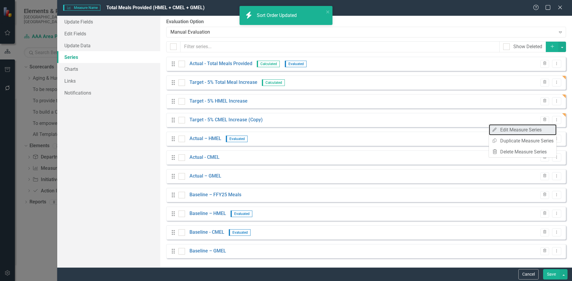
click at [513, 131] on link "Edit Edit Measure Series" at bounding box center [523, 129] width 68 height 11
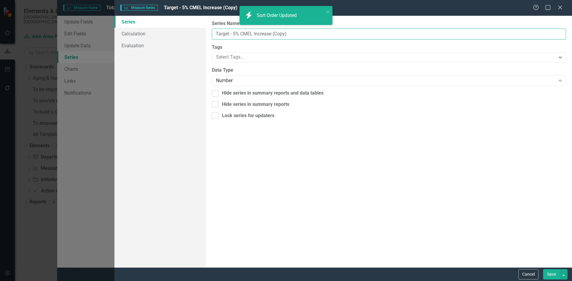
click at [301, 34] on input "Target - 5% CMEL Increase (Copy)" at bounding box center [389, 34] width 354 height 11
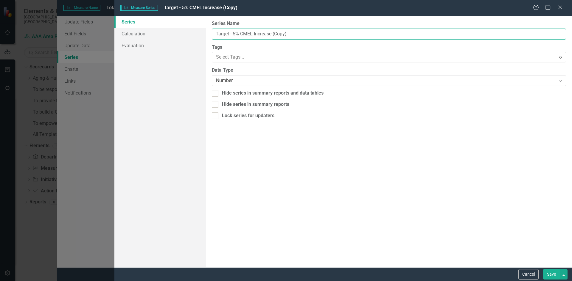
drag, startPoint x: 306, startPoint y: 35, endPoint x: 272, endPoint y: 36, distance: 34.0
click at [272, 36] on input "Target - 5% CMEL Increase (Copy)" at bounding box center [389, 34] width 354 height 11
type input "Target - 5% CMEL Increase"
click at [552, 274] on button "Save" at bounding box center [551, 274] width 17 height 10
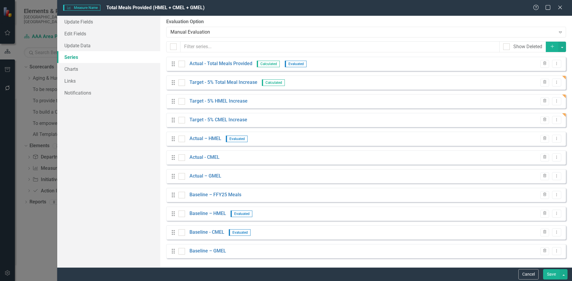
click at [554, 121] on icon "Dropdown Menu" at bounding box center [556, 120] width 5 height 4
click at [546, 140] on link "Copy Duplicate Measure Series" at bounding box center [523, 140] width 68 height 11
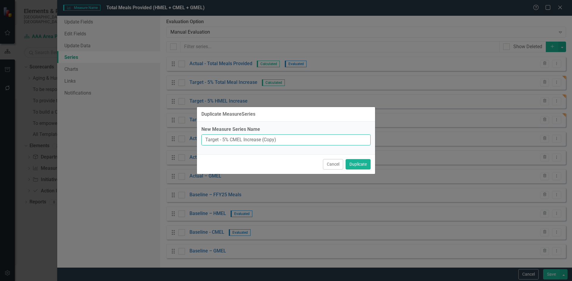
click at [234, 139] on input "Target - 5% CMEL Increase (Copy)" at bounding box center [285, 140] width 169 height 11
drag, startPoint x: 291, startPoint y: 140, endPoint x: 261, endPoint y: 141, distance: 30.1
click at [261, 141] on input "Target - 5% GMEL Increase (Copy)" at bounding box center [285, 140] width 169 height 11
type input "Target - 5% GMEL Increase"
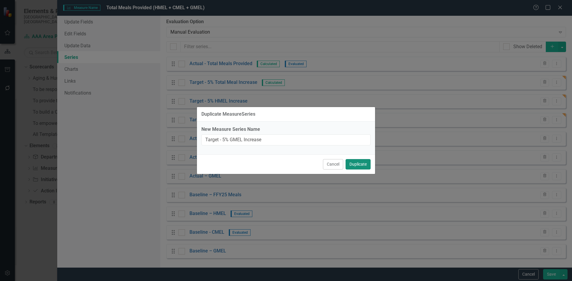
click at [354, 161] on button "Duplicate" at bounding box center [357, 164] width 25 height 10
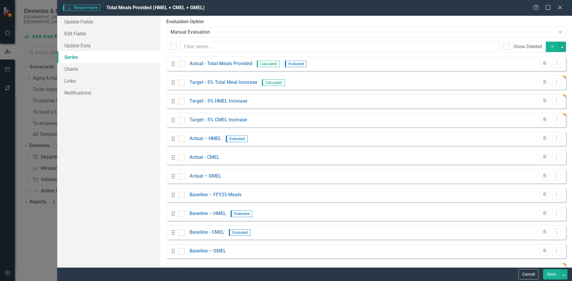
scroll to position [21, 0]
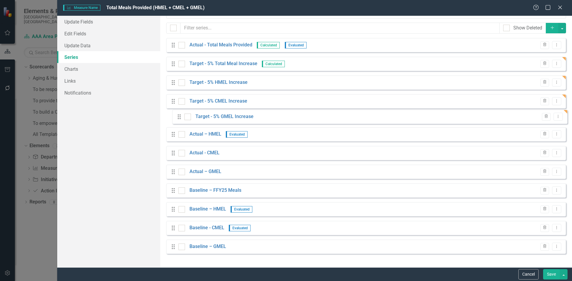
drag, startPoint x: 172, startPoint y: 253, endPoint x: 178, endPoint y: 119, distance: 135.0
click at [178, 119] on div "Drag Actual - Total Meals Provided Calculated Evaluated Trash Dropdown Menu Dra…" at bounding box center [366, 148] width 400 height 221
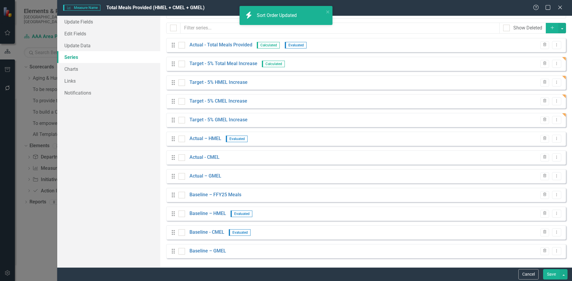
scroll to position [0, 0]
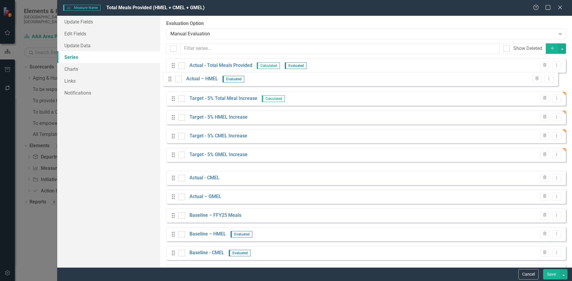
drag, startPoint x: 175, startPoint y: 162, endPoint x: 171, endPoint y: 89, distance: 73.0
click at [172, 82] on div "Drag Actual - Total Meals Provided Calculated Evaluated Trash Dropdown Menu Dra…" at bounding box center [366, 169] width 400 height 221
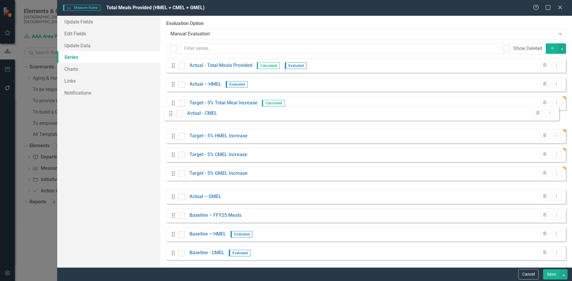
drag, startPoint x: 173, startPoint y: 112, endPoint x: 174, endPoint y: 96, distance: 15.9
click at [174, 96] on div "Drag Actual - Total Meals Provided Calculated Evaluated Trash Dropdown Menu Dra…" at bounding box center [366, 169] width 400 height 221
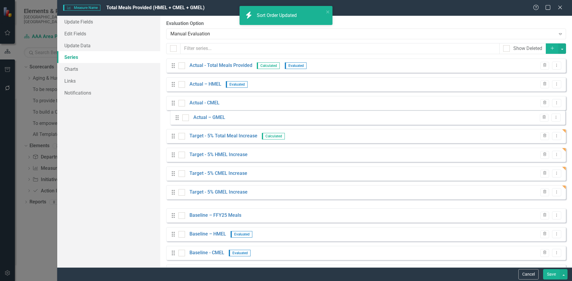
drag, startPoint x: 172, startPoint y: 197, endPoint x: 176, endPoint y: 117, distance: 79.3
click at [176, 117] on div "Drag Actual - Total Meals Provided Calculated Evaluated Trash Dropdown Menu Dra…" at bounding box center [366, 169] width 400 height 221
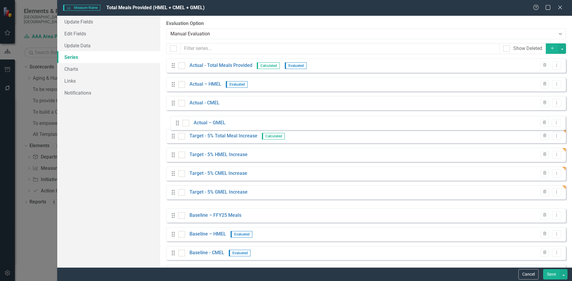
drag, startPoint x: 172, startPoint y: 197, endPoint x: 176, endPoint y: 121, distance: 76.0
click at [176, 121] on div "Drag Actual - Total Meals Provided Calculated Evaluated Trash Dropdown Menu Dra…" at bounding box center [366, 169] width 400 height 221
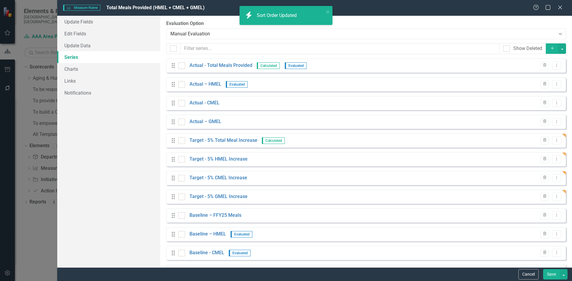
click at [554, 65] on icon "Dropdown Menu" at bounding box center [556, 65] width 5 height 4
click at [509, 77] on link "Edit Edit Measure Series" at bounding box center [523, 75] width 68 height 11
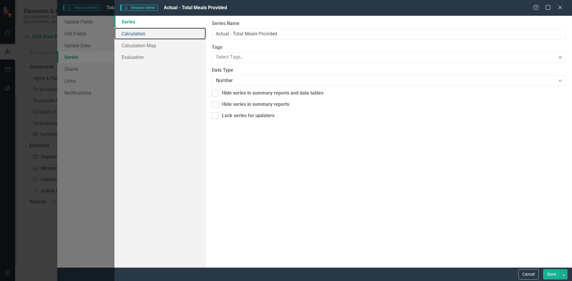
click at [166, 32] on link "Calculation" at bounding box center [159, 34] width 91 height 12
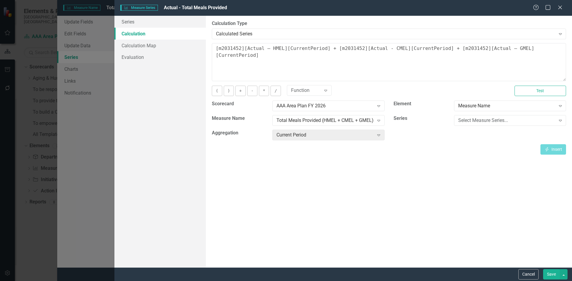
click at [554, 272] on button "Save" at bounding box center [551, 274] width 17 height 10
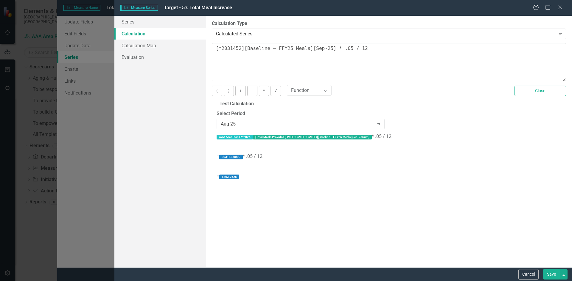
scroll to position [21, 0]
click at [548, 275] on button "Save" at bounding box center [551, 274] width 17 height 10
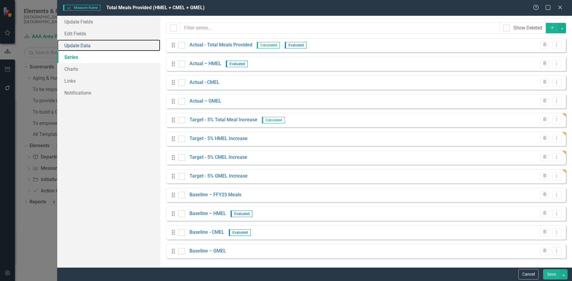
click at [134, 48] on link "Update Data" at bounding box center [108, 46] width 103 height 12
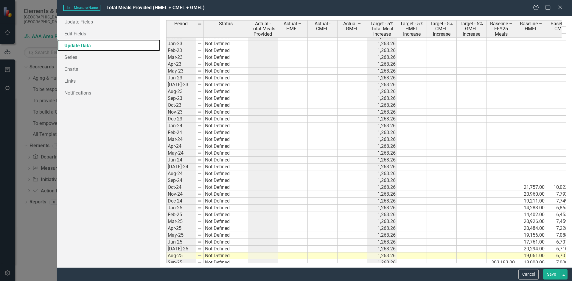
scroll to position [702, 0]
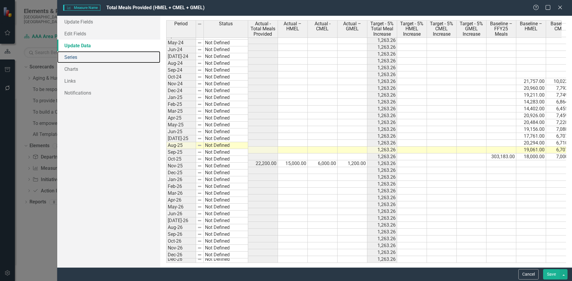
click at [91, 54] on link "Series" at bounding box center [108, 57] width 103 height 12
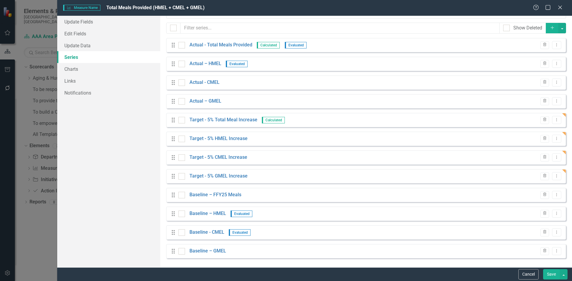
click at [554, 119] on icon "Dropdown Menu" at bounding box center [556, 120] width 5 height 4
click at [547, 128] on link "Edit Edit Measure Series" at bounding box center [523, 129] width 68 height 11
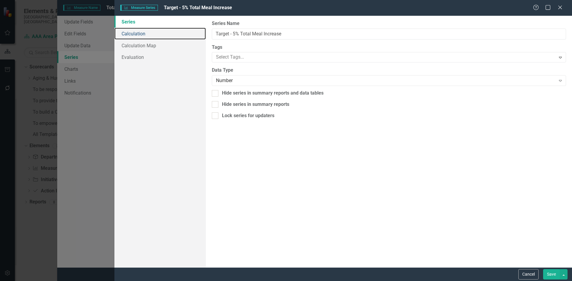
click at [118, 36] on link "Calculation" at bounding box center [159, 34] width 91 height 12
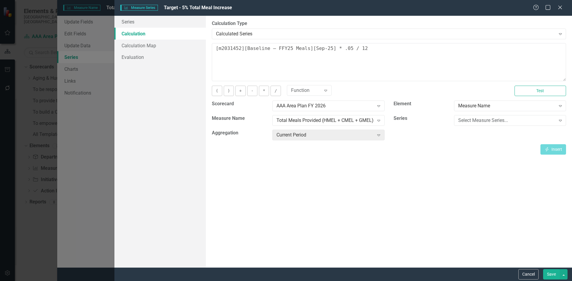
click at [524, 272] on button "Cancel" at bounding box center [528, 274] width 20 height 10
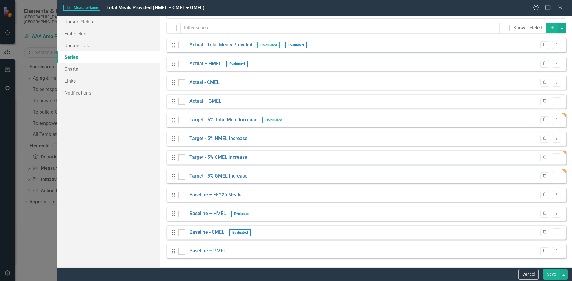
click at [525, 275] on button "Cancel" at bounding box center [528, 274] width 20 height 10
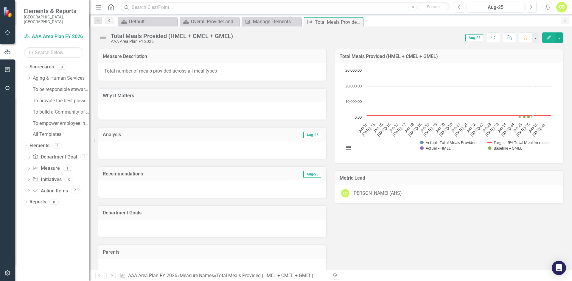
click at [546, 39] on button "Edit" at bounding box center [548, 37] width 13 height 10
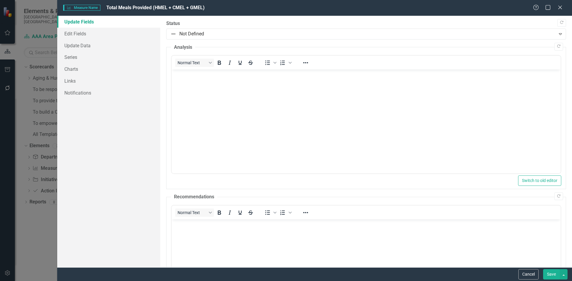
scroll to position [0, 0]
click at [107, 45] on link "Update Data" at bounding box center [108, 46] width 103 height 12
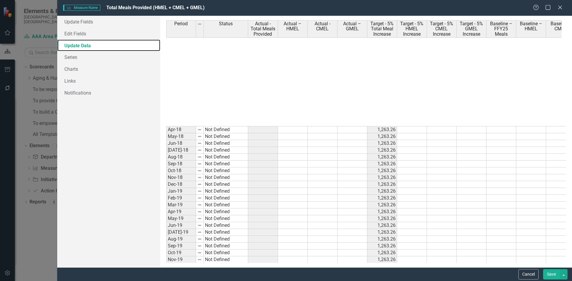
scroll to position [387, 0]
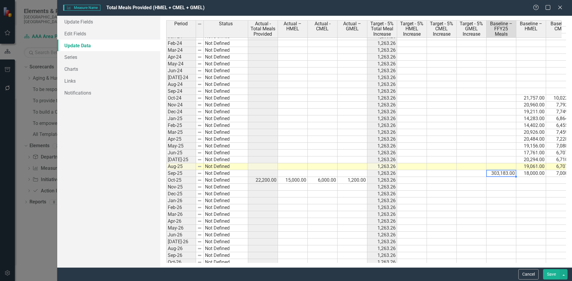
click at [509, 174] on td "303,183.00" at bounding box center [501, 173] width 30 height 7
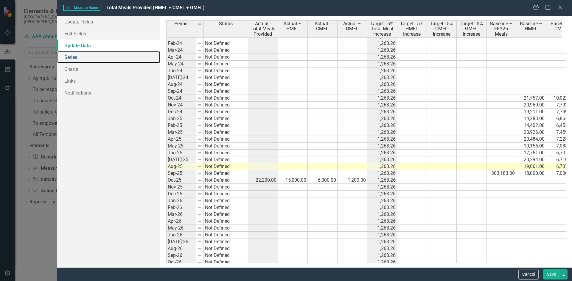
click at [91, 62] on link "Series" at bounding box center [108, 57] width 103 height 12
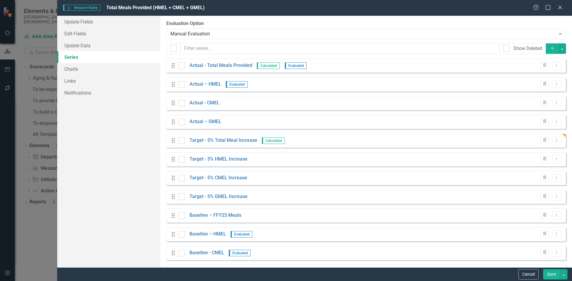
click at [554, 140] on icon "Dropdown Menu" at bounding box center [556, 140] width 5 height 4
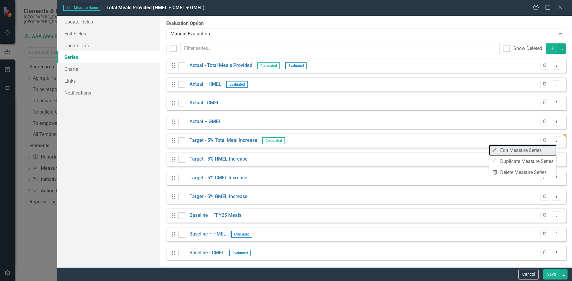
click at [545, 151] on link "Edit Edit Measure Series" at bounding box center [523, 150] width 68 height 11
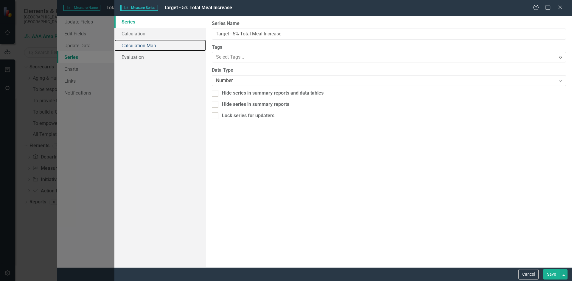
click at [156, 46] on link "Calculation Map" at bounding box center [159, 46] width 91 height 12
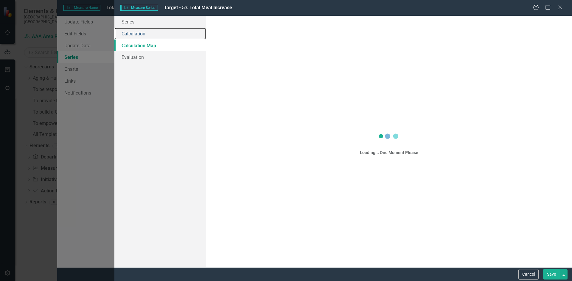
click at [159, 35] on link "Calculation" at bounding box center [159, 34] width 91 height 12
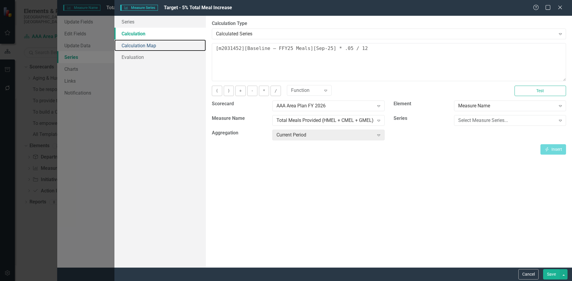
click at [194, 48] on link "Calculation Map" at bounding box center [159, 46] width 91 height 12
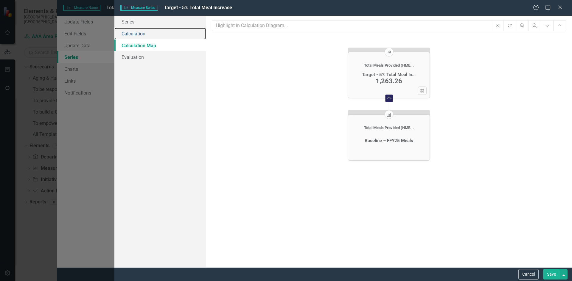
click at [184, 38] on link "Calculation" at bounding box center [159, 34] width 91 height 12
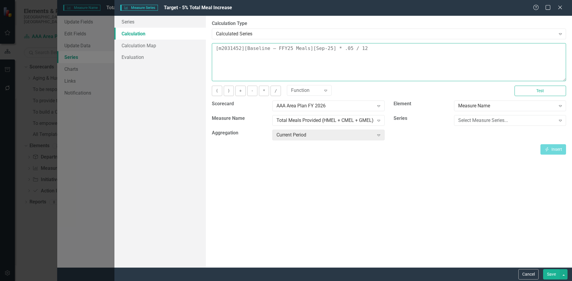
drag, startPoint x: 374, startPoint y: 51, endPoint x: 57, endPoint y: 49, distance: 316.8
click at [57, 49] on div "Measure Series Measure Series Target - 5% Total Meal Increase Help Maximize Clo…" at bounding box center [286, 140] width 572 height 281
click at [263, 68] on textarea at bounding box center [389, 62] width 354 height 38
click at [306, 71] on textarea at bounding box center [389, 62] width 354 height 38
click at [348, 120] on div "Total Meals Provided (HMEL + CMEL + GMEL)" at bounding box center [324, 120] width 97 height 7
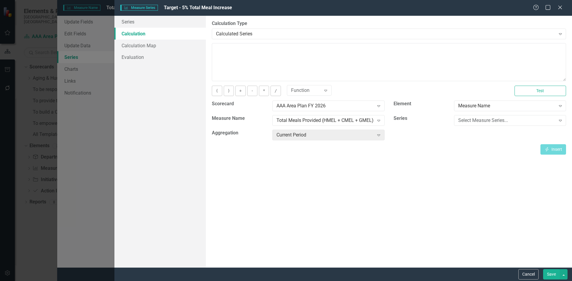
click at [348, 133] on div "Current Period" at bounding box center [324, 135] width 97 height 7
click at [506, 100] on div "( ) + - * / Function Expand Test" at bounding box center [388, 93] width 363 height 15
click at [503, 127] on div "Select Measure Series... Expand" at bounding box center [509, 122] width 121 height 15
click at [502, 123] on div "Select Measure Series..." at bounding box center [506, 120] width 97 height 7
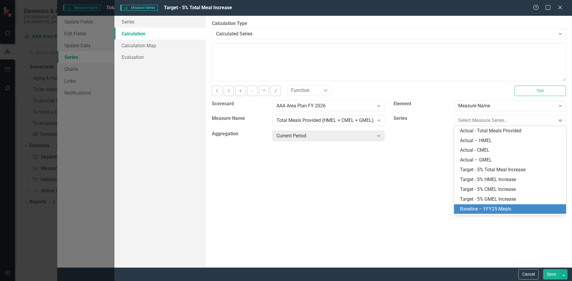
click at [509, 205] on div "Baseline – FFY25 Meals" at bounding box center [510, 210] width 112 height 10
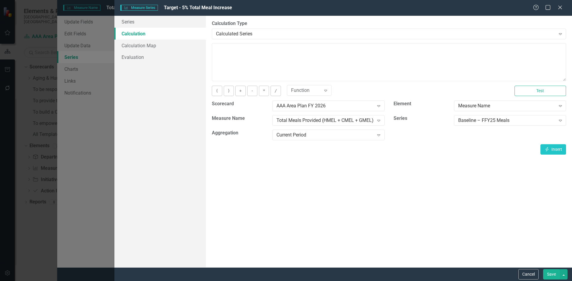
click at [316, 139] on div "Current Period Expand" at bounding box center [328, 135] width 112 height 11
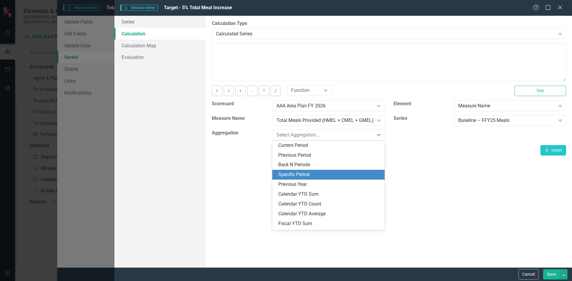
click at [324, 175] on div "Specific Period" at bounding box center [329, 175] width 102 height 7
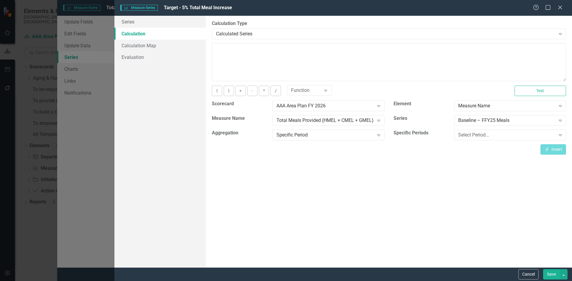
click at [469, 137] on div "Select Period..." at bounding box center [506, 135] width 97 height 7
click at [531, 276] on button "Cancel" at bounding box center [528, 274] width 20 height 10
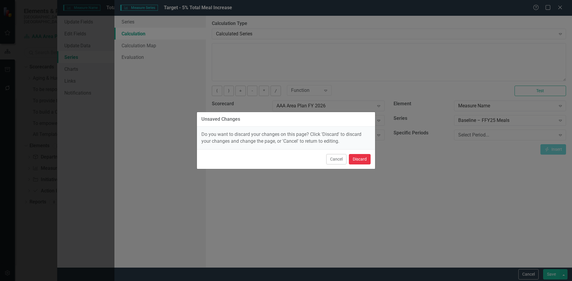
click at [358, 161] on button "Discard" at bounding box center [360, 159] width 22 height 10
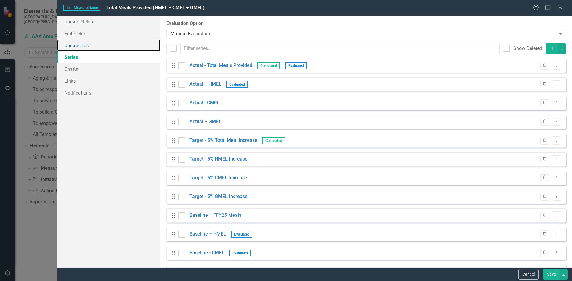
click at [83, 44] on link "Update Data" at bounding box center [108, 46] width 103 height 12
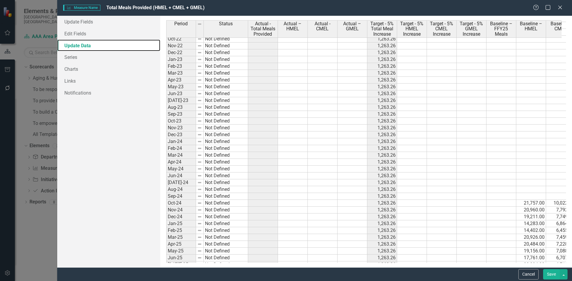
scroll to position [744, 0]
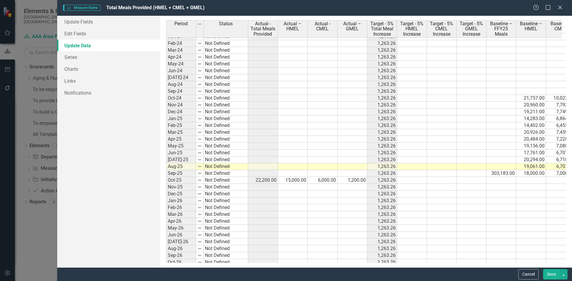
click at [509, 172] on td "303,183.00" at bounding box center [501, 173] width 30 height 7
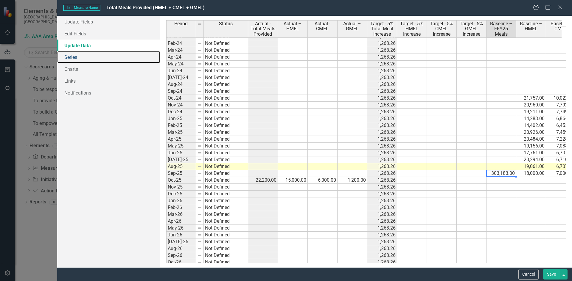
click at [89, 58] on link "Series" at bounding box center [108, 57] width 103 height 12
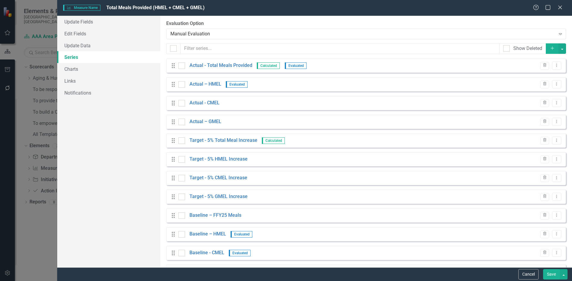
click at [552, 140] on button "Dropdown Menu" at bounding box center [556, 141] width 9 height 8
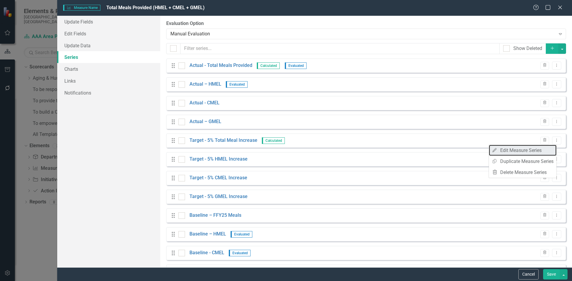
click at [543, 150] on link "Edit Edit Measure Series" at bounding box center [523, 150] width 68 height 11
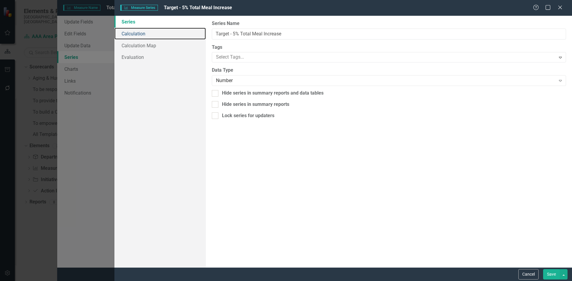
click at [152, 38] on link "Calculation" at bounding box center [159, 34] width 91 height 12
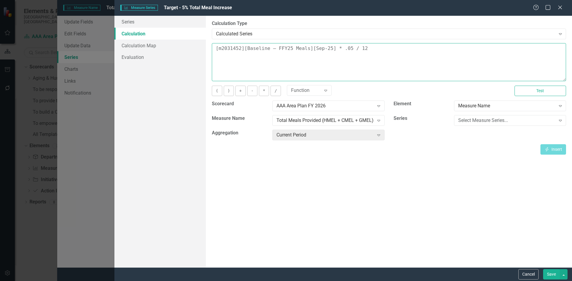
drag, startPoint x: 218, startPoint y: 54, endPoint x: 141, endPoint y: 48, distance: 76.8
click at [147, 49] on div "Series Calculation Calculation Map Evaluation From this page, you can edit the …" at bounding box center [342, 142] width 457 height 252
click at [473, 119] on div "Select Measure Series..." at bounding box center [506, 120] width 97 height 7
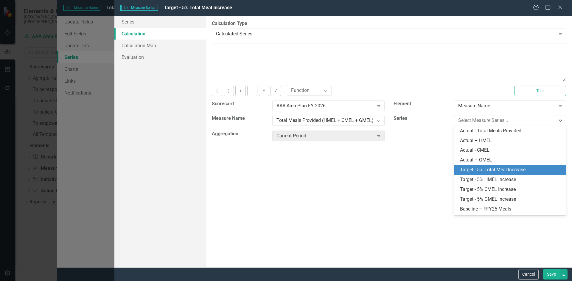
click at [505, 171] on div "Target - 5% Total Meal Increase" at bounding box center [511, 170] width 102 height 7
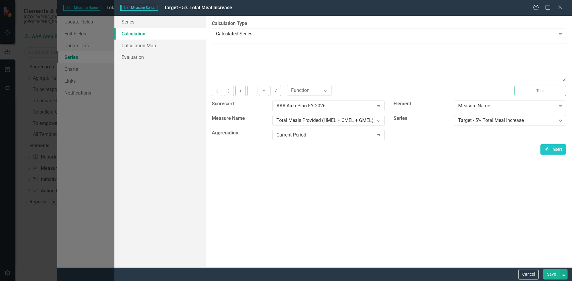
click at [349, 132] on div "Current Period" at bounding box center [324, 135] width 97 height 7
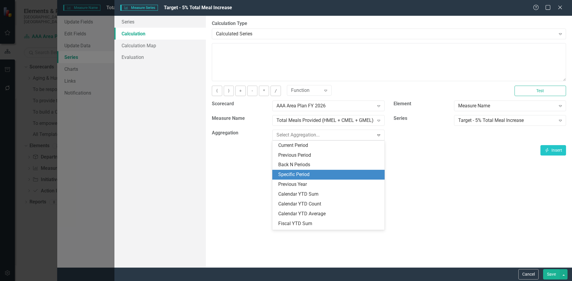
click at [353, 172] on div "Specific Period" at bounding box center [329, 175] width 102 height 7
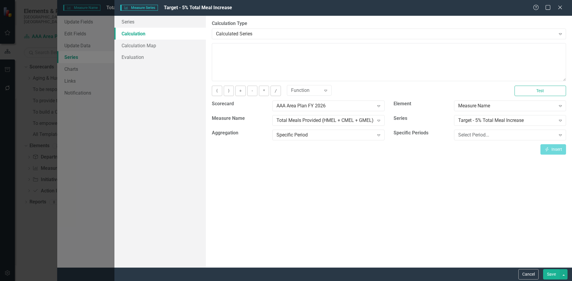
click at [524, 138] on div "Select Period..." at bounding box center [506, 135] width 97 height 7
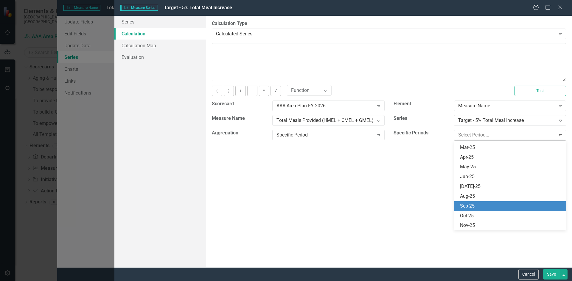
click at [507, 206] on div "Sep-25" at bounding box center [511, 206] width 102 height 7
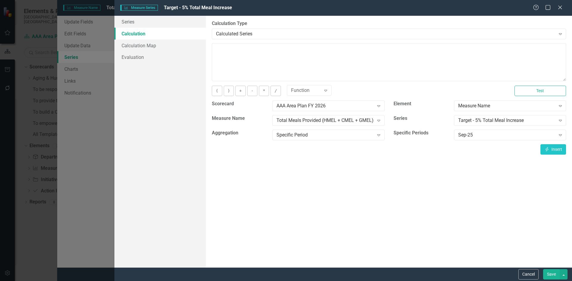
click at [515, 117] on div "Target - 5% Total Meal Increase Expand" at bounding box center [510, 120] width 112 height 11
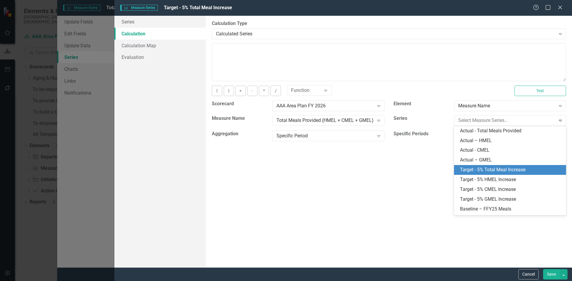
scroll to position [28, 0]
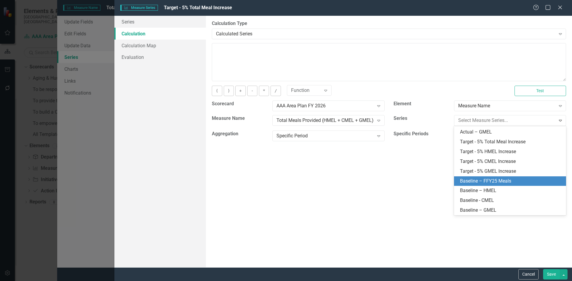
click at [505, 180] on div "Baseline – FFY25 Meals" at bounding box center [511, 181] width 102 height 7
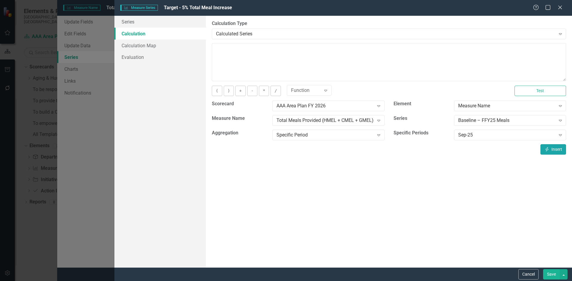
click at [554, 149] on button "Insert Insert" at bounding box center [553, 149] width 26 height 10
drag, startPoint x: 263, startPoint y: 89, endPoint x: 265, endPoint y: 91, distance: 3.2
click at [263, 89] on button "*" at bounding box center [264, 91] width 10 height 10
click at [242, 91] on button "+" at bounding box center [240, 91] width 10 height 10
click at [550, 149] on button "Insert Insert" at bounding box center [553, 149] width 26 height 10
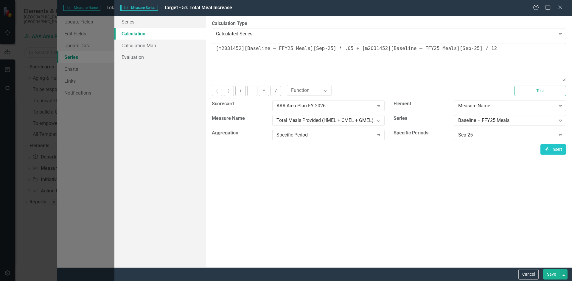
click at [537, 92] on button "Test" at bounding box center [540, 91] width 52 height 10
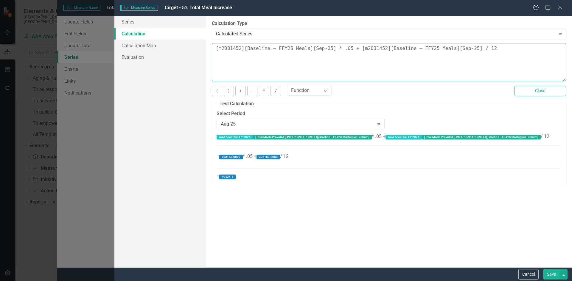
click at [459, 48] on textarea "[m2031452][Baseline – FFY25 Meals][Sep-25] * .05 + [m2031452][Baseline – FFY25 …" at bounding box center [389, 62] width 354 height 38
click at [229, 92] on button ")" at bounding box center [229, 91] width 10 height 10
click at [215, 49] on textarea "[m2031452][Baseline – FFY25 Meals][Sep-25] * .05 + [m2031452][Baseline – FFY25 …" at bounding box center [389, 62] width 354 height 38
click at [219, 89] on button "(" at bounding box center [217, 91] width 10 height 10
type textarea "([m2031452][Baseline – FFY25 Meals][Sep-25] * .05 + [m2031452][Baseline – FFY25…"
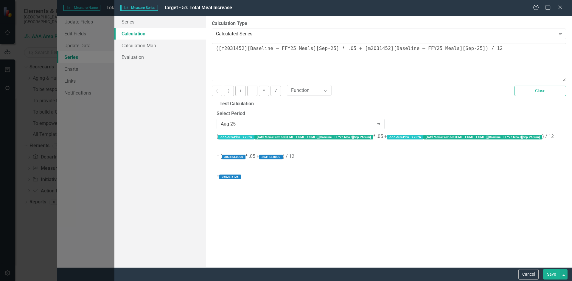
click at [548, 278] on button "Save" at bounding box center [551, 274] width 17 height 10
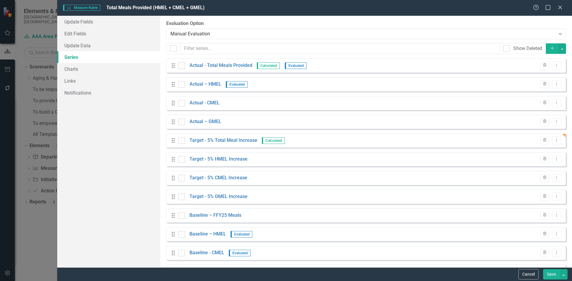
click at [555, 275] on button "Save" at bounding box center [551, 274] width 17 height 10
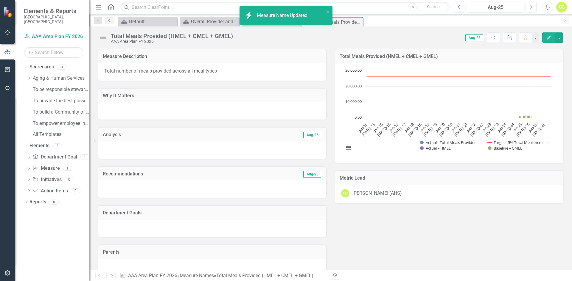
click at [530, 9] on icon "Next" at bounding box center [530, 6] width 3 height 5
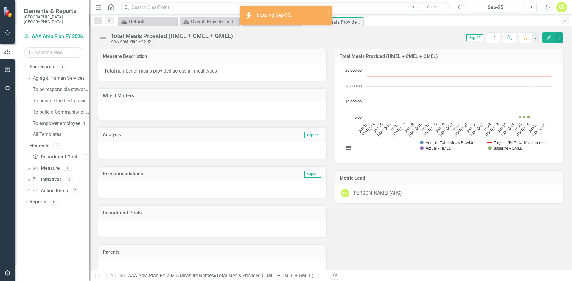
click at [549, 39] on icon "Edit" at bounding box center [548, 37] width 5 height 4
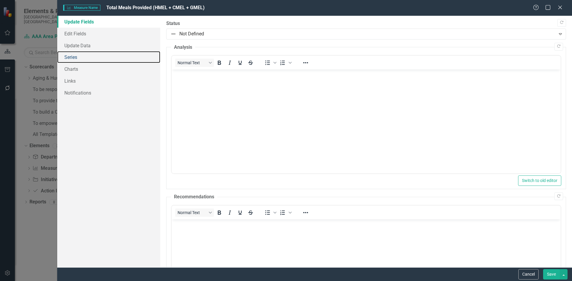
click at [115, 52] on link "Series" at bounding box center [108, 57] width 103 height 12
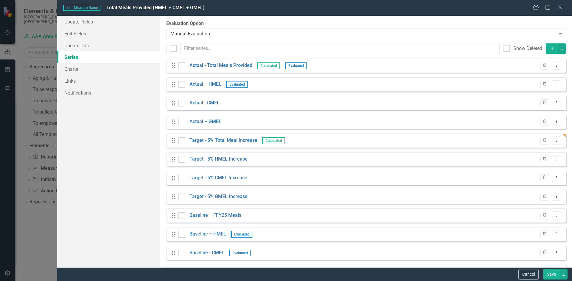
click at [554, 142] on icon "Dropdown Menu" at bounding box center [556, 140] width 5 height 4
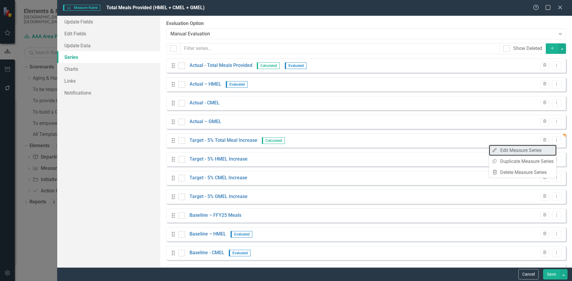
click at [551, 154] on link "Edit Edit Measure Series" at bounding box center [523, 150] width 68 height 11
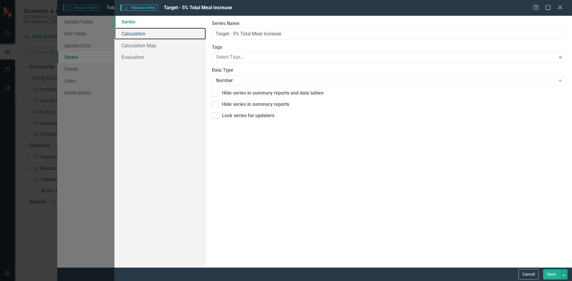
click at [154, 31] on link "Calculation" at bounding box center [159, 34] width 91 height 12
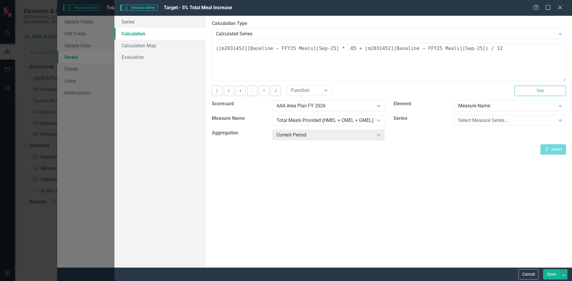
click at [562, 6] on icon at bounding box center [560, 8] width 4 height 4
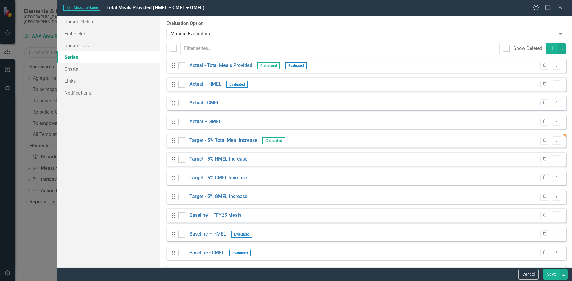
click at [534, 277] on button "Cancel" at bounding box center [528, 274] width 20 height 10
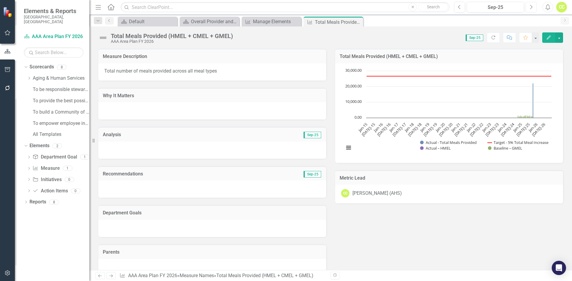
click at [532, 10] on button "Next" at bounding box center [530, 7] width 11 height 11
click at [532, 7] on icon "Next" at bounding box center [530, 6] width 3 height 5
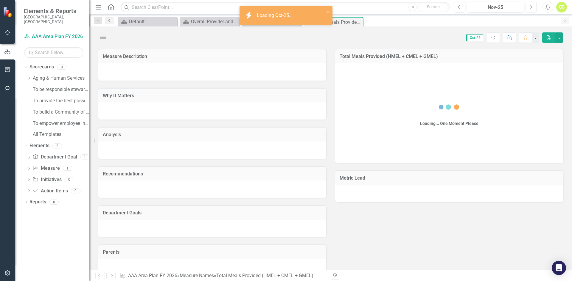
click at [532, 7] on icon "Next" at bounding box center [530, 6] width 3 height 5
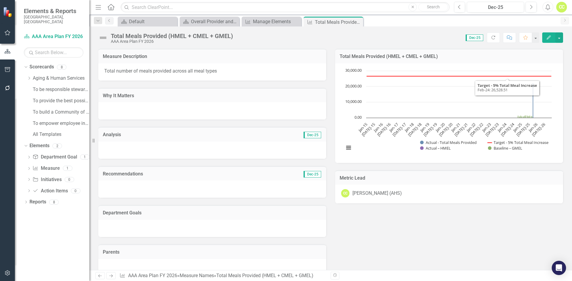
click at [548, 37] on icon "Edit" at bounding box center [548, 37] width 5 height 4
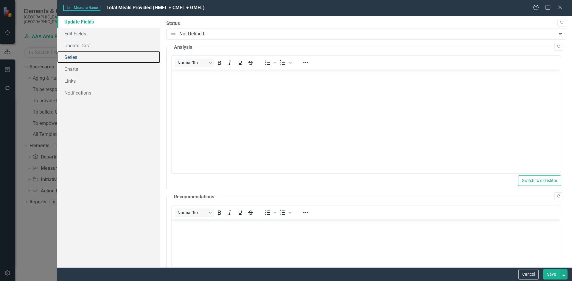
click at [100, 57] on link "Series" at bounding box center [108, 57] width 103 height 12
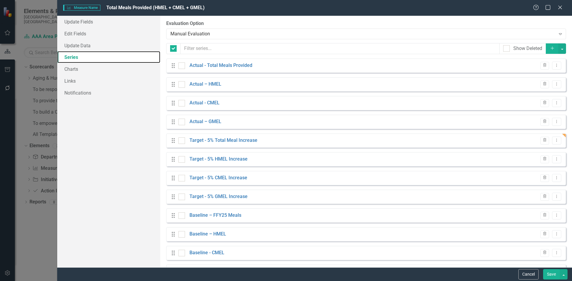
checkbox input "false"
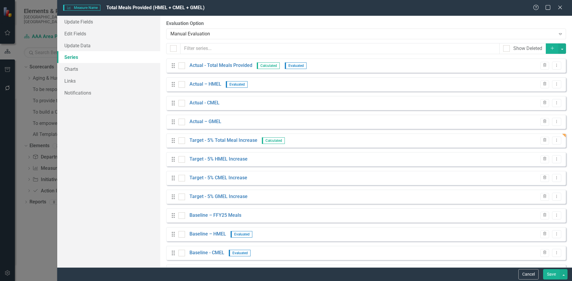
click at [554, 141] on icon "Dropdown Menu" at bounding box center [556, 140] width 5 height 4
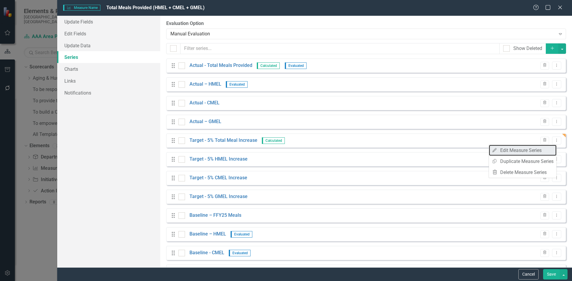
click at [541, 151] on link "Edit Edit Measure Series" at bounding box center [523, 150] width 68 height 11
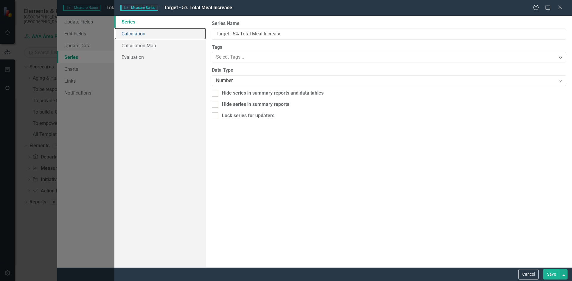
click at [157, 32] on link "Calculation" at bounding box center [159, 34] width 91 height 12
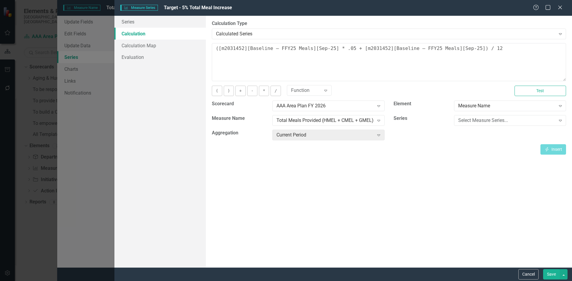
click at [558, 6] on icon at bounding box center [560, 8] width 4 height 4
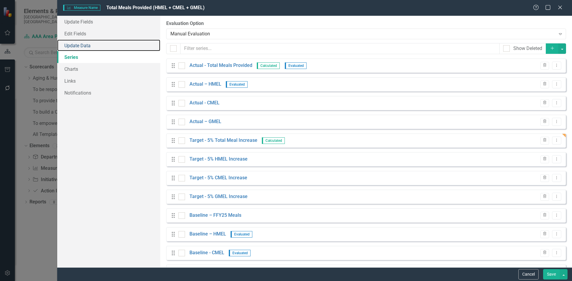
click at [111, 45] on link "Update Data" at bounding box center [108, 46] width 103 height 12
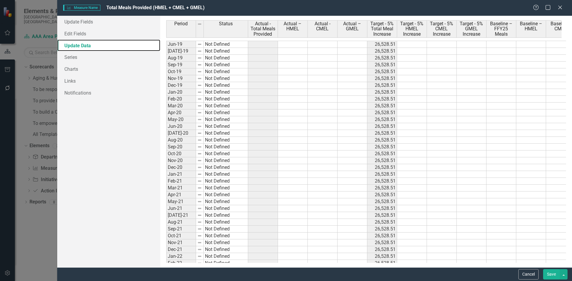
scroll to position [447, 0]
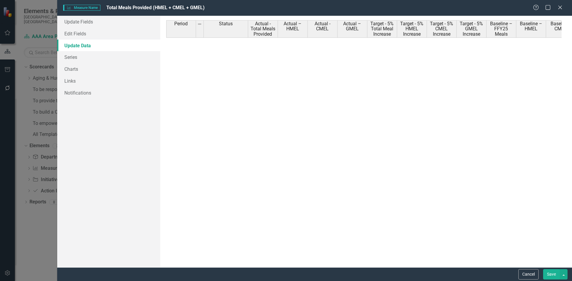
scroll to position [706, 0]
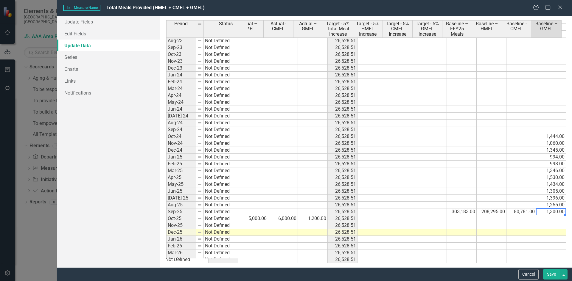
click at [545, 211] on td "1,300.00" at bounding box center [551, 212] width 30 height 7
type textarea "14107"
type textarea "1434"
click at [546, 273] on button "Save" at bounding box center [551, 274] width 17 height 10
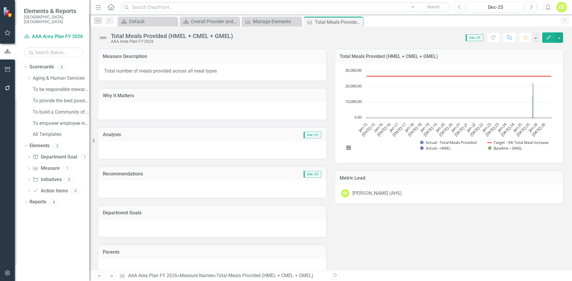
click at [548, 38] on icon "button" at bounding box center [548, 37] width 4 height 4
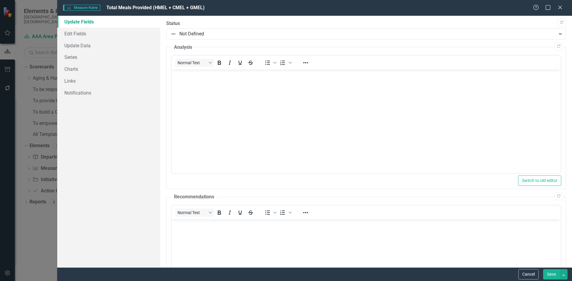
scroll to position [0, 0]
click at [111, 34] on link "Edit Fields" at bounding box center [108, 34] width 103 height 12
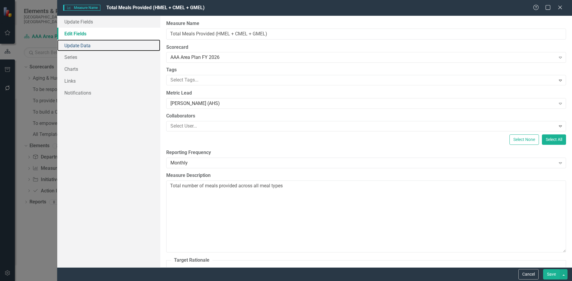
click at [108, 46] on link "Update Data" at bounding box center [108, 46] width 103 height 12
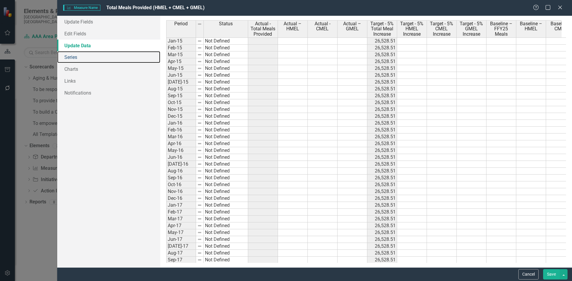
click at [110, 55] on link "Series" at bounding box center [108, 57] width 103 height 12
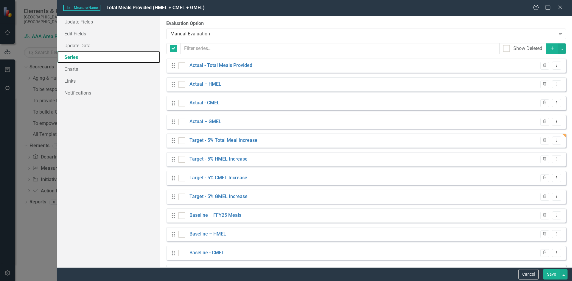
checkbox input "false"
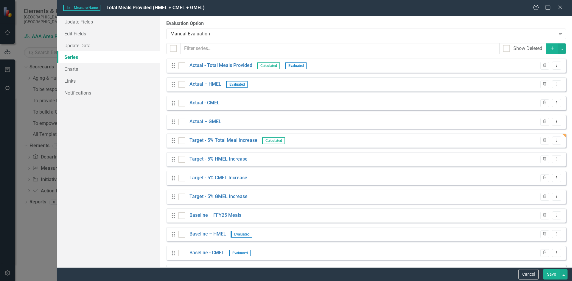
click at [554, 138] on icon "Dropdown Menu" at bounding box center [556, 140] width 5 height 4
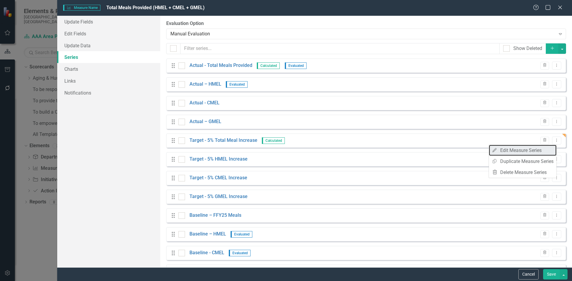
click at [543, 149] on link "Edit Edit Measure Series" at bounding box center [523, 150] width 68 height 11
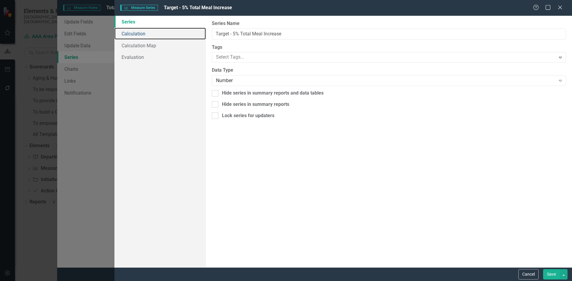
click at [183, 30] on link "Calculation" at bounding box center [159, 34] width 91 height 12
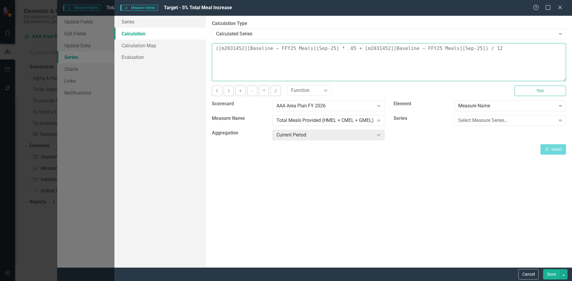
click at [369, 49] on textarea "([m2031452][Baseline – FFY25 Meals][Sep-25] * .05 + [m2031452][Baseline – FFY25…" at bounding box center [389, 62] width 354 height 38
click at [528, 276] on button "Cancel" at bounding box center [528, 274] width 20 height 10
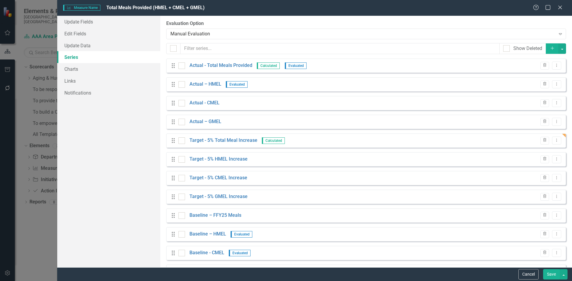
click at [554, 161] on icon "Dropdown Menu" at bounding box center [556, 159] width 5 height 4
click at [548, 167] on link "Edit Edit Measure Series" at bounding box center [523, 169] width 68 height 11
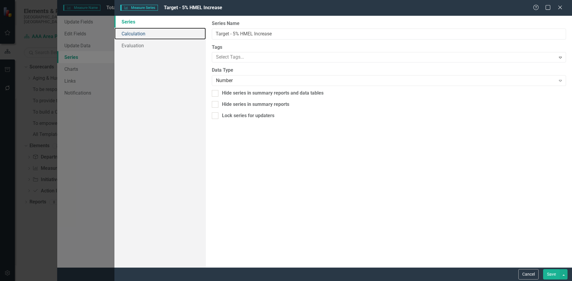
click at [128, 31] on link "Calculation" at bounding box center [159, 34] width 91 height 12
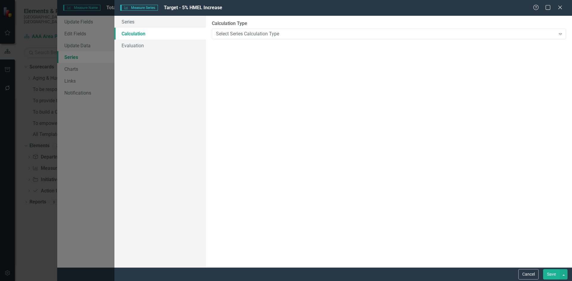
click at [241, 35] on div "Select Series Calculation Type" at bounding box center [385, 33] width 339 height 7
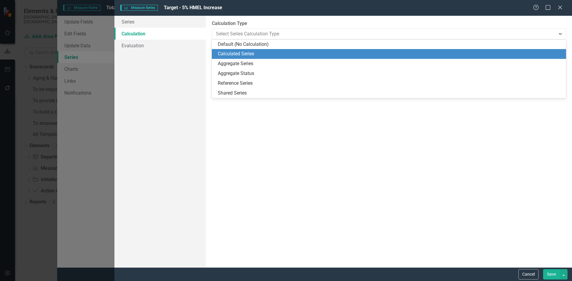
click at [247, 54] on div "Calculated Series" at bounding box center [390, 54] width 345 height 7
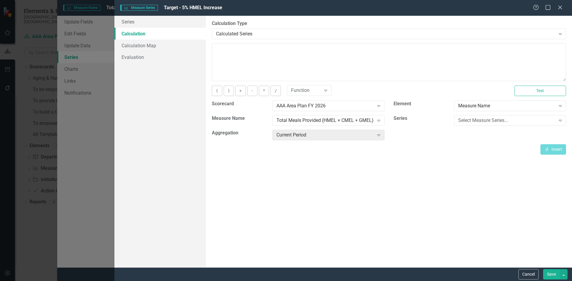
click at [476, 121] on div "Select Measure Series..." at bounding box center [506, 120] width 97 height 7
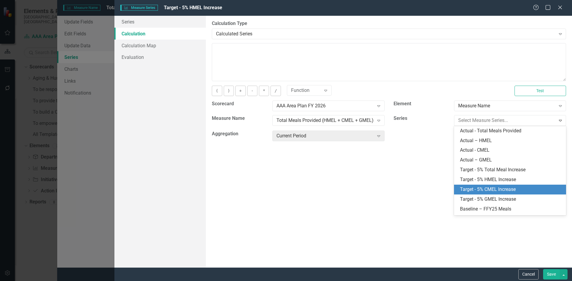
scroll to position [28, 0]
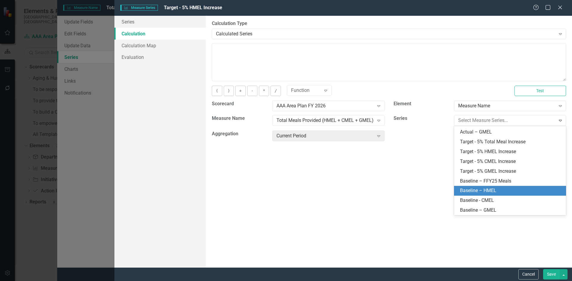
click at [499, 189] on div "Baseline – HMEL" at bounding box center [511, 191] width 102 height 7
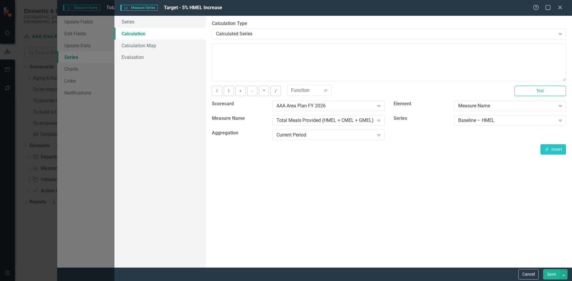
click at [365, 138] on div "Current Period" at bounding box center [324, 135] width 97 height 7
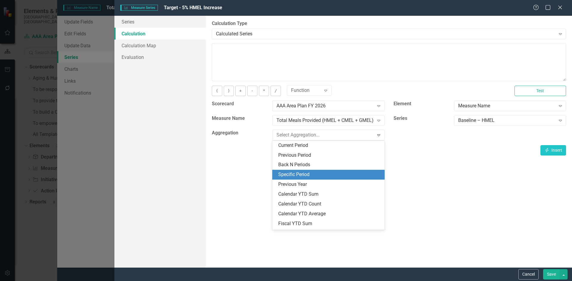
click at [362, 174] on div "Specific Period" at bounding box center [329, 175] width 102 height 7
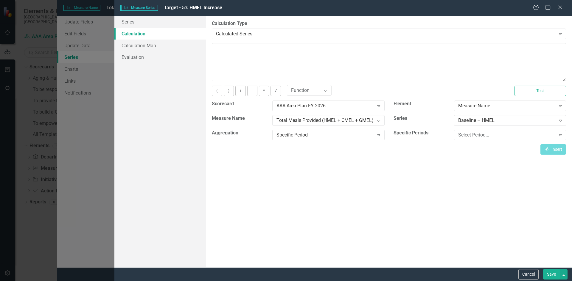
click at [464, 135] on div "Select Period..." at bounding box center [506, 135] width 97 height 7
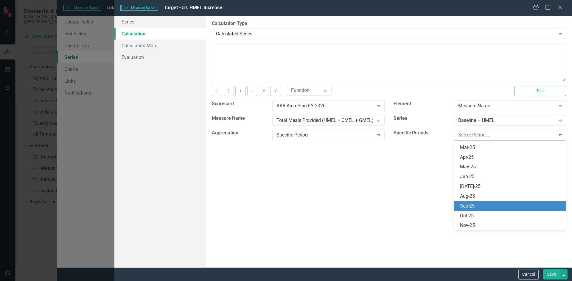
click at [497, 206] on div "Sep-25" at bounding box center [511, 206] width 102 height 7
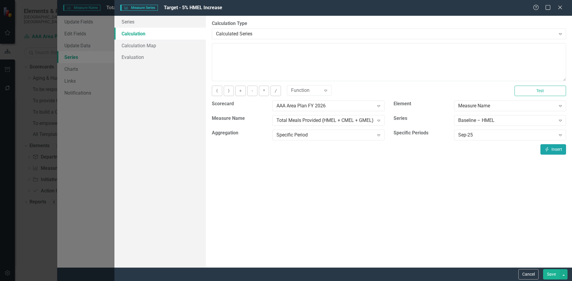
click at [554, 152] on button "Insert Insert" at bounding box center [553, 149] width 26 height 10
click at [241, 91] on button "+" at bounding box center [240, 91] width 10 height 10
click at [549, 151] on button "Insert Insert" at bounding box center [553, 149] width 26 height 10
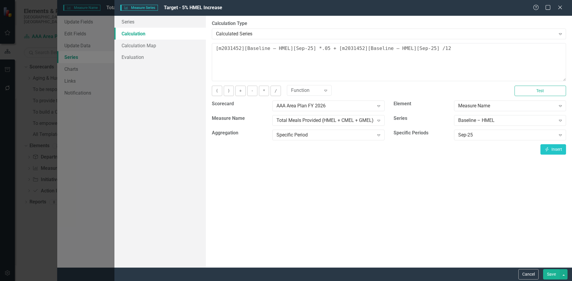
click at [226, 90] on button ")" at bounding box center [229, 91] width 10 height 10
click at [214, 49] on textarea "[m2031452][Baseline – HMEL][Sep-25] *.05 + [m2031452][Baseline – HMEL][Sep-25])…" at bounding box center [389, 62] width 354 height 38
click at [217, 93] on button "(" at bounding box center [217, 91] width 10 height 10
click at [487, 66] on textarea "([m2031452][Baseline – HMEL][Sep-25] *.05 + [m2031452][Baseline – HMEL][Sep-25]…" at bounding box center [389, 62] width 354 height 38
paste textarea "([m2031452][Baseline – FFY25 Meals][Sep-25] * .05 + [m2031452][Baseline – FFY25…"
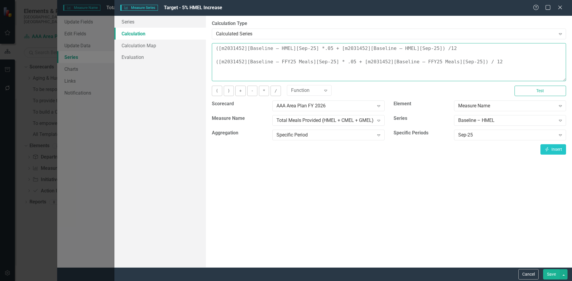
drag, startPoint x: 486, startPoint y: 62, endPoint x: 211, endPoint y: 63, distance: 275.7
click at [211, 63] on div "By default, series in ClearPoint are not calculated. So, if you leave the form …" at bounding box center [389, 142] width 366 height 252
click at [430, 47] on textarea "([m2031452][Baseline – HMEL][Sep-25] *.05 + [m2031452][Baseline – HMEL][Sep-25]…" at bounding box center [389, 62] width 354 height 38
type textarea "([m2031452][Baseline – HMEL][Sep-25] *.05 + [m2031452][Baseline – HMEL][Sep-25]…"
click at [541, 93] on button "Test" at bounding box center [540, 91] width 52 height 10
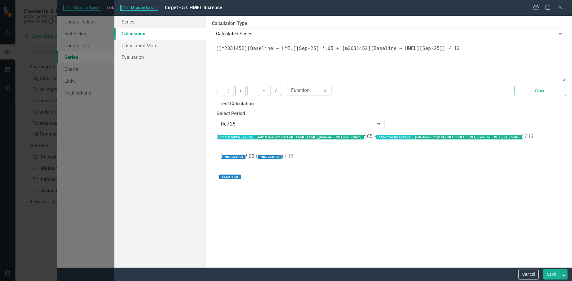
click at [552, 272] on button "Save" at bounding box center [551, 274] width 17 height 10
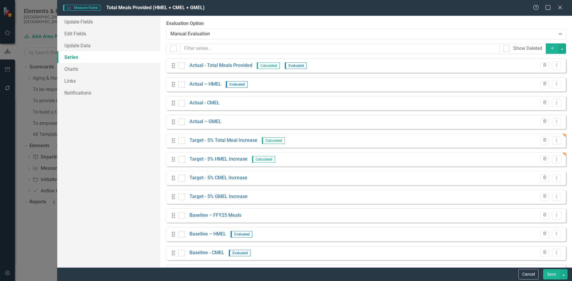
click at [554, 179] on icon "Dropdown Menu" at bounding box center [556, 178] width 5 height 4
click at [544, 186] on link "Edit Edit Measure Series" at bounding box center [523, 188] width 68 height 11
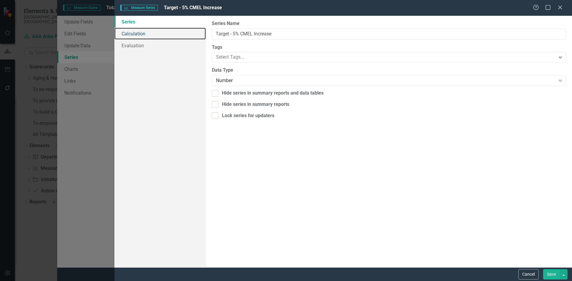
click at [141, 31] on link "Calculation" at bounding box center [159, 34] width 91 height 12
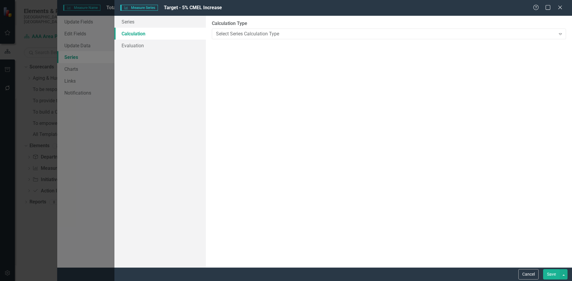
click at [253, 34] on div "Select Series Calculation Type" at bounding box center [385, 33] width 339 height 7
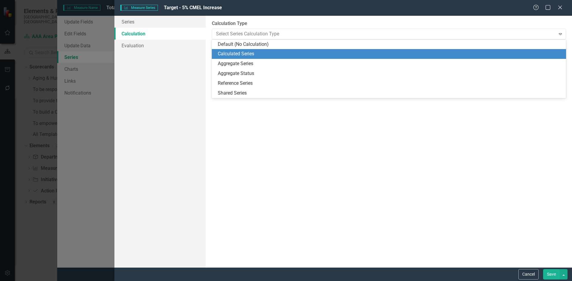
click at [255, 52] on div "Calculated Series" at bounding box center [390, 54] width 345 height 7
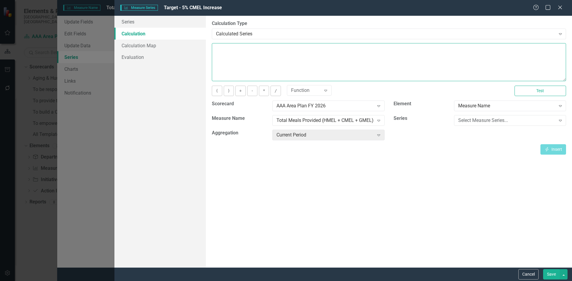
click at [270, 59] on textarea at bounding box center [389, 62] width 354 height 38
click at [480, 123] on div "Select Measure Series..." at bounding box center [506, 120] width 97 height 7
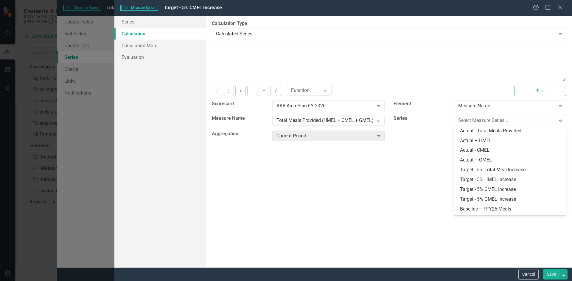
scroll to position [28, 0]
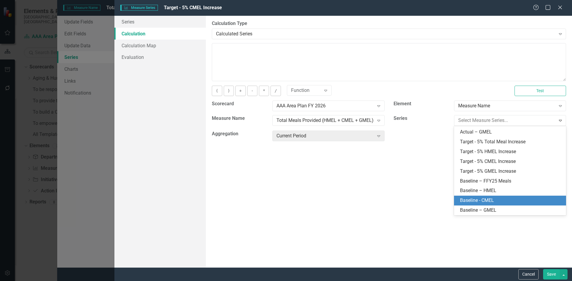
click at [505, 199] on div "Baseline - CMEL" at bounding box center [511, 200] width 102 height 7
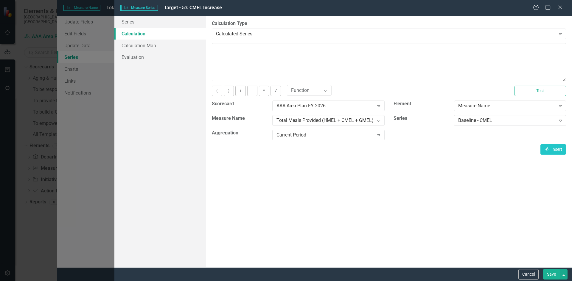
click at [356, 133] on div "Current Period" at bounding box center [324, 135] width 97 height 7
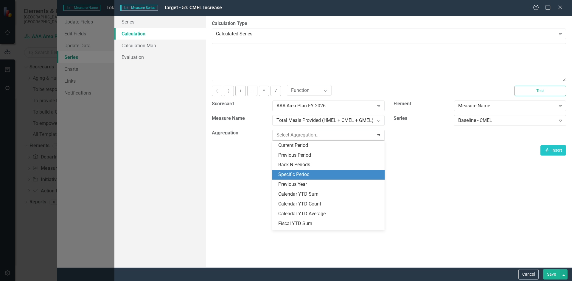
click at [341, 174] on div "Specific Period" at bounding box center [329, 175] width 102 height 7
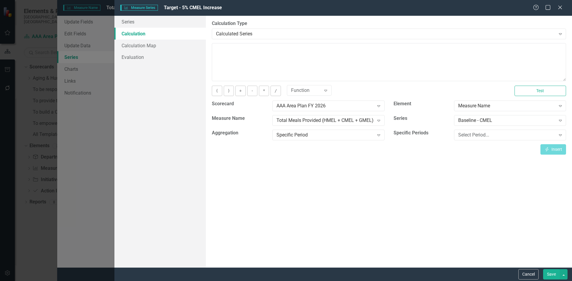
click at [460, 135] on div "Select Period..." at bounding box center [506, 135] width 97 height 7
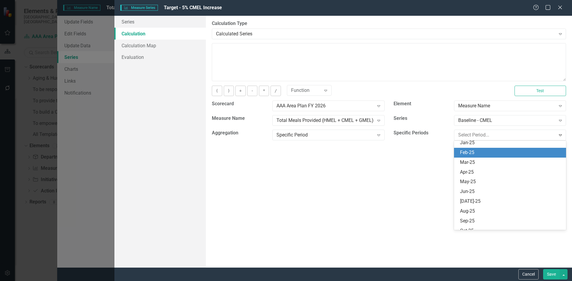
scroll to position [1191, 0]
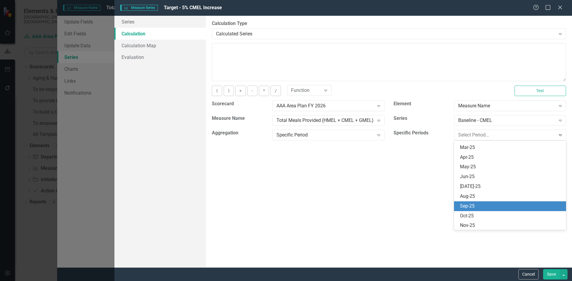
click at [505, 204] on div "Sep-25" at bounding box center [511, 206] width 102 height 7
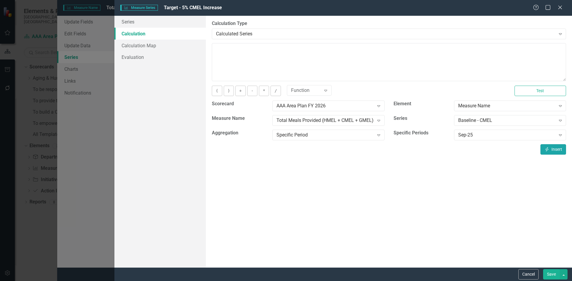
click at [550, 149] on button "Insert Insert" at bounding box center [553, 149] width 26 height 10
click at [265, 92] on button "*" at bounding box center [264, 91] width 10 height 10
click at [239, 92] on button "+" at bounding box center [240, 91] width 10 height 10
click at [554, 152] on button "Insert Insert" at bounding box center [553, 149] width 26 height 10
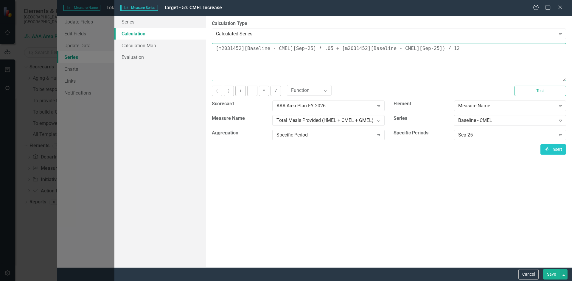
click at [216, 49] on textarea "[m2031452][Baseline - CMEL][Sep-25] * .05 + [m2031452][Baseline - CMEL][Sep-25]…" at bounding box center [389, 62] width 354 height 38
click at [568, 148] on div "By default, series in ClearPoint are not calculated. So, if you leave the form …" at bounding box center [389, 142] width 366 height 252
click at [562, 149] on button "Insert Insert" at bounding box center [553, 149] width 26 height 10
drag, startPoint x: 315, startPoint y: 50, endPoint x: 221, endPoint y: 53, distance: 94.1
click at [221, 53] on textarea "( [m2031452][Baseline - CMEL][Sep-25] [m2031452][Baseline - CMEL][Sep-25] * .05…" at bounding box center [389, 62] width 354 height 38
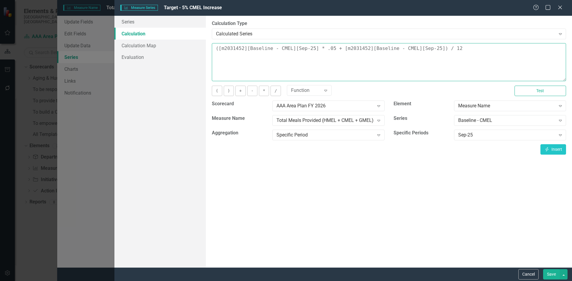
type textarea "([m2031452][Baseline - CMEL][Sep-25] * .05 + [m2031452][Baseline - CMEL][Sep-25…"
click at [545, 93] on button "Test" at bounding box center [540, 91] width 52 height 10
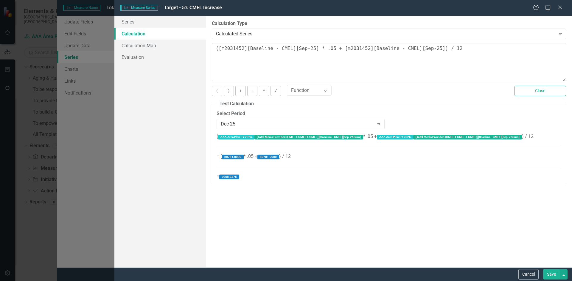
drag, startPoint x: 554, startPoint y: 272, endPoint x: 558, endPoint y: 269, distance: 5.0
click at [554, 272] on button "Save" at bounding box center [551, 274] width 17 height 10
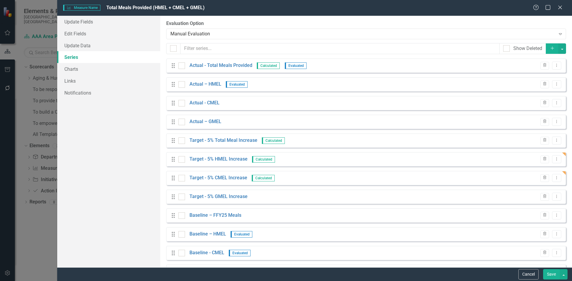
click at [554, 198] on icon "Dropdown Menu" at bounding box center [556, 197] width 5 height 4
click at [551, 206] on link "Edit Edit Measure Series" at bounding box center [523, 206] width 68 height 11
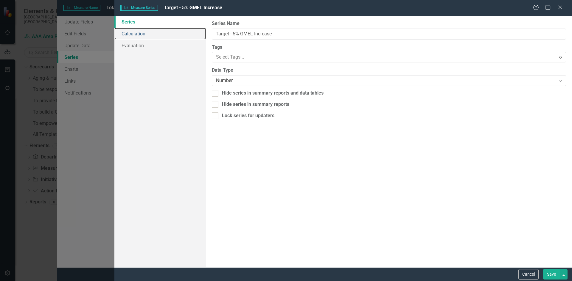
click at [159, 36] on link "Calculation" at bounding box center [159, 34] width 91 height 12
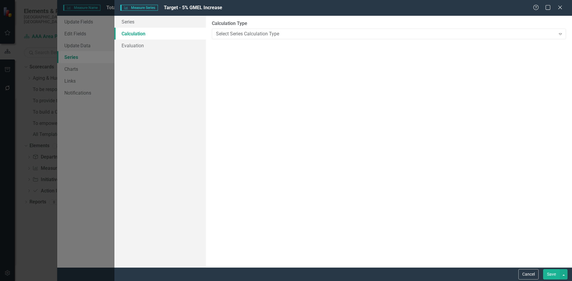
click at [252, 38] on div "Select Series Calculation Type Expand" at bounding box center [389, 34] width 354 height 11
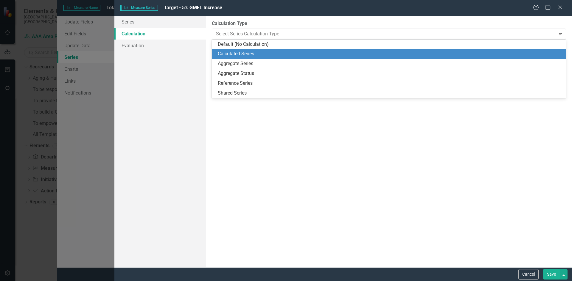
click at [256, 50] on div "Calculated Series" at bounding box center [389, 54] width 354 height 10
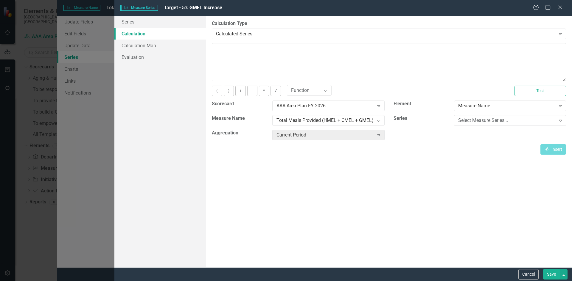
click at [466, 118] on div "Select Measure Series..." at bounding box center [506, 120] width 97 height 7
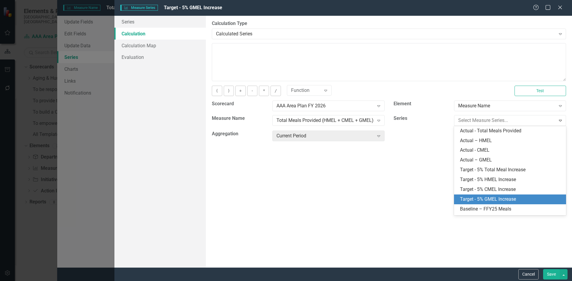
scroll to position [28, 0]
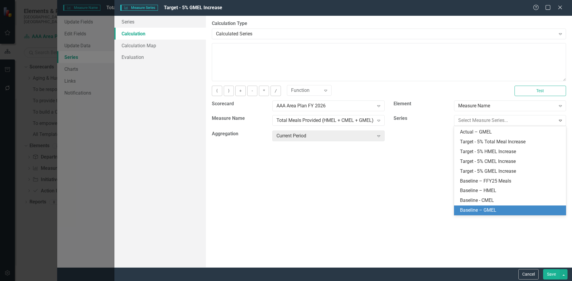
click at [504, 209] on div "Baseline – GMEL" at bounding box center [511, 210] width 102 height 7
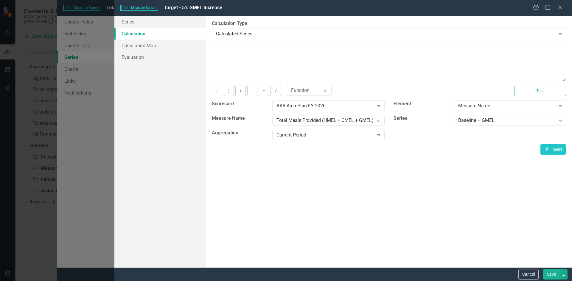
click at [347, 135] on div "Current Period" at bounding box center [324, 135] width 97 height 7
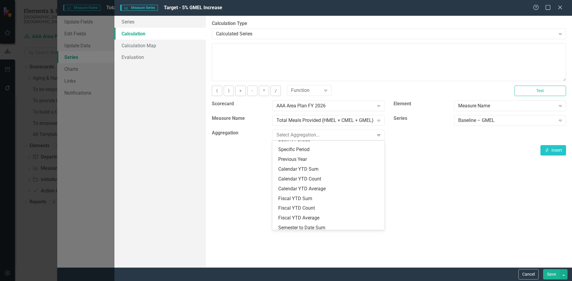
scroll to position [0, 0]
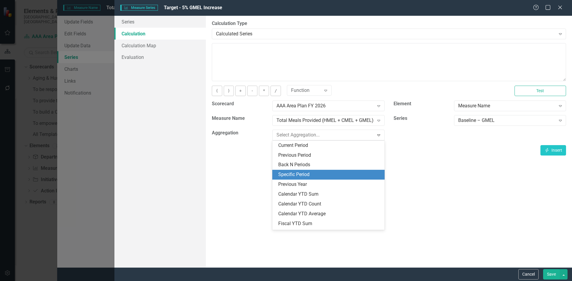
click at [323, 175] on div "Specific Period" at bounding box center [329, 175] width 102 height 7
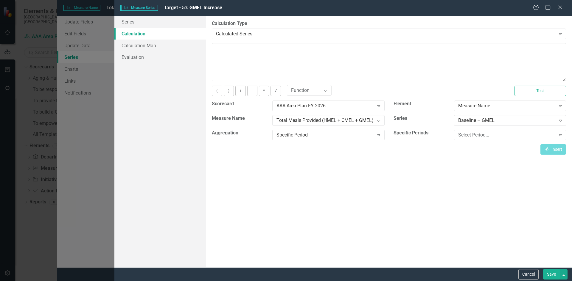
click at [466, 135] on div "Select Period..." at bounding box center [506, 135] width 97 height 7
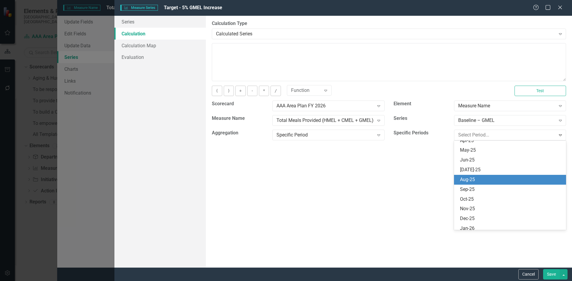
scroll to position [1221, 0]
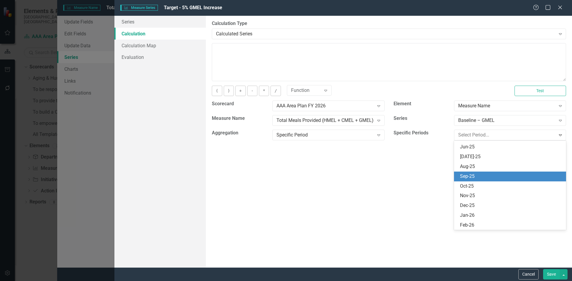
click at [504, 177] on div "Sep-25" at bounding box center [511, 176] width 102 height 7
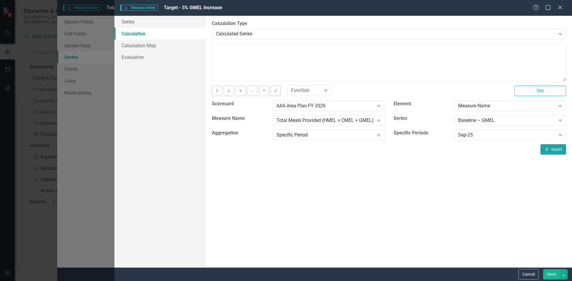
click at [548, 152] on button "Insert Insert" at bounding box center [553, 149] width 26 height 10
click at [261, 91] on button "*" at bounding box center [264, 91] width 10 height 10
click at [236, 89] on button "+" at bounding box center [240, 91] width 10 height 10
click at [551, 151] on button "Insert Insert" at bounding box center [553, 149] width 26 height 10
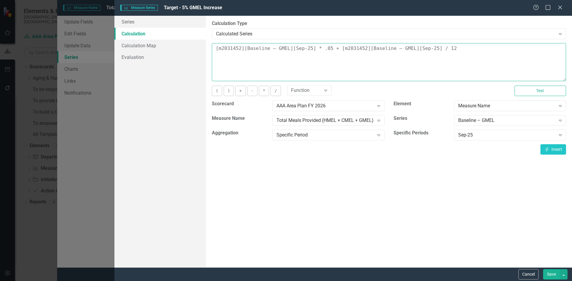
click at [423, 49] on textarea "[m2031452][Baseline – GMEL][Sep-25] * .05 + [m2031452][Baseline – GMEL][Sep-25]…" at bounding box center [389, 62] width 354 height 38
click at [227, 91] on button ")" at bounding box center [229, 91] width 10 height 10
click at [215, 47] on textarea "[m2031452][Baseline – GMEL][Sep-25] * .05 + [m2031452][Baseline – GMEL][Sep-25]…" at bounding box center [389, 62] width 354 height 38
click at [218, 92] on button "(" at bounding box center [217, 91] width 10 height 10
type textarea "([m2031452][Baseline – GMEL][Sep-25] * .05 + [m2031452][Baseline – GMEL][Sep-25…"
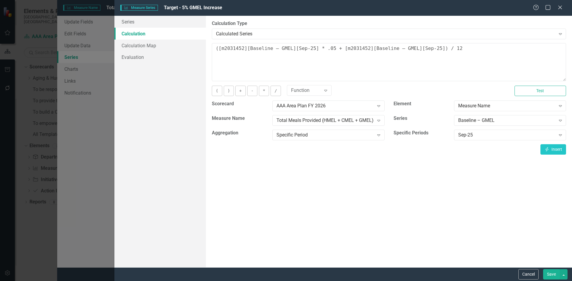
click at [554, 275] on button "Save" at bounding box center [551, 274] width 17 height 10
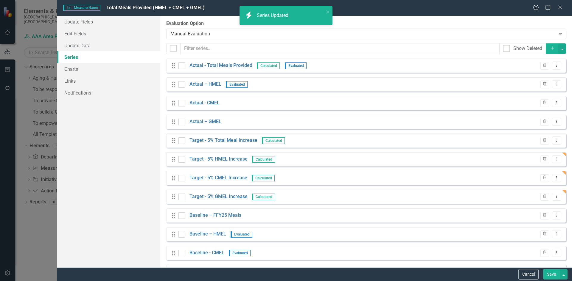
scroll to position [21, 0]
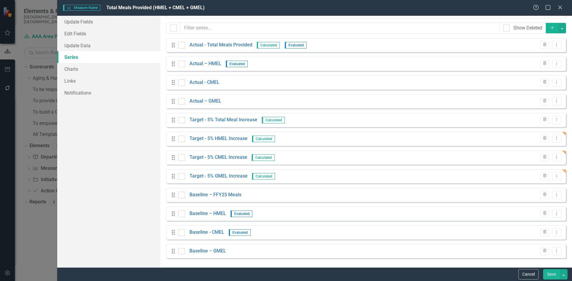
click at [215, 176] on link "Target - 5% GMEL Increase" at bounding box center [218, 176] width 58 height 7
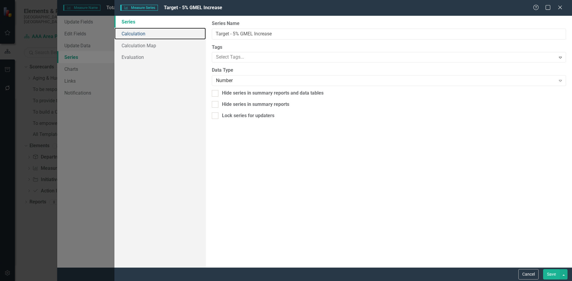
click at [148, 32] on link "Calculation" at bounding box center [159, 34] width 91 height 12
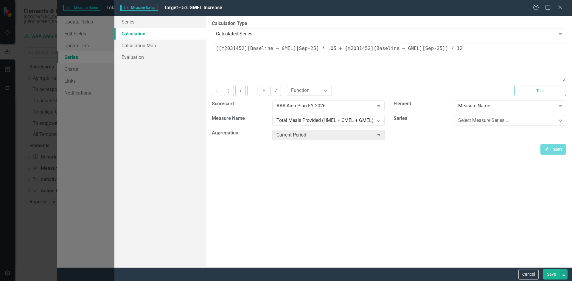
click at [540, 88] on button "Test" at bounding box center [540, 91] width 52 height 10
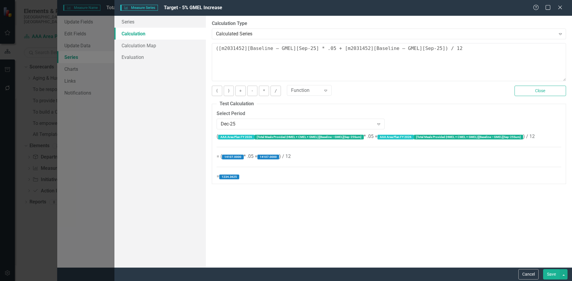
click at [548, 274] on button "Save" at bounding box center [551, 274] width 17 height 10
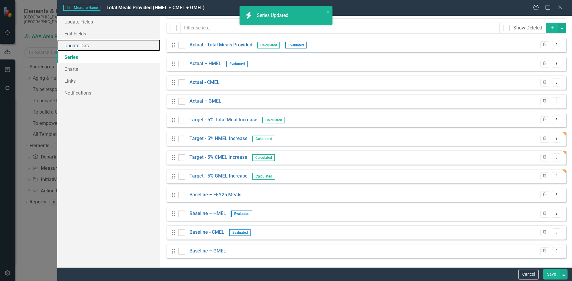
click at [97, 43] on link "Update Data" at bounding box center [108, 46] width 103 height 12
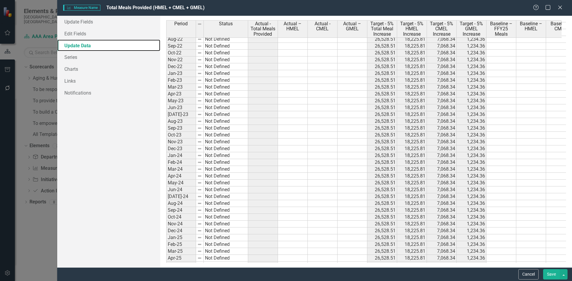
scroll to position [0, 0]
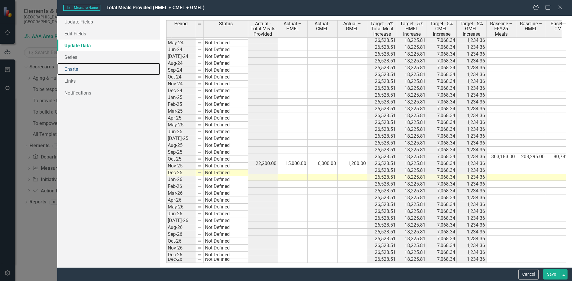
click at [73, 64] on link "Charts" at bounding box center [108, 69] width 103 height 12
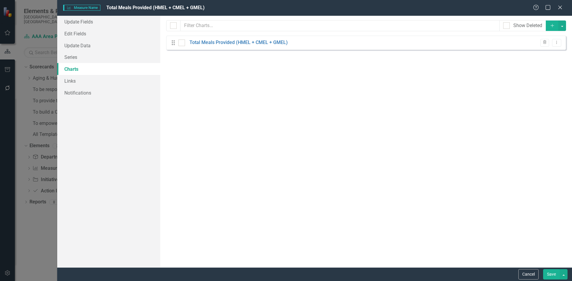
click at [273, 44] on link "Total Meals Provided (HMEL + CMEL + GMEL)" at bounding box center [238, 42] width 98 height 7
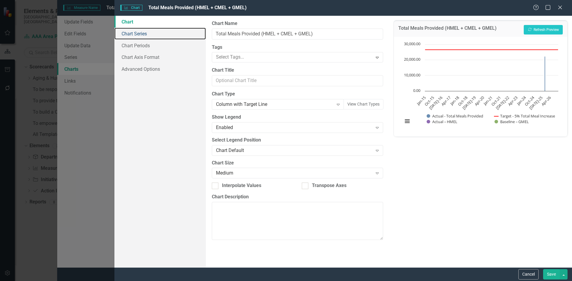
click at [167, 31] on link "Chart Series" at bounding box center [159, 34] width 91 height 12
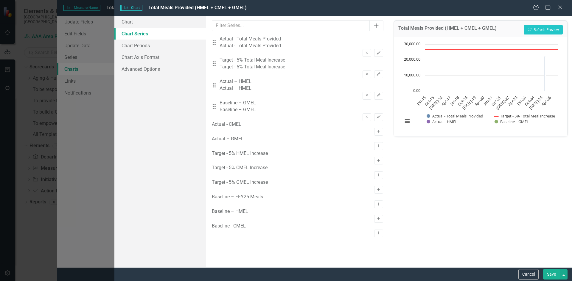
click at [362, 92] on button "Remove" at bounding box center [366, 96] width 9 height 8
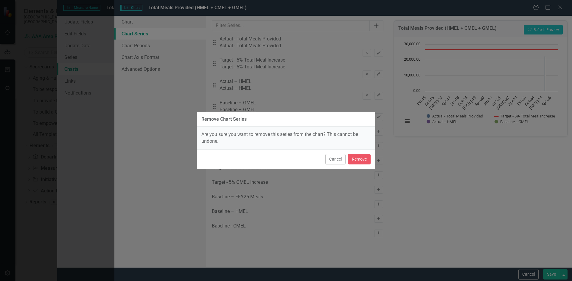
click at [342, 161] on button "Cancel" at bounding box center [335, 159] width 20 height 10
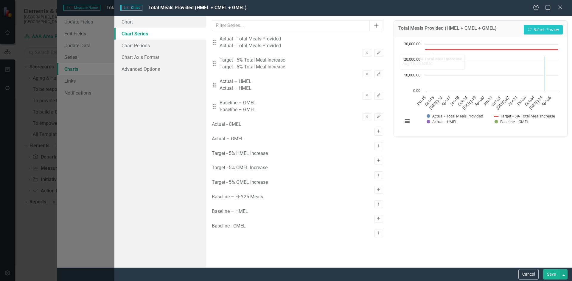
click at [364, 94] on icon "Remove" at bounding box center [366, 96] width 4 height 4
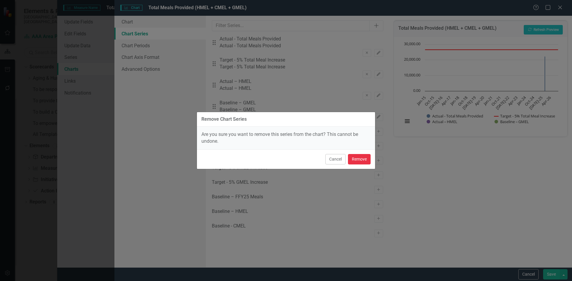
click at [358, 158] on button "Remove" at bounding box center [359, 159] width 23 height 10
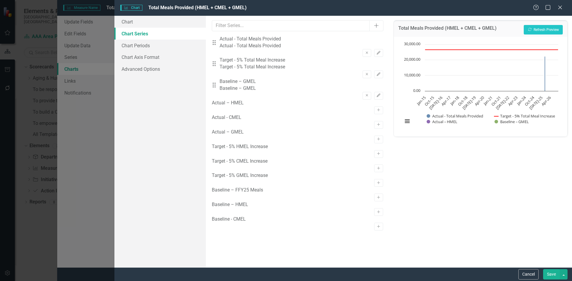
click at [364, 94] on icon "Remove" at bounding box center [366, 96] width 4 height 4
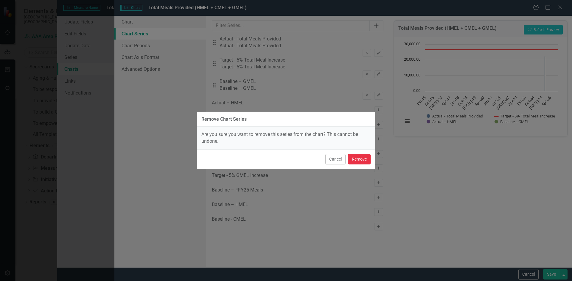
click at [365, 158] on button "Remove" at bounding box center [359, 159] width 23 height 10
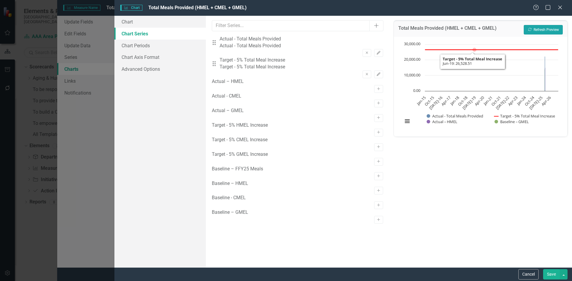
click at [534, 26] on button "Recalculate Refresh Preview" at bounding box center [542, 30] width 39 height 10
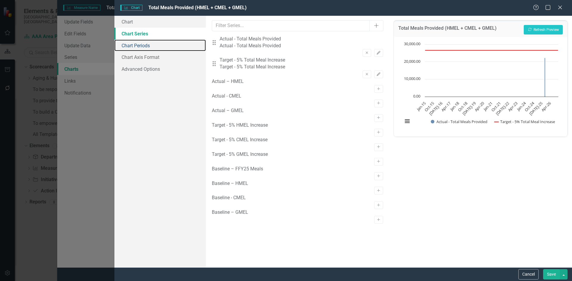
click at [128, 47] on link "Chart Periods" at bounding box center [159, 46] width 91 height 12
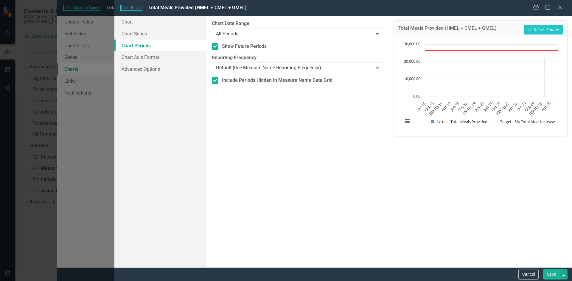
click at [301, 33] on div "All Periods" at bounding box center [294, 33] width 156 height 7
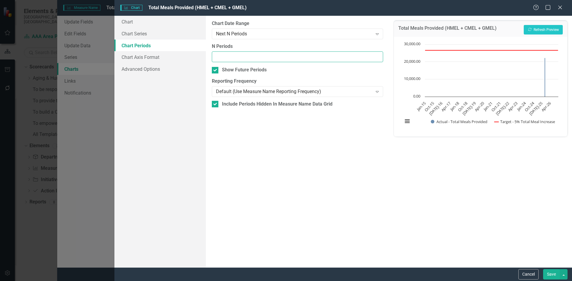
click at [245, 57] on input "N Periods" at bounding box center [297, 57] width 171 height 11
type input "12"
click at [534, 33] on button "Recalculate Refresh Preview" at bounding box center [542, 30] width 39 height 10
click at [374, 30] on div "Expand" at bounding box center [377, 34] width 11 height 10
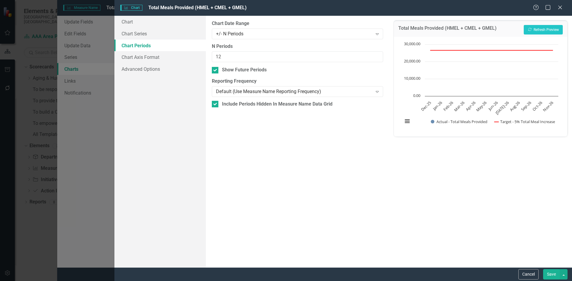
click at [253, 71] on div "Show Future Periods" at bounding box center [244, 70] width 45 height 7
click at [216, 71] on input "Show Future Periods" at bounding box center [214, 69] width 4 height 4
click at [533, 32] on button "Recalculate Refresh Preview" at bounding box center [542, 30] width 39 height 10
click at [243, 70] on div "Show Future Periods" at bounding box center [244, 70] width 45 height 7
click at [216, 70] on input "Show Future Periods" at bounding box center [214, 69] width 4 height 4
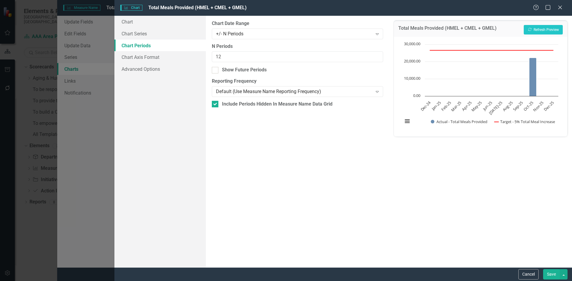
checkbox input "true"
click at [548, 29] on button "Recalculate Refresh Preview" at bounding box center [542, 30] width 39 height 10
click at [305, 33] on div "+/- N Periods" at bounding box center [294, 33] width 156 height 7
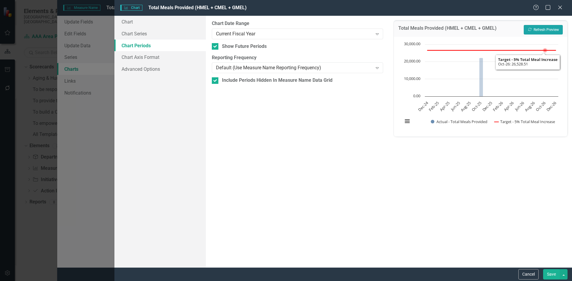
click at [552, 31] on button "Recalculate Refresh Preview" at bounding box center [542, 30] width 39 height 10
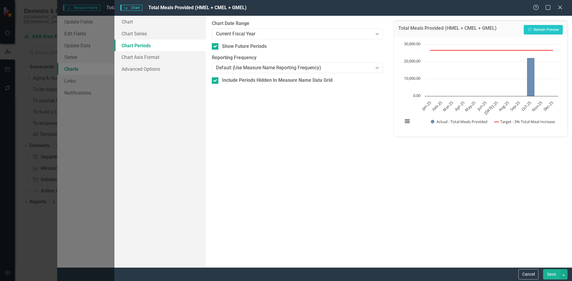
click at [550, 275] on button "Save" at bounding box center [551, 274] width 17 height 10
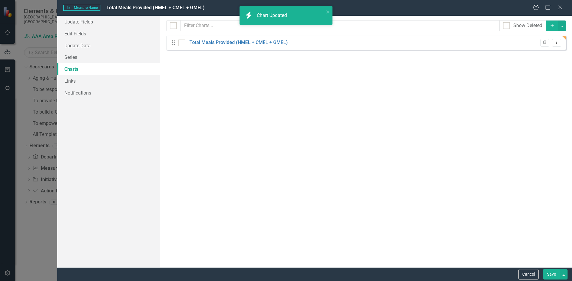
click at [557, 273] on button "Save" at bounding box center [551, 274] width 17 height 10
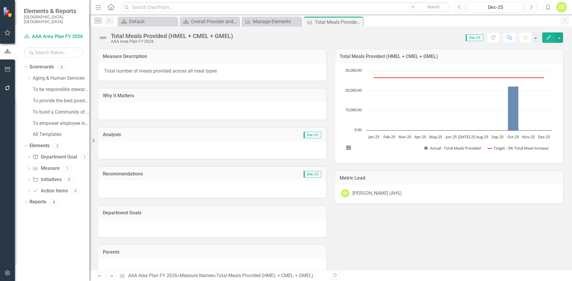
drag, startPoint x: 29, startPoint y: 71, endPoint x: 39, endPoint y: 76, distance: 11.7
click at [29, 74] on div "Dropdown Aging & Human Services" at bounding box center [58, 79] width 63 height 10
click at [28, 77] on icon "Dropdown" at bounding box center [29, 79] width 4 height 4
click at [43, 86] on link "AAA Area Plan FY 2026" at bounding box center [64, 89] width 51 height 7
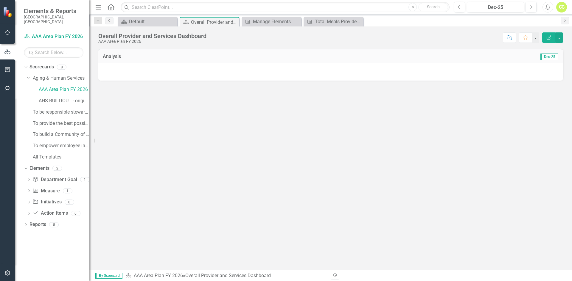
click at [552, 37] on button "Edit Report" at bounding box center [548, 37] width 13 height 10
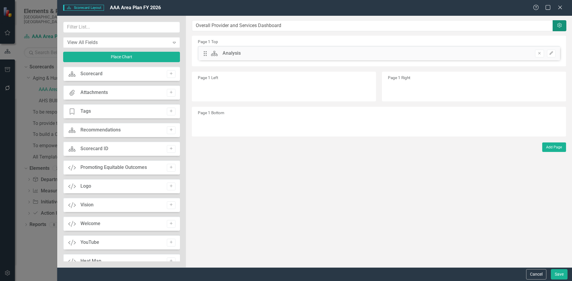
click at [565, 25] on button "Settings" at bounding box center [559, 25] width 14 height 11
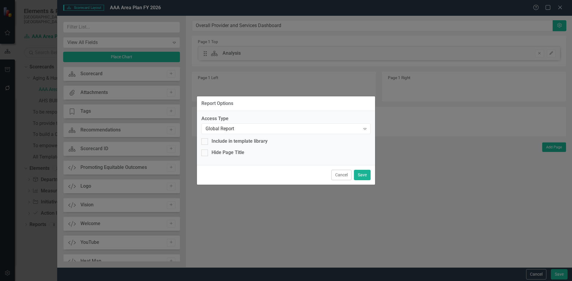
click at [336, 174] on button "Cancel" at bounding box center [341, 175] width 20 height 10
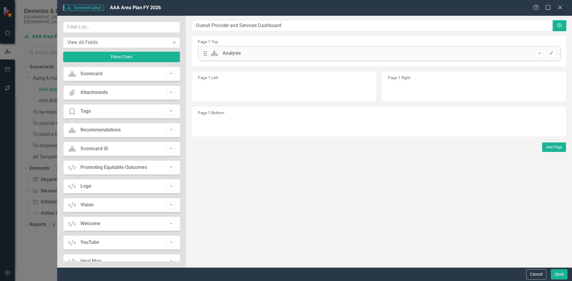
click at [175, 41] on icon "Expand" at bounding box center [174, 42] width 6 height 5
click at [325, 36] on div "The fields (or pods) that are available for you to include on the detail page a…" at bounding box center [379, 142] width 386 height 252
click at [86, 8] on span "Scorecard Scorecard Layout" at bounding box center [83, 8] width 41 height 6
click at [35, 54] on div "Scorecard Scorecard Layout AAA Area Plan FY 2026 Help Maximize Close View All F…" at bounding box center [286, 140] width 572 height 281
click at [61, 84] on div "View All Fields Expand Place Chart Scorecard Scorecard Add Attachments Attachme…" at bounding box center [121, 142] width 129 height 252
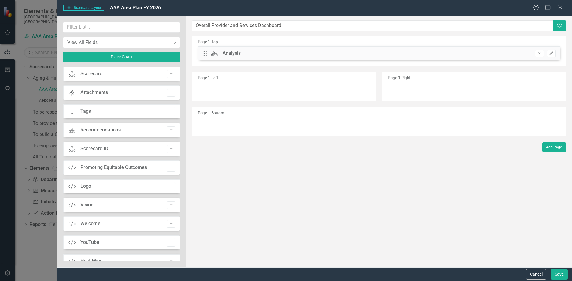
click at [562, 7] on icon "Close" at bounding box center [560, 7] width 6 height 5
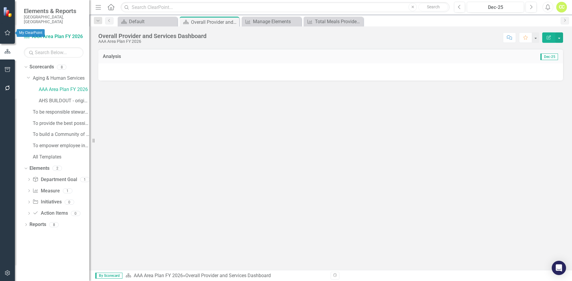
click at [8, 32] on icon "button" at bounding box center [7, 32] width 6 height 5
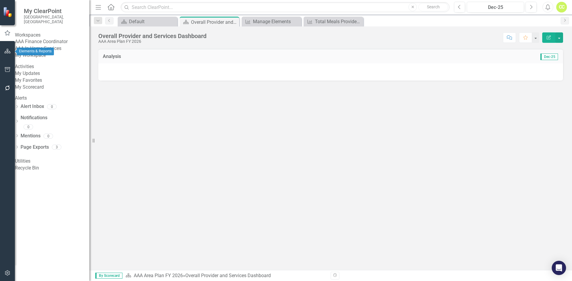
click at [7, 50] on icon "button" at bounding box center [7, 51] width 6 height 5
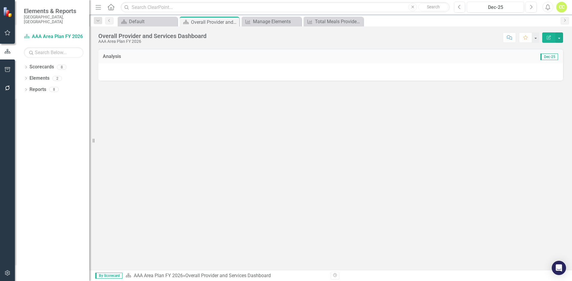
click at [10, 76] on button "button" at bounding box center [7, 70] width 13 height 13
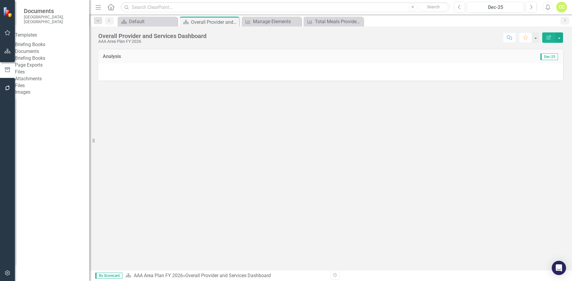
click at [7, 92] on button "button" at bounding box center [7, 88] width 13 height 13
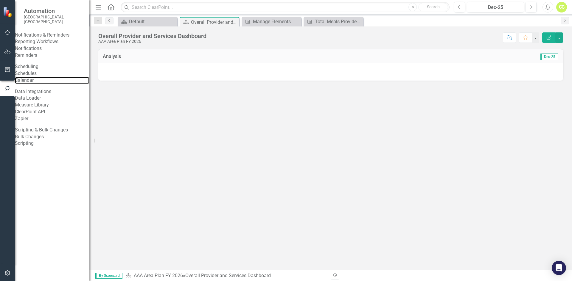
click at [41, 84] on link "Calendar" at bounding box center [52, 80] width 74 height 7
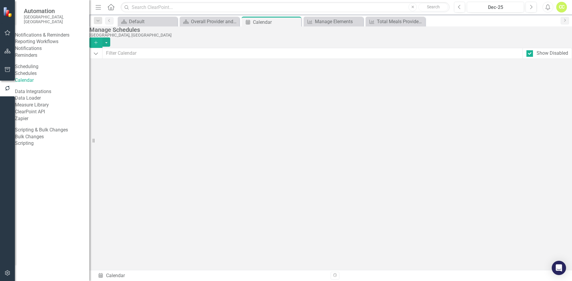
click at [9, 12] on img at bounding box center [8, 12] width 10 height 10
click at [9, 32] on icon "button" at bounding box center [7, 32] width 6 height 5
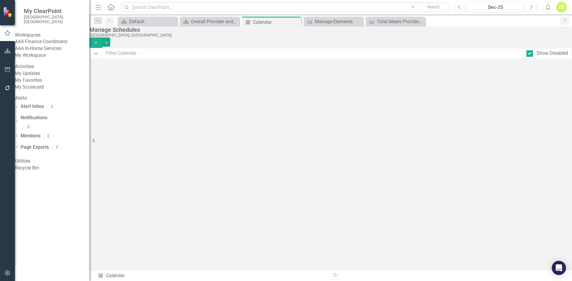
click at [19, 149] on icon "Dropdown" at bounding box center [17, 147] width 4 height 3
click at [19, 138] on icon "Dropdown" at bounding box center [17, 136] width 4 height 3
click at [19, 124] on icon "Dropdown" at bounding box center [17, 121] width 4 height 3
click at [19, 109] on icon "Dropdown" at bounding box center [17, 107] width 4 height 3
click at [54, 84] on div "My Favorites" at bounding box center [52, 80] width 74 height 7
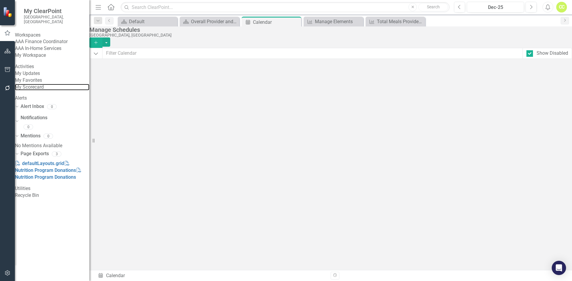
click at [57, 91] on link "My Scorecard" at bounding box center [52, 87] width 74 height 7
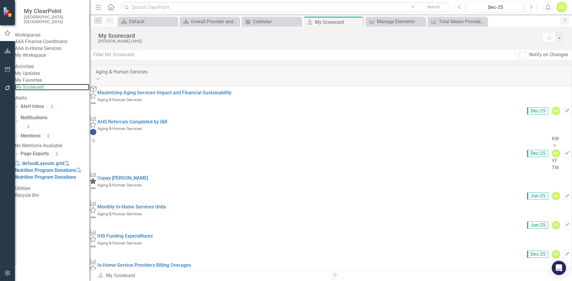
scroll to position [124, 0]
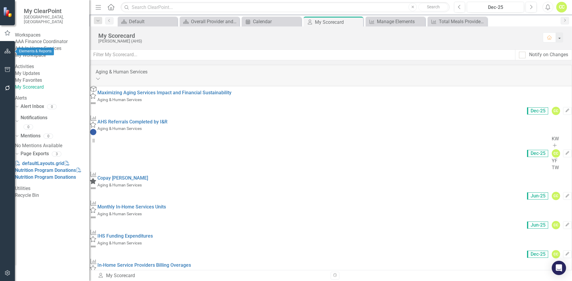
click at [8, 55] on button "button" at bounding box center [7, 51] width 13 height 13
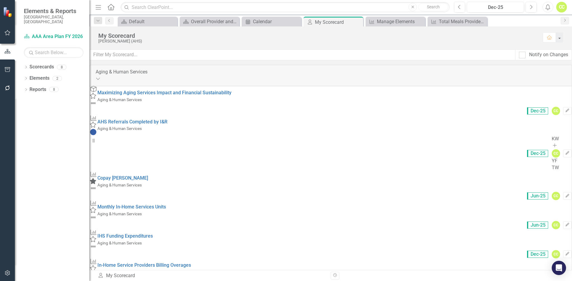
click at [26, 66] on div "Dropdown" at bounding box center [26, 68] width 4 height 5
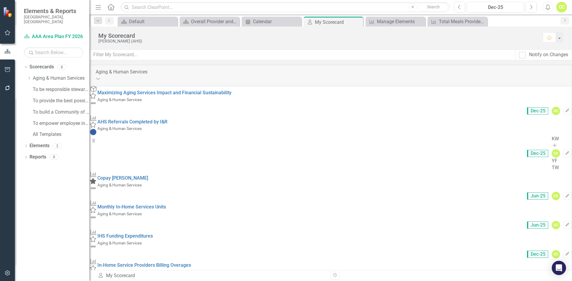
click at [31, 77] on icon "Dropdown" at bounding box center [29, 79] width 4 height 4
click at [57, 88] on link "AAA Area Plan FY 2026" at bounding box center [64, 89] width 51 height 7
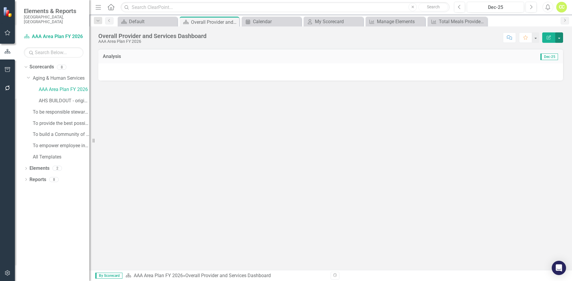
click at [561, 39] on button "button" at bounding box center [559, 37] width 8 height 10
click at [550, 51] on link "Edit Edit Scorecard" at bounding box center [538, 48] width 48 height 11
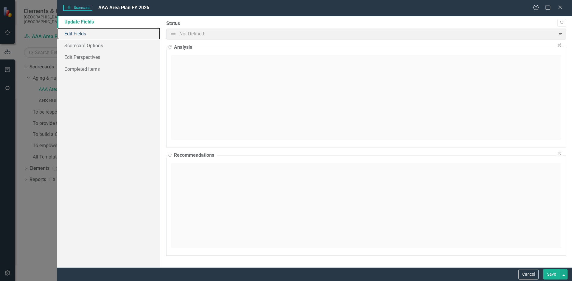
click at [102, 32] on link "Edit Fields" at bounding box center [108, 34] width 103 height 12
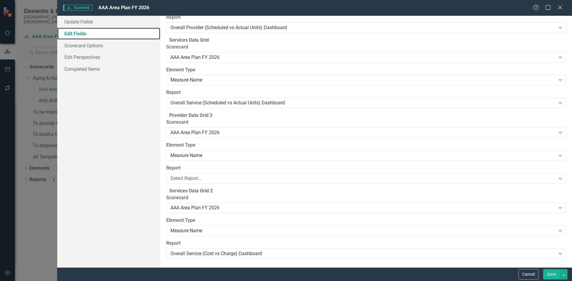
scroll to position [2229, 0]
click at [125, 44] on link "Scorecard Options" at bounding box center [108, 46] width 103 height 12
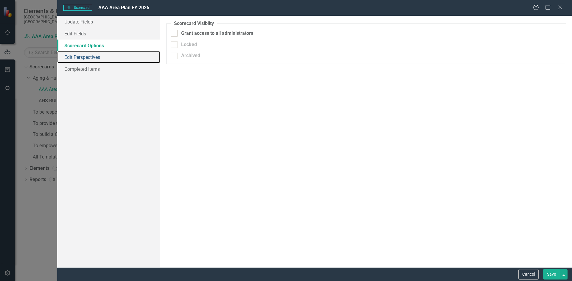
click at [130, 54] on link "Edit Perspectives" at bounding box center [108, 57] width 103 height 12
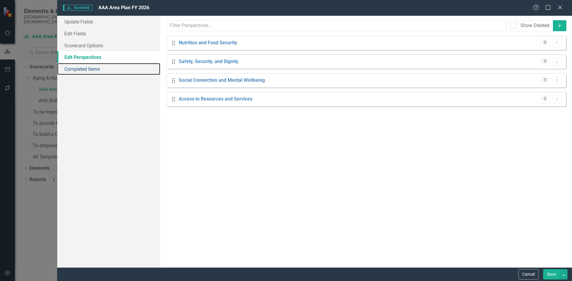
click at [128, 66] on link "Completed Items" at bounding box center [108, 69] width 103 height 12
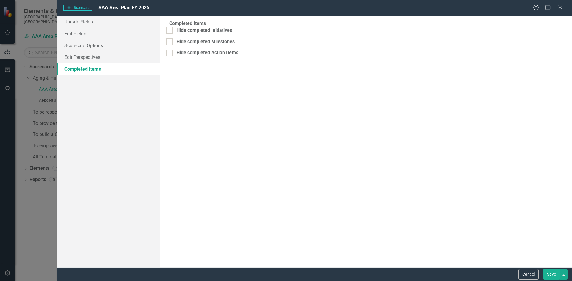
click at [547, 273] on button "Save" at bounding box center [551, 274] width 17 height 10
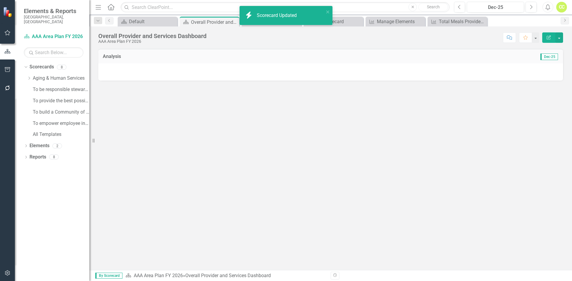
click at [29, 77] on icon "Dropdown" at bounding box center [29, 79] width 4 height 4
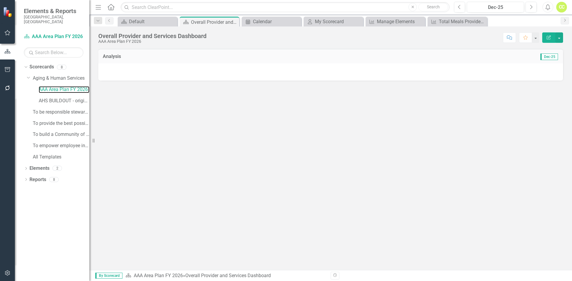
click at [44, 86] on link "AAA Area Plan FY 2026" at bounding box center [64, 89] width 51 height 7
click at [73, 87] on link "AAA Area Plan FY 2026" at bounding box center [64, 89] width 51 height 7
click at [25, 164] on div "Dropdown Elements 2" at bounding box center [57, 169] width 66 height 11
click at [27, 168] on icon "Dropdown" at bounding box center [26, 169] width 4 height 3
click at [49, 188] on link "Measure Name Measure" at bounding box center [45, 191] width 27 height 7
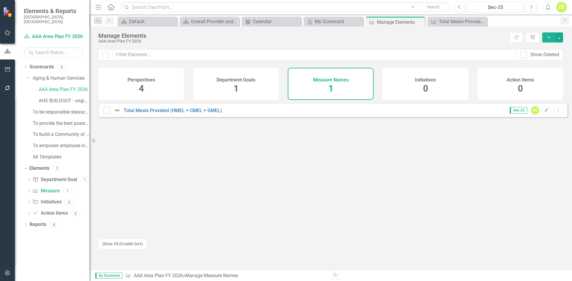
click at [342, 86] on div "Measure Names 1" at bounding box center [331, 84] width 86 height 32
click at [544, 112] on icon "Edit" at bounding box center [546, 111] width 4 height 4
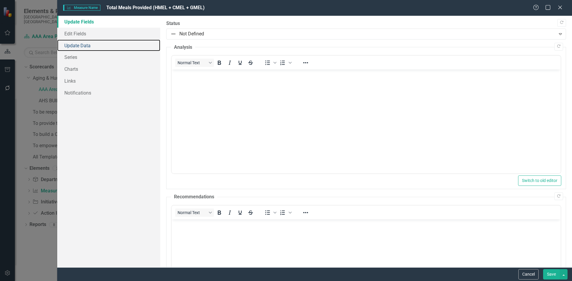
click at [109, 40] on link "Update Data" at bounding box center [108, 46] width 103 height 12
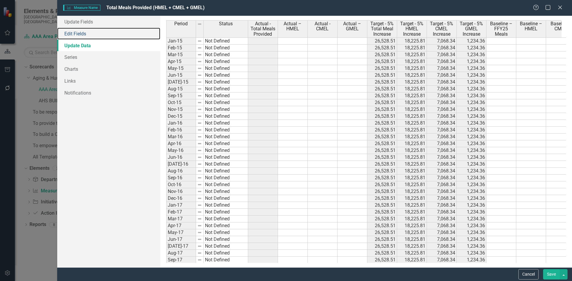
click at [109, 32] on link "Edit Fields" at bounding box center [108, 34] width 103 height 12
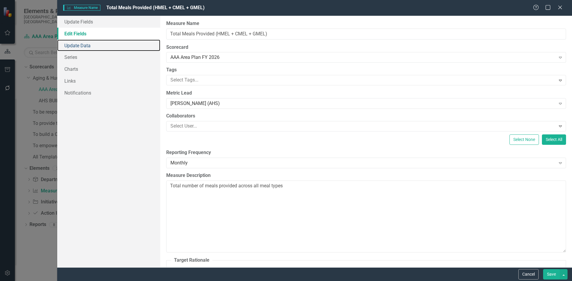
click at [108, 49] on link "Update Data" at bounding box center [108, 46] width 103 height 12
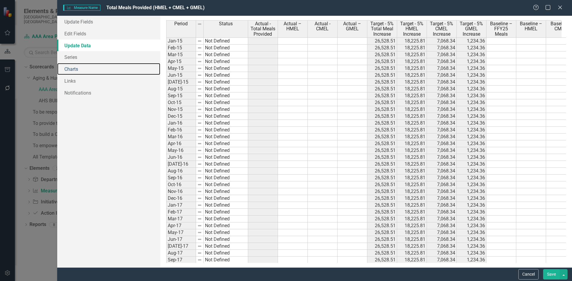
click at [105, 66] on link "Charts" at bounding box center [108, 69] width 103 height 12
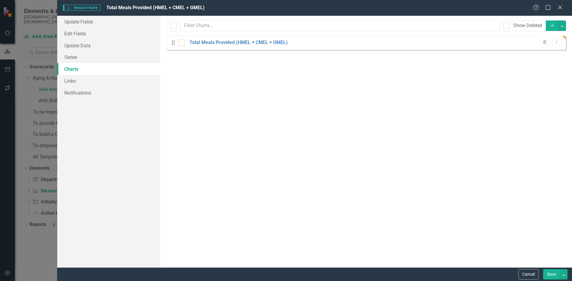
click at [228, 42] on link "Total Meals Provided (HMEL + CMEL + GMEL)" at bounding box center [238, 42] width 98 height 7
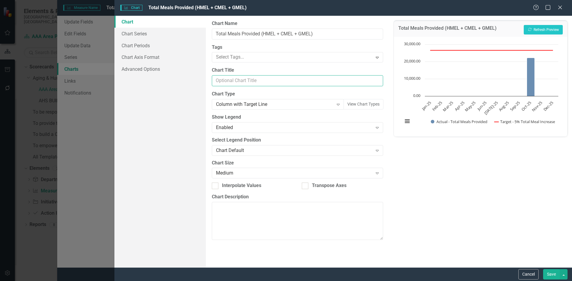
click at [254, 78] on input "Chart Title" at bounding box center [297, 80] width 171 height 11
type input "Total Meals Provided with 5% Growth Goal"
click at [153, 33] on link "Chart Series" at bounding box center [159, 34] width 91 height 12
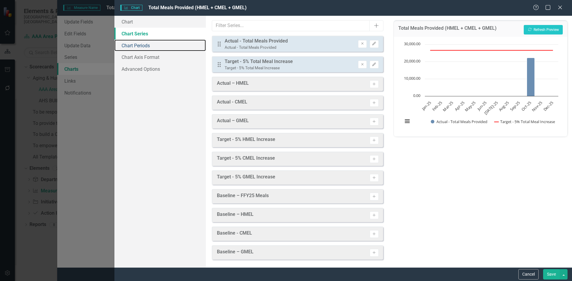
click at [157, 45] on link "Chart Periods" at bounding box center [159, 46] width 91 height 12
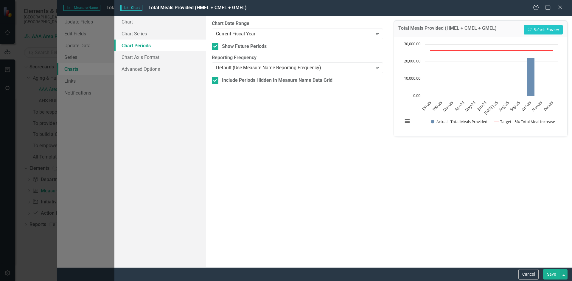
click at [252, 33] on div "Current Fiscal Year" at bounding box center [294, 33] width 156 height 7
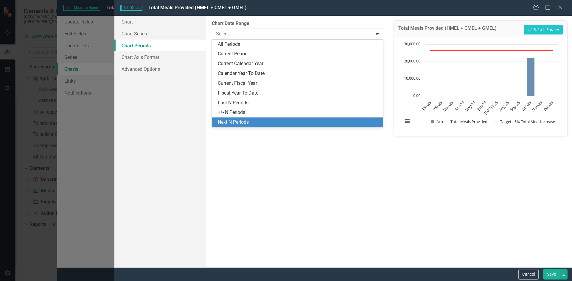
click at [269, 119] on div "Next N Periods" at bounding box center [298, 122] width 161 height 7
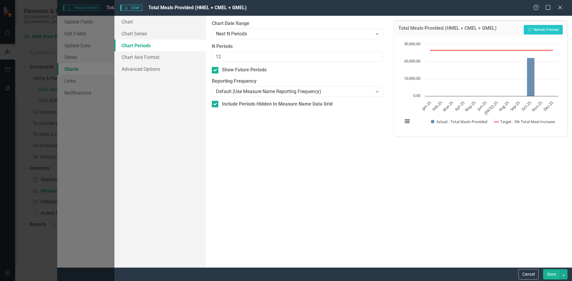
click at [259, 71] on div "Show Future Periods" at bounding box center [244, 70] width 45 height 7
click at [216, 71] on input "Show Future Periods" at bounding box center [214, 69] width 4 height 4
checkbox input "false"
click at [549, 277] on button "Save" at bounding box center [551, 274] width 17 height 10
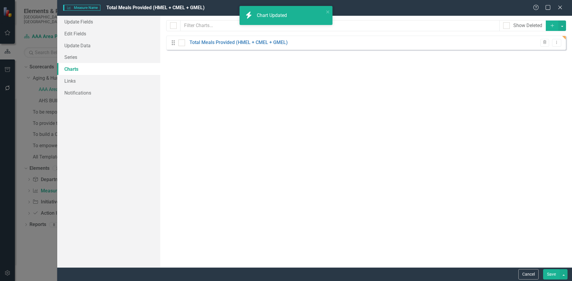
click at [253, 42] on link "Total Meals Provided (HMEL + CMEL + GMEL)" at bounding box center [238, 42] width 98 height 7
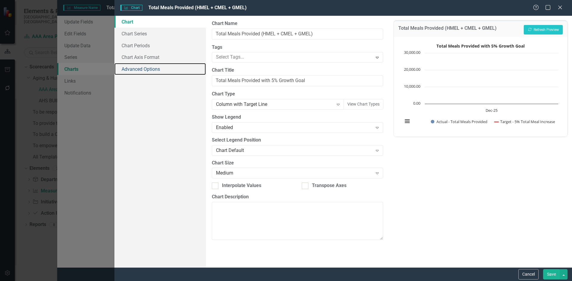
click at [156, 66] on link "Advanced Options" at bounding box center [159, 69] width 91 height 12
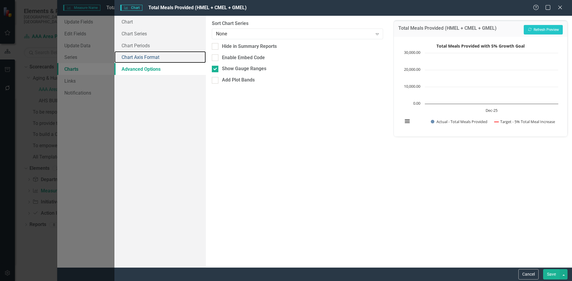
click at [156, 54] on link "Chart Axis Format" at bounding box center [159, 57] width 91 height 12
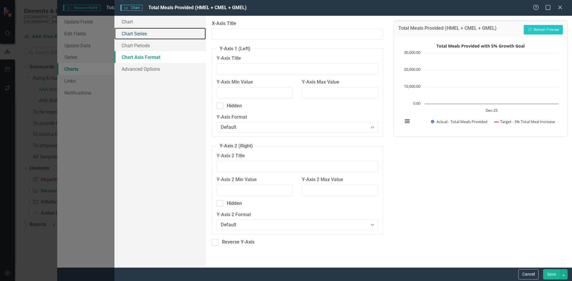
click at [147, 35] on link "Chart Series" at bounding box center [159, 34] width 91 height 12
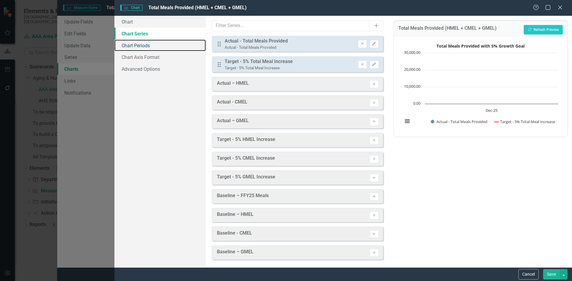
click at [151, 43] on link "Chart Periods" at bounding box center [159, 46] width 91 height 12
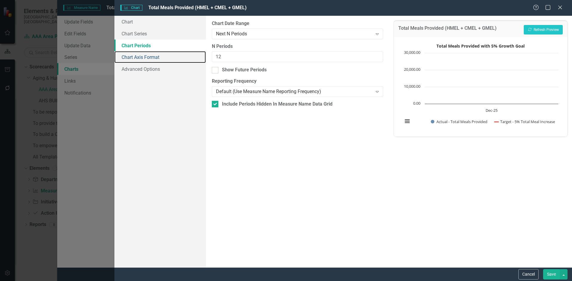
click at [154, 55] on link "Chart Axis Format" at bounding box center [159, 57] width 91 height 12
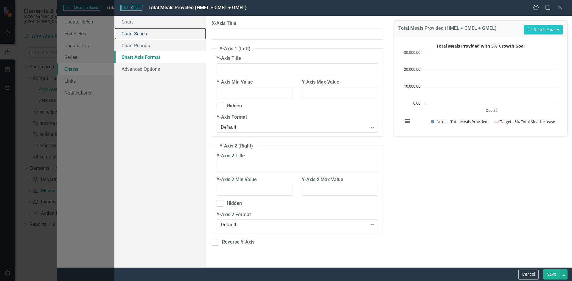
click at [154, 31] on link "Chart Series" at bounding box center [159, 34] width 91 height 12
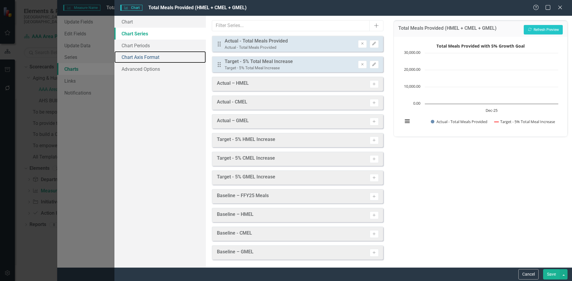
drag, startPoint x: 160, startPoint y: 53, endPoint x: 160, endPoint y: 46, distance: 7.2
click at [161, 53] on link "Chart Axis Format" at bounding box center [159, 57] width 91 height 12
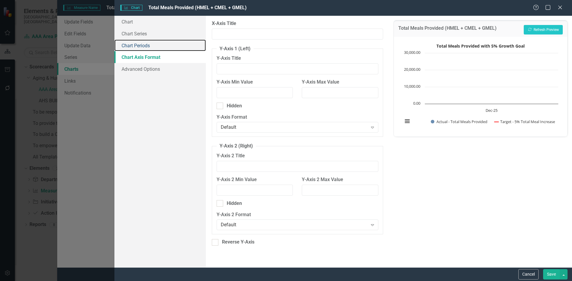
click at [160, 46] on link "Chart Periods" at bounding box center [159, 46] width 91 height 12
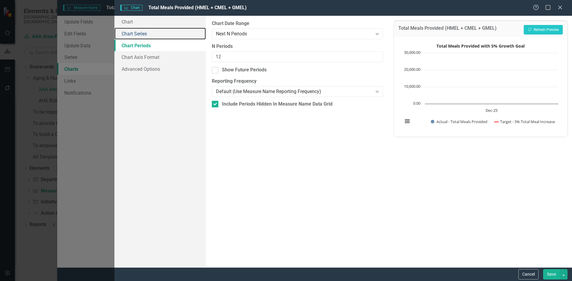
click at [161, 35] on link "Chart Series" at bounding box center [159, 34] width 91 height 12
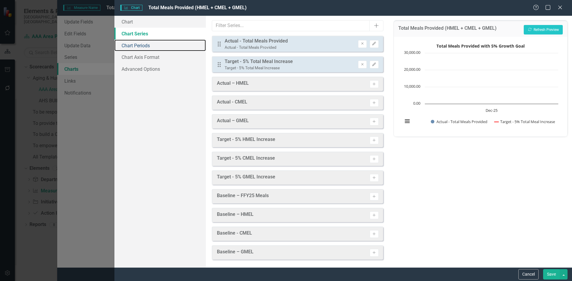
click at [168, 46] on link "Chart Periods" at bounding box center [159, 46] width 91 height 12
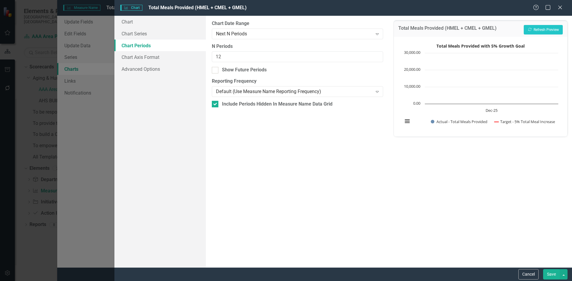
click at [290, 31] on div "Next N Periods" at bounding box center [294, 33] width 156 height 7
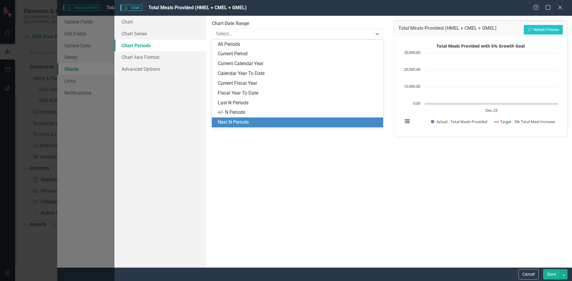
click at [270, 121] on div "Next N Periods" at bounding box center [298, 122] width 161 height 7
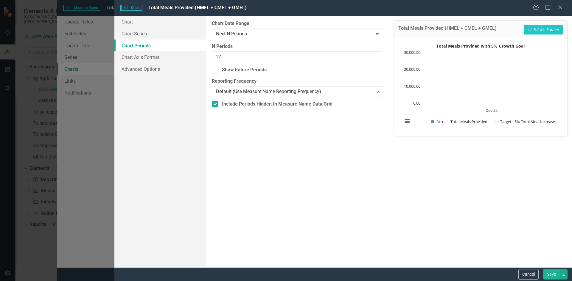
click at [256, 71] on div "Show Future Periods" at bounding box center [244, 70] width 45 height 7
click at [216, 71] on input "Show Future Periods" at bounding box center [214, 69] width 4 height 4
checkbox input "true"
click at [546, 30] on button "Recalculate Refresh Preview" at bounding box center [542, 30] width 39 height 10
click at [534, 278] on button "Cancel" at bounding box center [528, 274] width 20 height 10
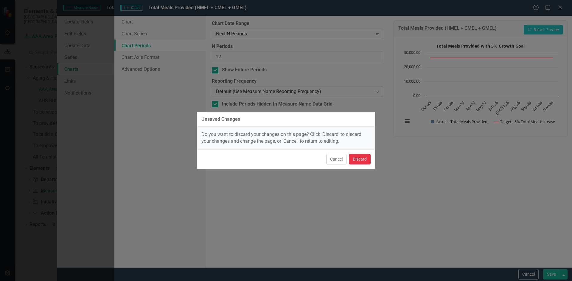
click at [358, 160] on button "Discard" at bounding box center [360, 159] width 22 height 10
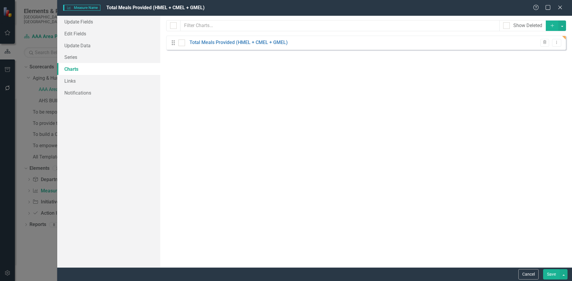
click at [561, 7] on icon "Close" at bounding box center [560, 7] width 6 height 5
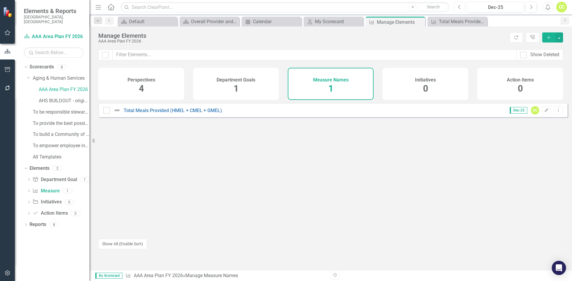
click at [465, 4] on button "Previous" at bounding box center [459, 7] width 11 height 11
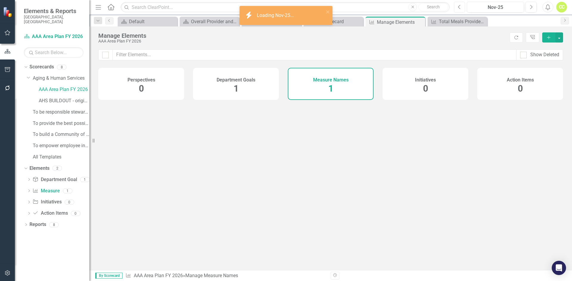
click at [464, 5] on button "Previous" at bounding box center [459, 7] width 11 height 11
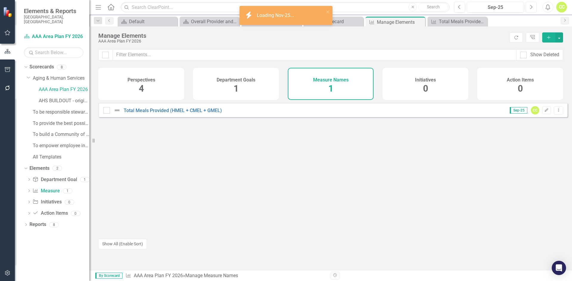
click at [534, 9] on button "Next" at bounding box center [530, 7] width 11 height 11
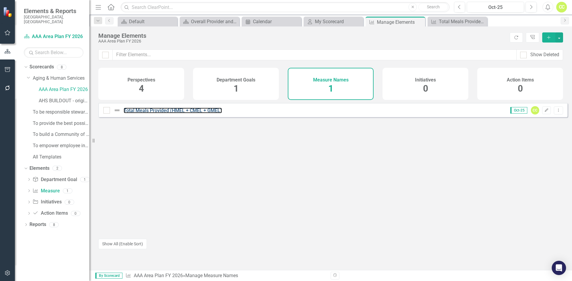
click at [181, 113] on link "Total Meals Provided (HMEL + CMEL + GMEL)" at bounding box center [173, 111] width 98 height 6
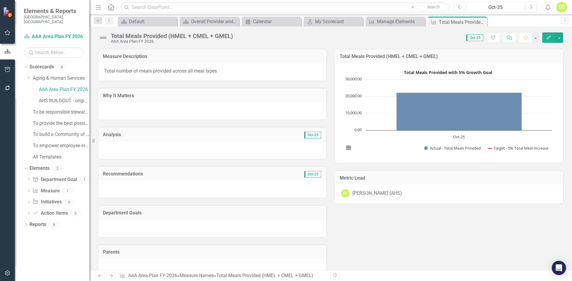
click at [554, 38] on button "Edit" at bounding box center [548, 37] width 13 height 10
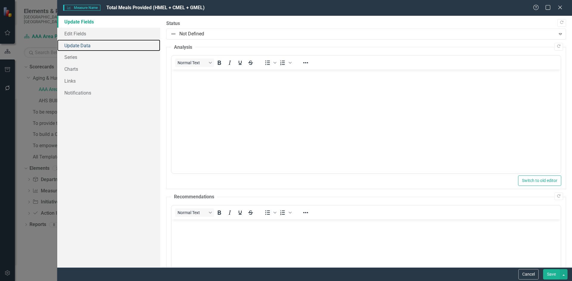
click at [105, 48] on link "Update Data" at bounding box center [108, 46] width 103 height 12
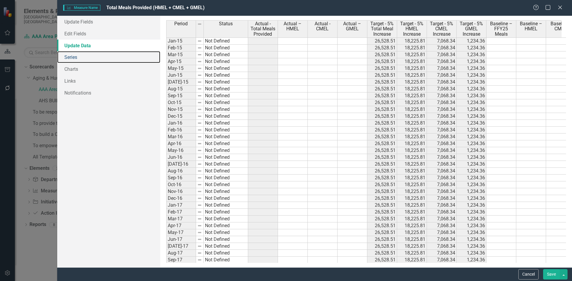
click at [105, 60] on link "Series" at bounding box center [108, 57] width 103 height 12
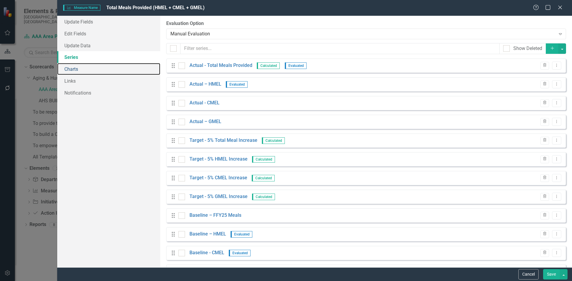
click at [104, 71] on link "Charts" at bounding box center [108, 69] width 103 height 12
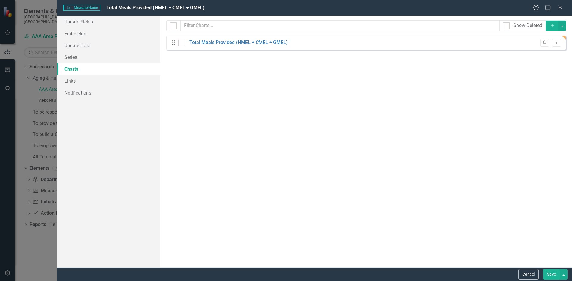
click at [276, 42] on link "Total Meals Provided (HMEL + CMEL + GMEL)" at bounding box center [238, 42] width 98 height 7
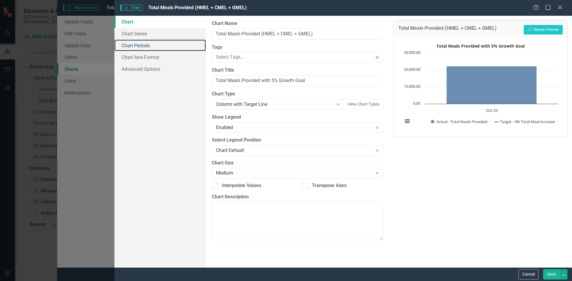
click at [141, 45] on link "Chart Periods" at bounding box center [159, 46] width 91 height 12
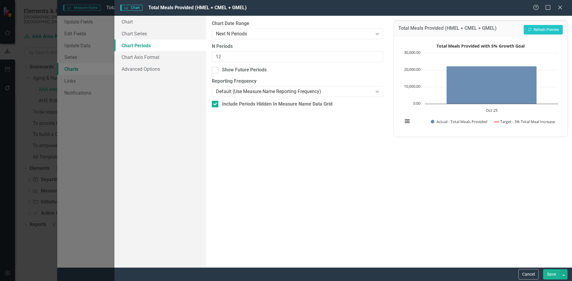
click at [260, 71] on div "Show Future Periods" at bounding box center [244, 70] width 45 height 7
click at [216, 71] on input "Show Future Periods" at bounding box center [214, 69] width 4 height 4
checkbox input "true"
click at [537, 31] on button "Recalculate Refresh Preview" at bounding box center [542, 30] width 39 height 10
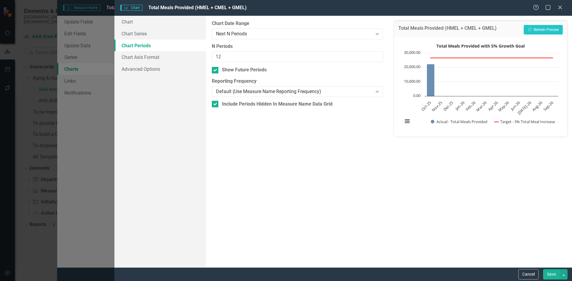
click at [558, 272] on button "Save" at bounding box center [551, 274] width 17 height 10
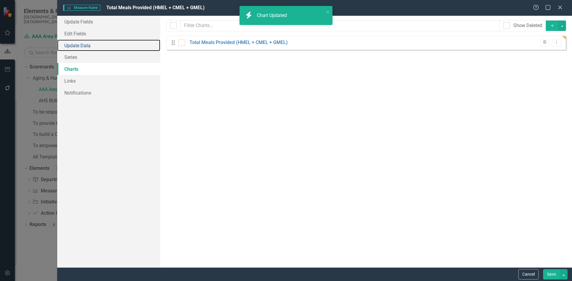
click at [110, 44] on link "Update Data" at bounding box center [108, 46] width 103 height 12
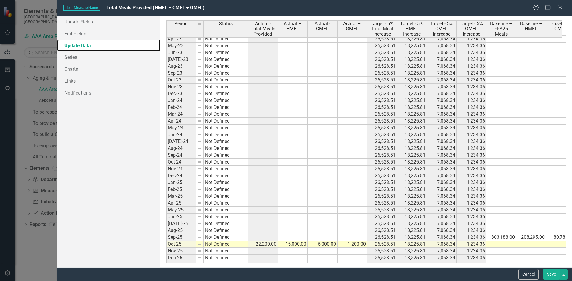
scroll to position [766, 0]
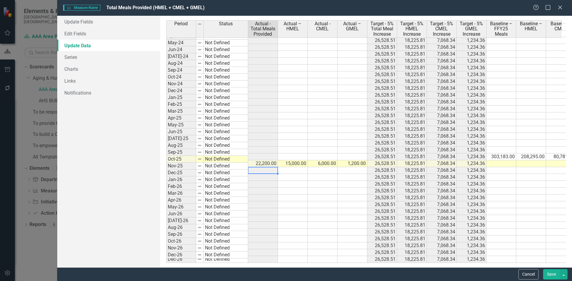
click at [263, 166] on tbody "Apr-23 Not Defined 26,528.51 18,225.81 7,068.34 1,234.36 May-23 Not Defined 26,…" at bounding box center [385, 109] width 439 height 308
click at [292, 167] on td at bounding box center [293, 170] width 30 height 7
type textarea "17000"
click at [298, 174] on td at bounding box center [293, 177] width 30 height 7
type textarea "18000"
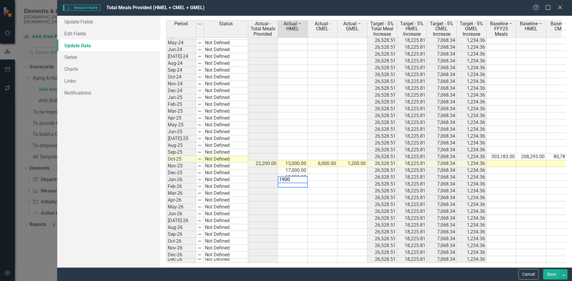
type textarea "19000"
type textarea "20"
type textarea "20000"
type textarea "21000"
type textarea "22000"
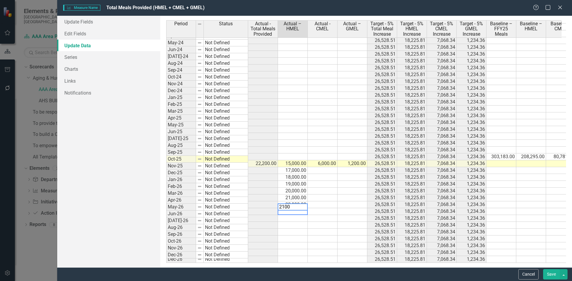
type textarea "21000"
type textarea "20000"
type textarea "19500"
type textarea "20000"
type textarea "21000"
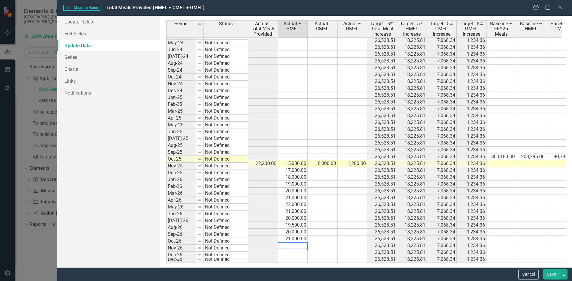
click at [330, 167] on td at bounding box center [323, 170] width 30 height 7
type textarea "5000"
type textarea "6000"
type textarea "7000"
type textarea "7500"
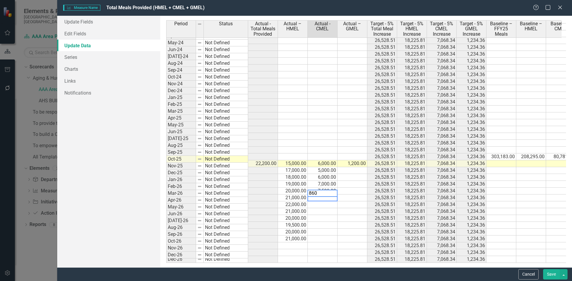
type textarea "8600"
type textarea "7900"
type textarea "9000"
type textarea "10101"
type textarea "11000"
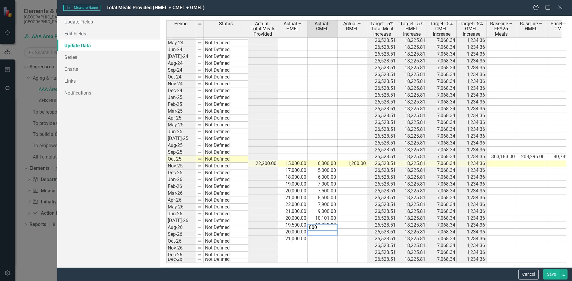
type textarea "8000"
type textarea "10000"
click at [166, 169] on div "Period Status Actual - Total Meals Provided Actual – HMEL Actual - CMEL Actual …" at bounding box center [166, 100] width 0 height 326
type textarea "1300"
type textarea "1200"
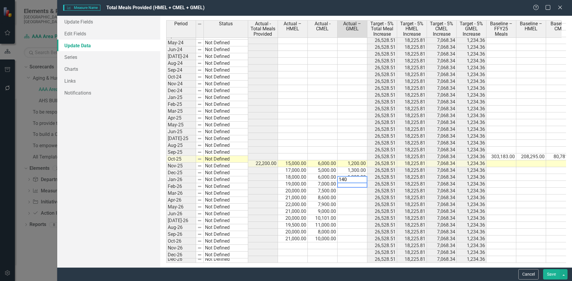
type textarea "1400"
type textarea "1500"
type textarea "1600"
type textarea "1400"
type textarea "12"
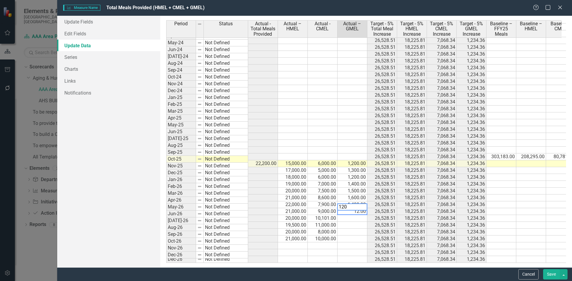
type textarea "1200"
type textarea "1250"
type textarea "1750"
type textarea "1950"
type textarea "1350"
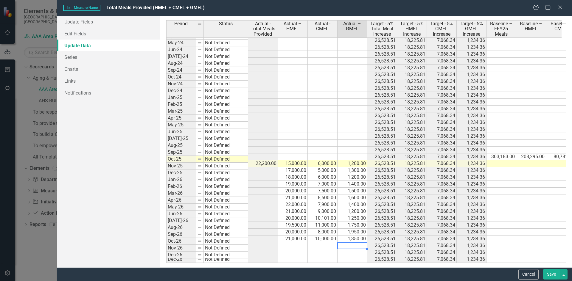
click at [553, 276] on button "Save" at bounding box center [551, 274] width 17 height 10
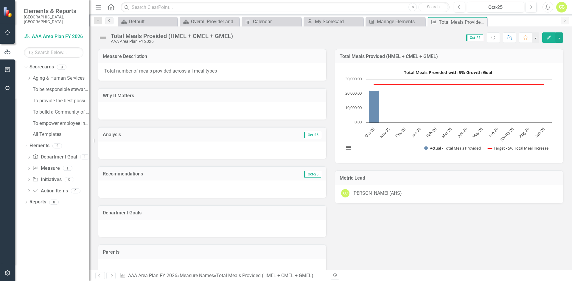
click at [551, 40] on button "Edit" at bounding box center [548, 37] width 13 height 10
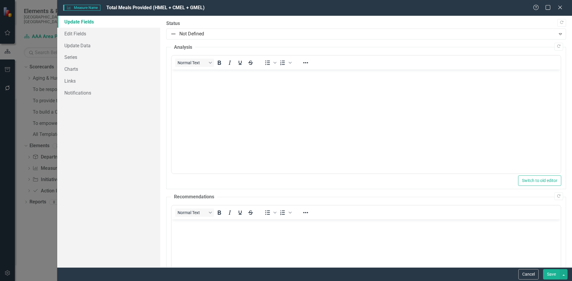
scroll to position [0, 0]
click at [126, 62] on link "Series" at bounding box center [108, 57] width 103 height 12
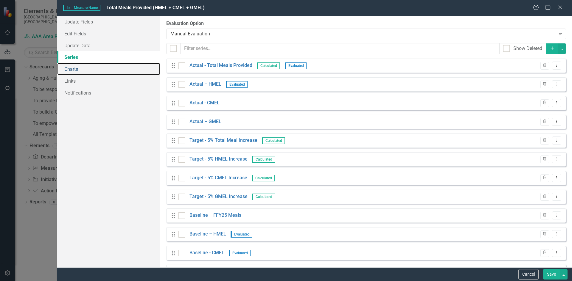
click at [124, 73] on link "Charts" at bounding box center [108, 69] width 103 height 12
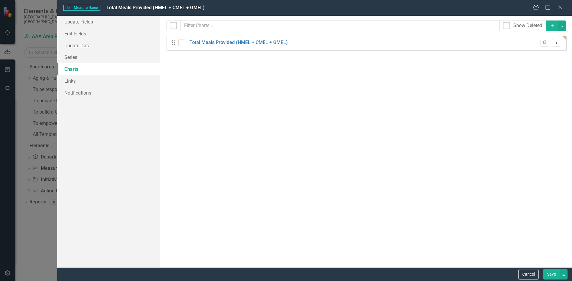
click at [252, 41] on link "Total Meals Provided (HMEL + CMEL + GMEL)" at bounding box center [238, 42] width 98 height 7
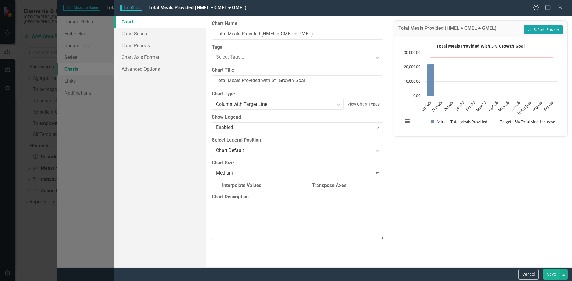
click at [543, 29] on button "Recalculate Refresh Preview" at bounding box center [542, 30] width 39 height 10
click at [141, 43] on link "Chart Periods" at bounding box center [159, 46] width 91 height 12
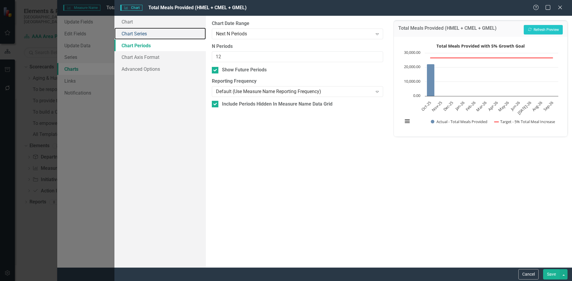
click at [139, 35] on link "Chart Series" at bounding box center [159, 34] width 91 height 12
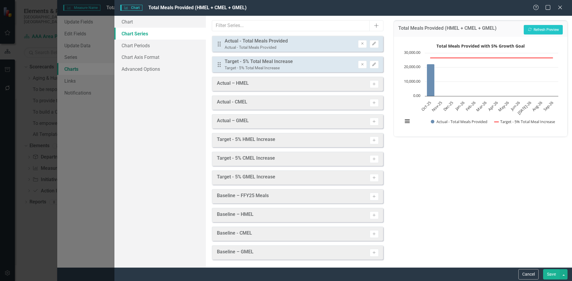
click at [549, 272] on button "Save" at bounding box center [551, 274] width 17 height 10
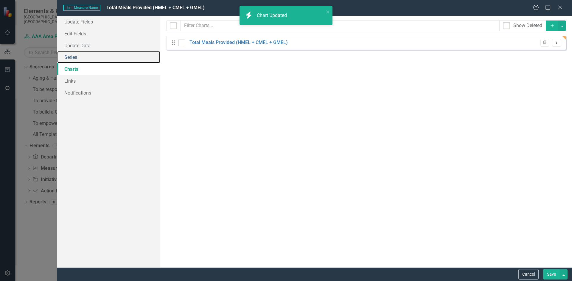
click at [88, 58] on link "Series" at bounding box center [108, 57] width 103 height 12
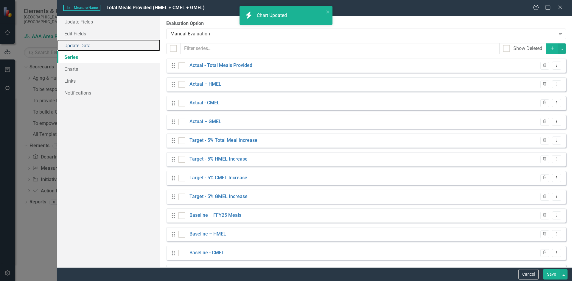
click at [92, 45] on link "Update Data" at bounding box center [108, 46] width 103 height 12
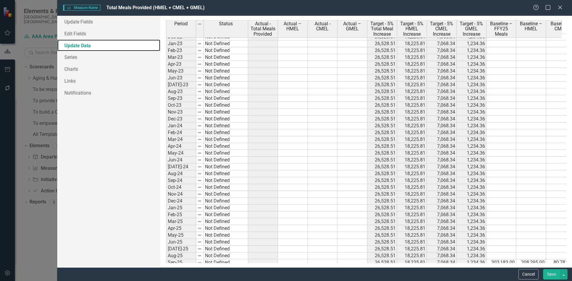
scroll to position [766, 0]
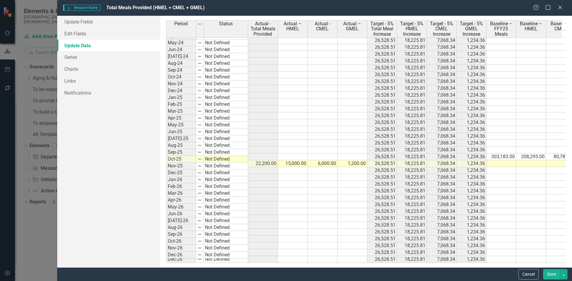
click at [281, 174] on tbody "Dec-22 Not Defined 26,528.51 18,225.81 7,068.34 1,234.36 Jan-23 Not Defined 26,…" at bounding box center [385, 95] width 439 height 336
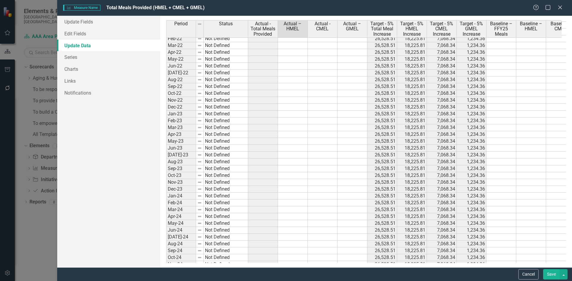
scroll to position [557, 0]
click at [560, 273] on button "button" at bounding box center [564, 274] width 8 height 10
click at [560, 272] on button "button" at bounding box center [564, 274] width 8 height 10
click at [88, 62] on link "Series" at bounding box center [108, 57] width 103 height 12
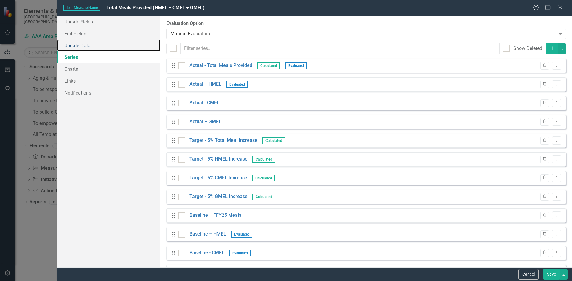
click at [92, 51] on link "Update Data" at bounding box center [108, 46] width 103 height 12
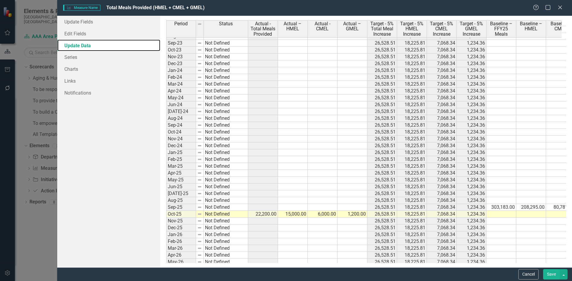
scroll to position [766, 0]
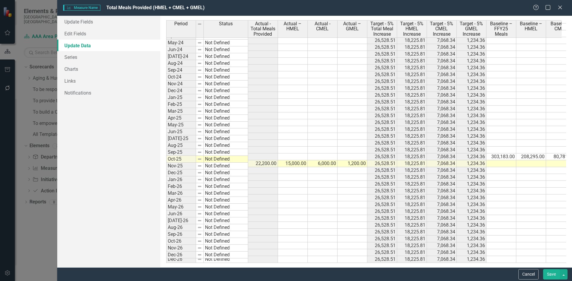
click at [551, 273] on button "Save" at bounding box center [551, 274] width 17 height 10
